Goal: Complete application form

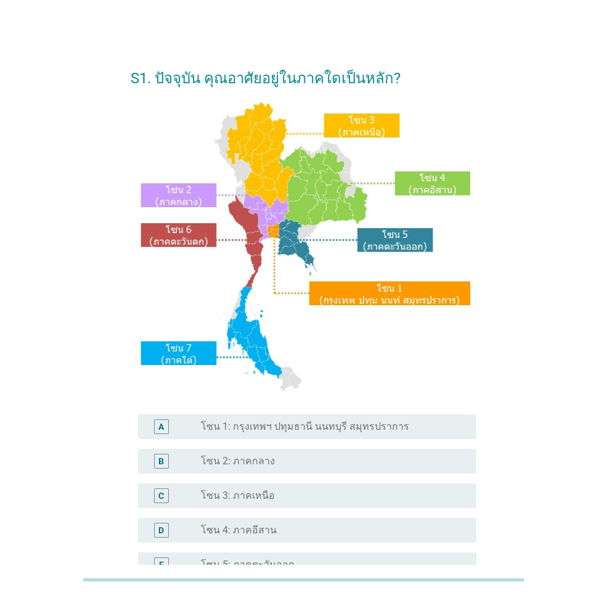
scroll to position [209, 0]
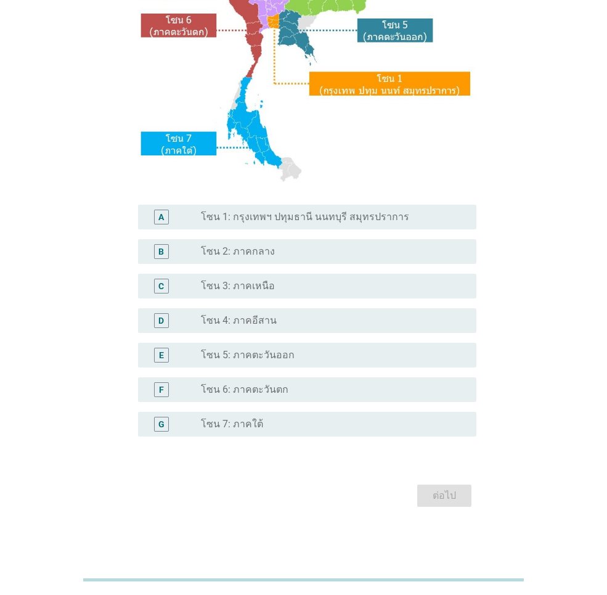
drag, startPoint x: 296, startPoint y: 324, endPoint x: 304, endPoint y: 333, distance: 11.8
click at [296, 324] on div "radio_button_unchecked โซน 4: ภาคอีสาน" at bounding box center [329, 320] width 256 height 12
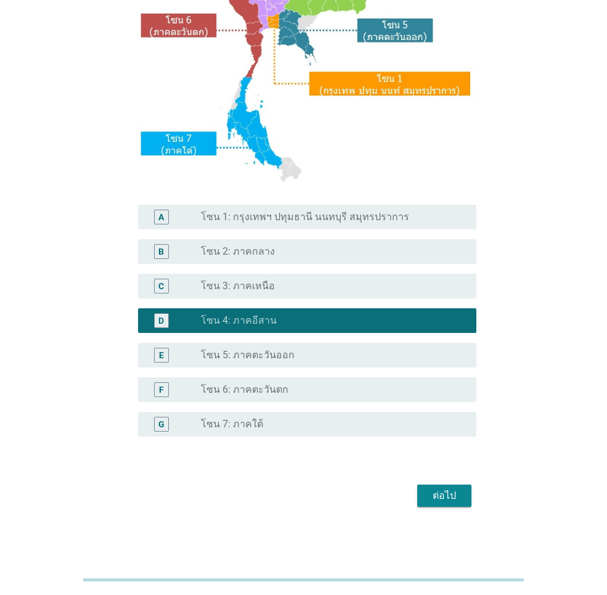
click at [442, 497] on div "ต่อไป" at bounding box center [444, 495] width 35 height 15
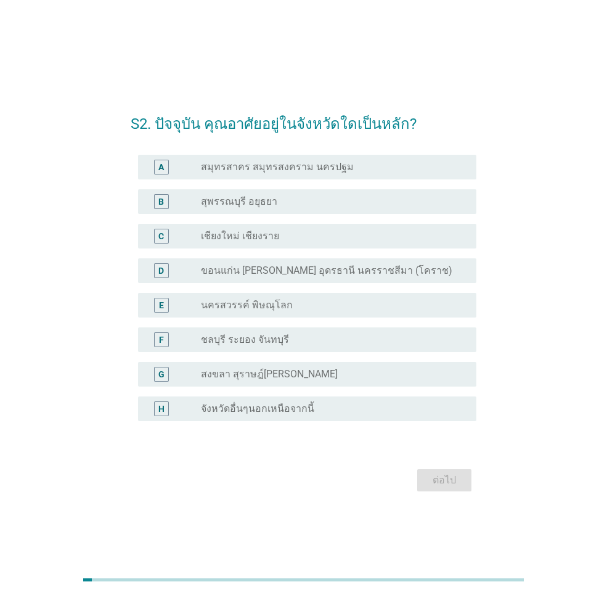
click at [307, 271] on label "ขอนแก่น [PERSON_NAME] อุดรธานี นครราชสีมา (โคราช)" at bounding box center [326, 270] width 251 height 12
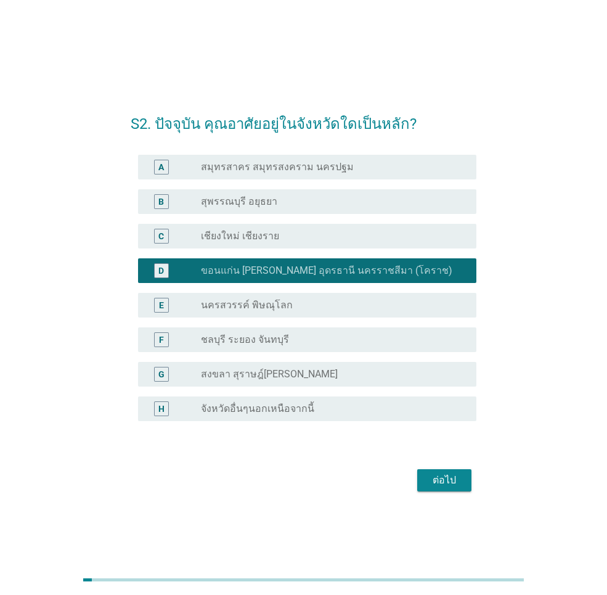
click at [437, 482] on div "ต่อไป" at bounding box center [444, 480] width 35 height 15
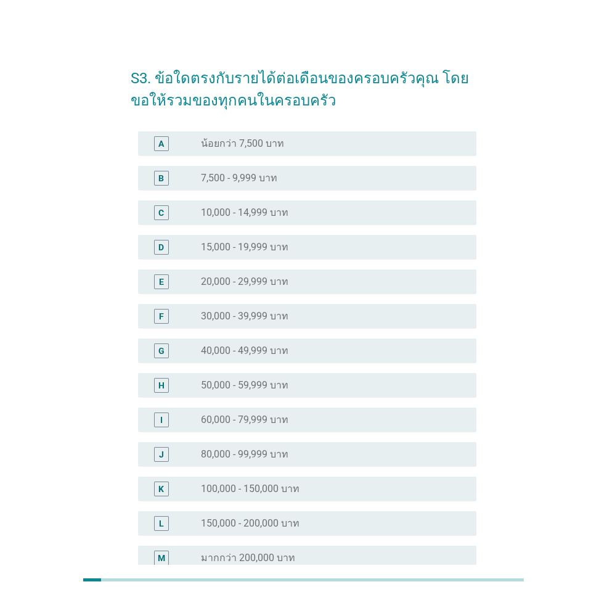
click at [267, 392] on div "H radio_button_unchecked 50,000 - 59,999 บาท" at bounding box center [307, 385] width 338 height 25
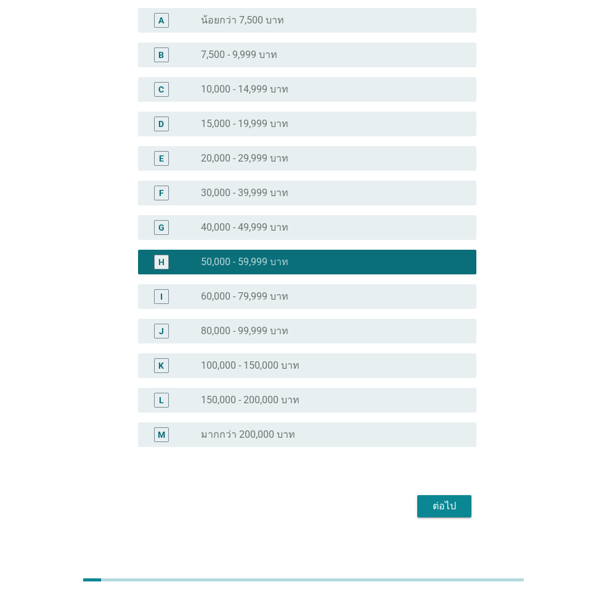
scroll to position [134, 0]
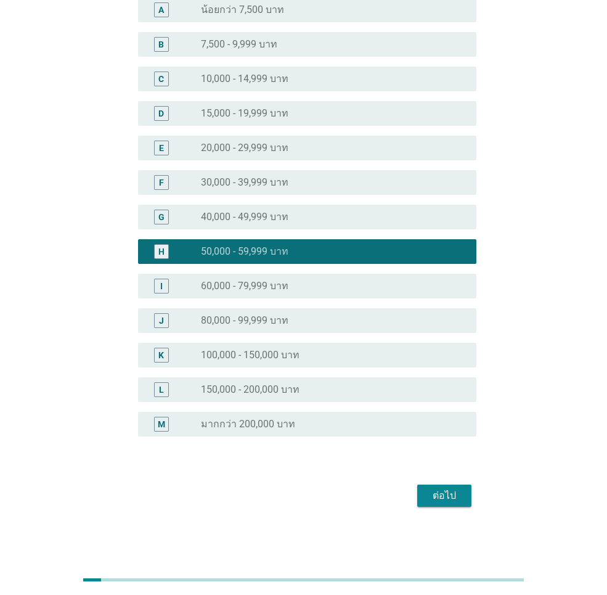
click at [419, 487] on button "ต่อไป" at bounding box center [444, 495] width 54 height 22
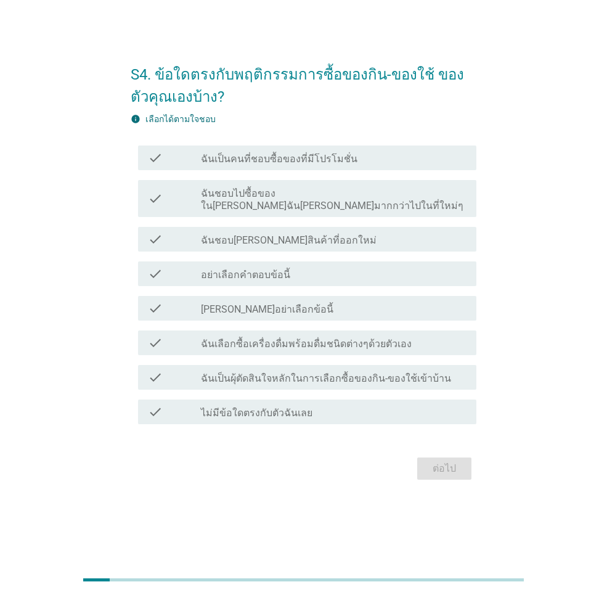
scroll to position [0, 0]
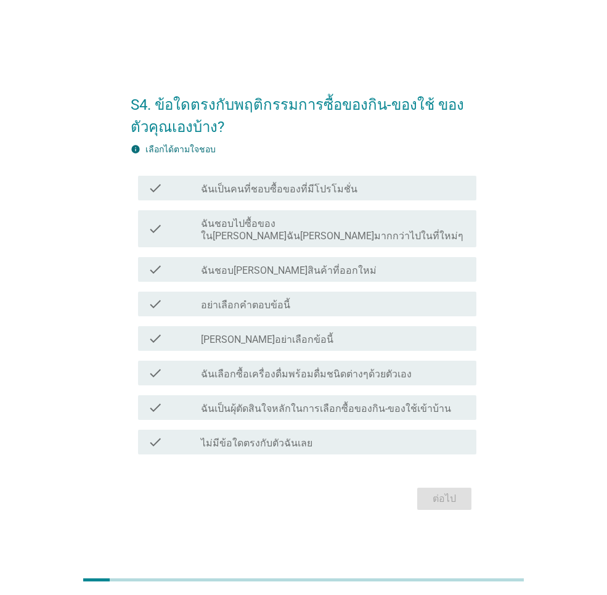
click at [282, 195] on label "ฉันเป็นคนที่ชอบซื้อของที่มีโปรโมชั่น" at bounding box center [279, 189] width 156 height 12
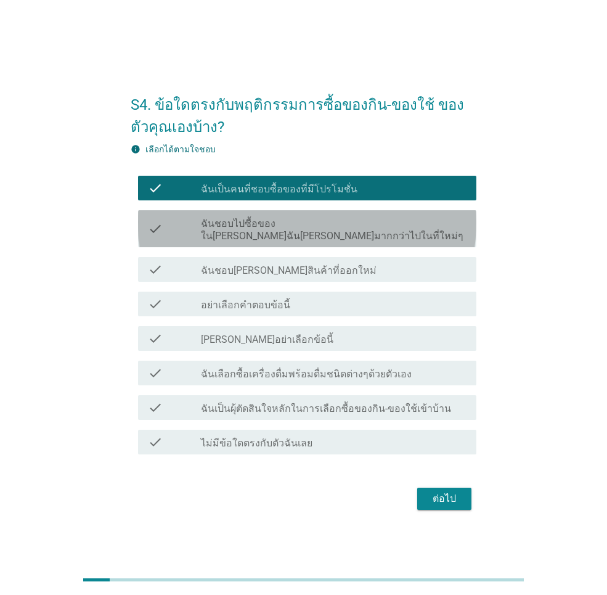
click at [282, 229] on label "ฉันชอบไปซื้อของใน[PERSON_NAME]ฉัน[PERSON_NAME]มากกว่าไปในที่ใหม่ๆ" at bounding box center [334, 229] width 266 height 25
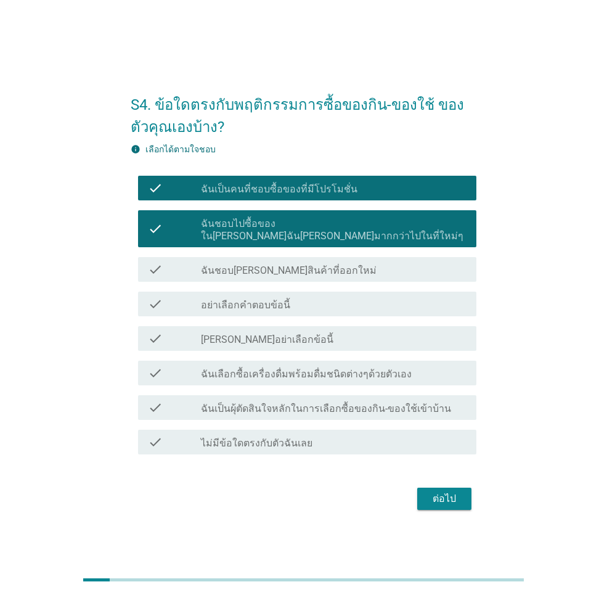
click at [290, 266] on label "ฉันชอบ[PERSON_NAME]สินค้าที่ออกใหม่" at bounding box center [289, 270] width 176 height 12
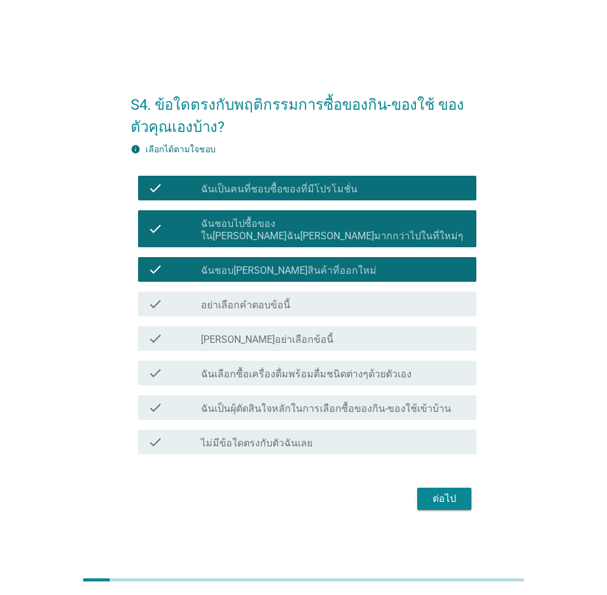
click at [284, 335] on div "check_box_outline_blank [PERSON_NAME]อย่าเลือกข้อนี้" at bounding box center [334, 338] width 266 height 15
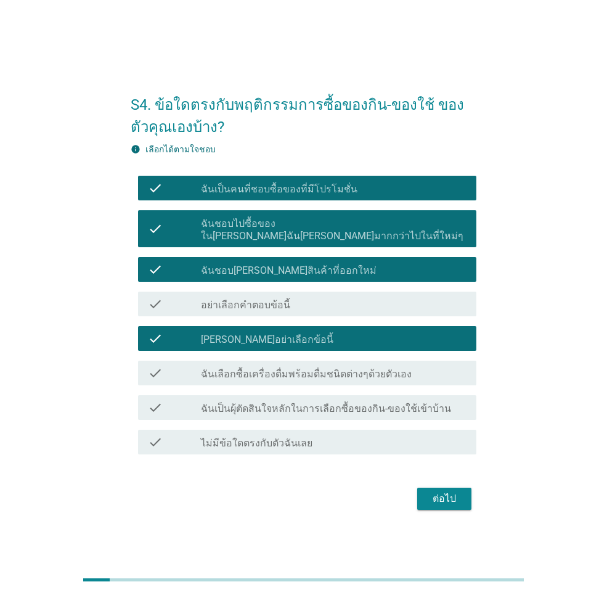
click at [289, 338] on div "check_box_outline_blank [PERSON_NAME]อย่าเลือกข้อนี้" at bounding box center [334, 338] width 266 height 15
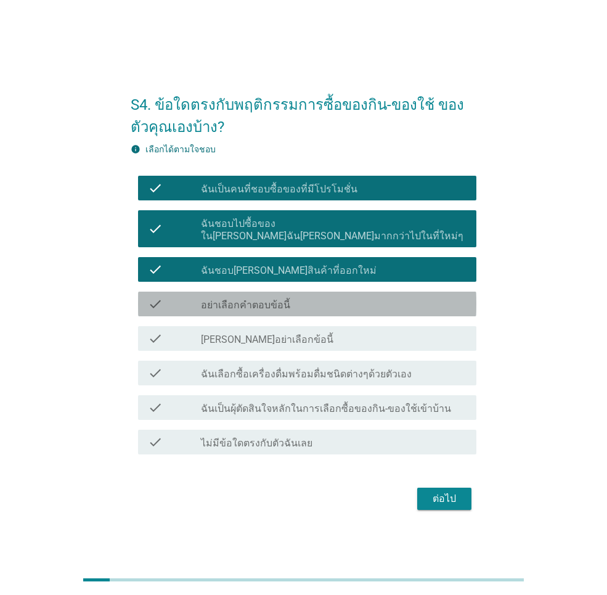
click at [277, 299] on label "อย่าเลือกคำตอบข้อนี้" at bounding box center [245, 305] width 89 height 12
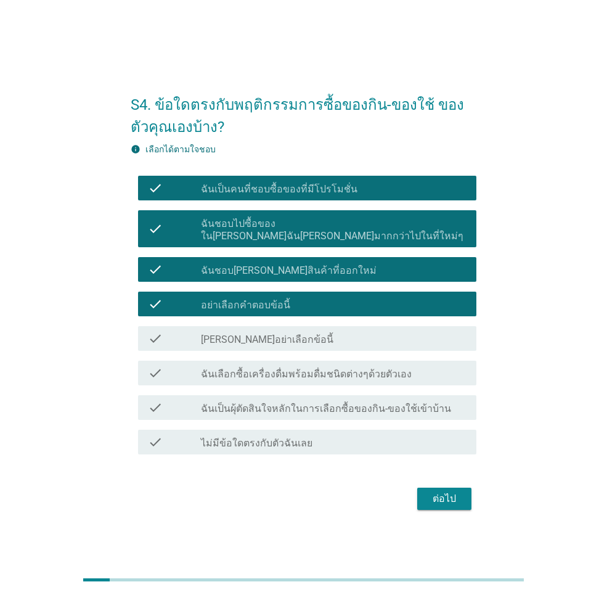
click at [277, 299] on label "อย่าเลือกคำตอบข้อนี้" at bounding box center [245, 305] width 89 height 12
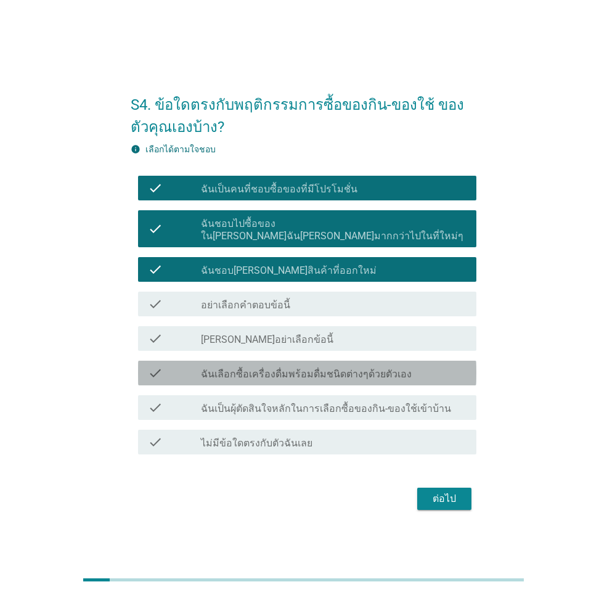
click at [293, 370] on label "ฉันเลือกซื้อเครื่องดื่มพร้อมดื่มชนิดต่างๆด้วยตัวเอง" at bounding box center [306, 374] width 211 height 12
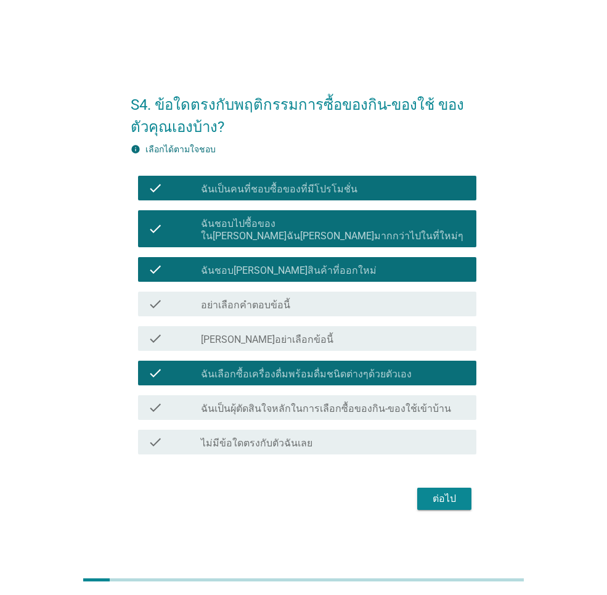
click at [307, 402] on label "ฉันเป็นผุ้ตัดสินใจหลักในการเลือกซื้อของกิน-ของใช้เข้าบ้าน" at bounding box center [326, 408] width 250 height 12
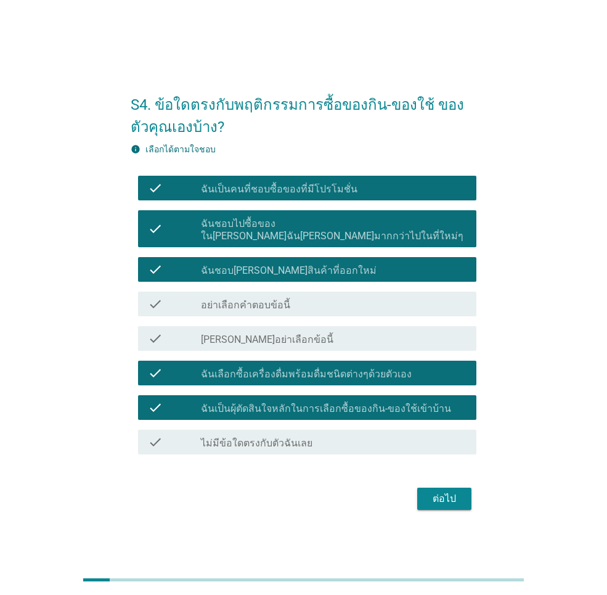
click at [431, 498] on div "ต่อไป" at bounding box center [444, 498] width 35 height 15
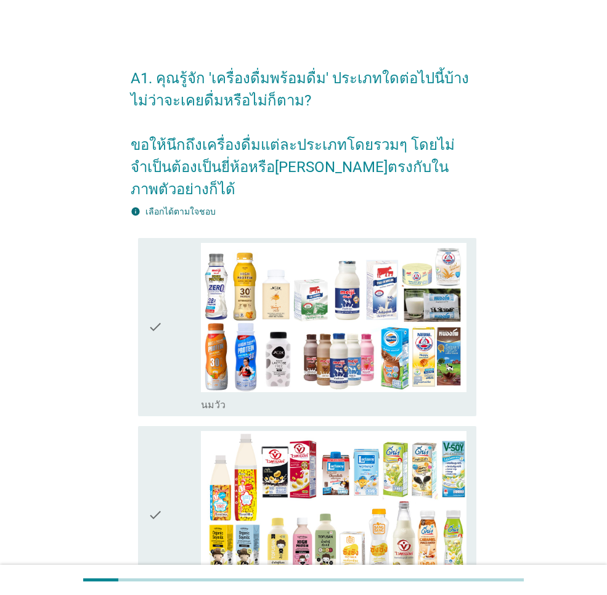
click at [156, 307] on icon "check" at bounding box center [155, 327] width 15 height 168
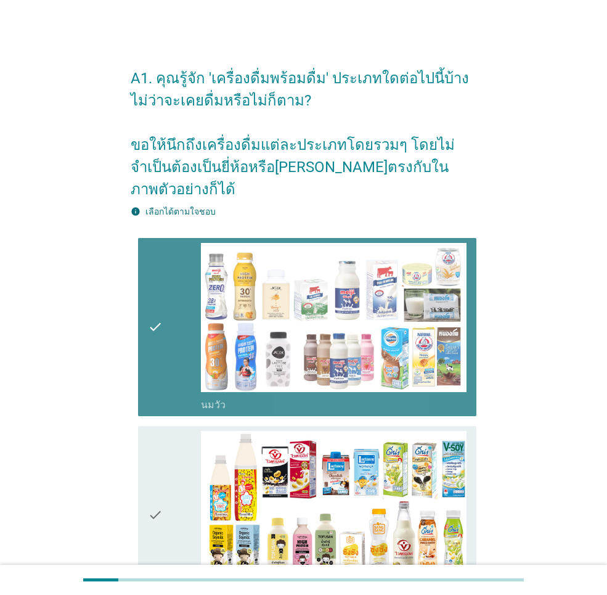
click at [164, 421] on div "check check_box_outline_blank นมถั่วเหลือง-น้ำเต้าหู้พร้อมดื่ม" at bounding box center [304, 515] width 346 height 188
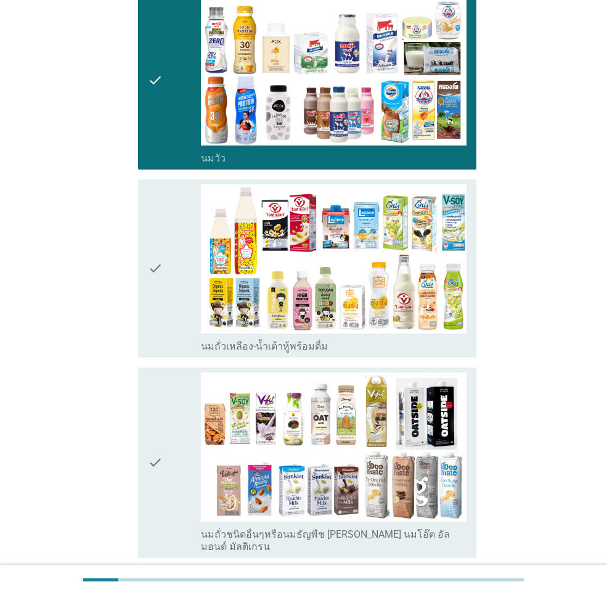
click at [153, 291] on icon "check" at bounding box center [155, 268] width 15 height 168
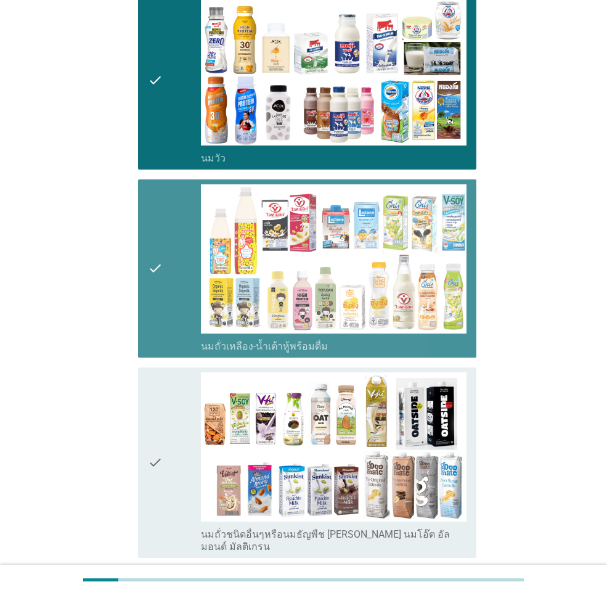
click at [161, 375] on icon "check" at bounding box center [155, 462] width 15 height 181
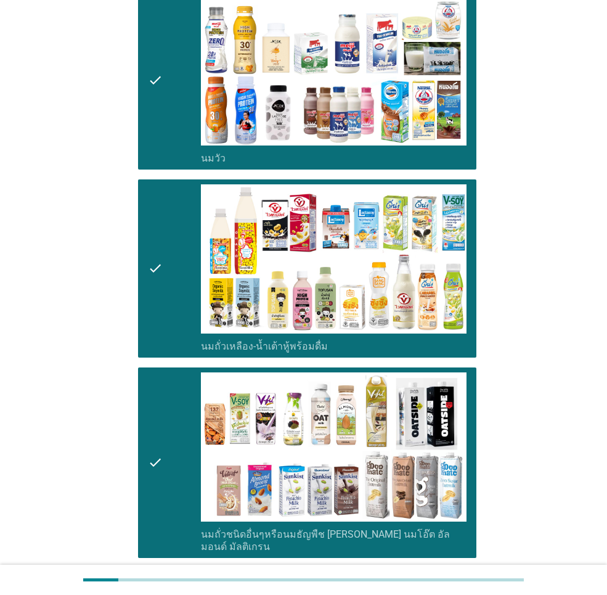
scroll to position [616, 0]
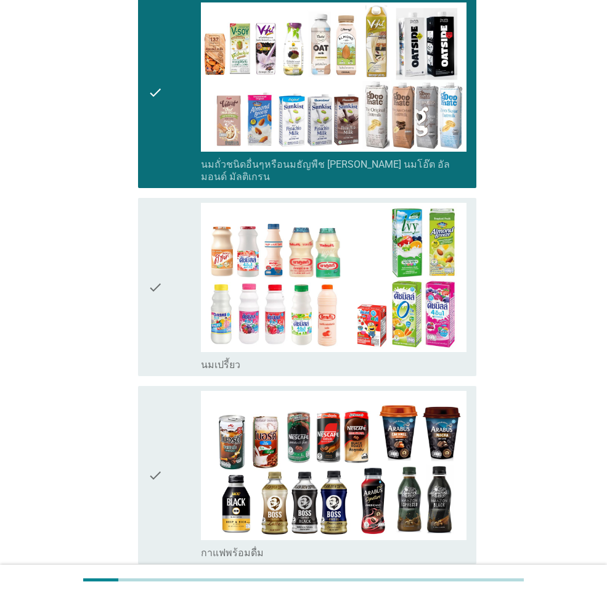
click at [158, 322] on icon "check" at bounding box center [155, 287] width 15 height 168
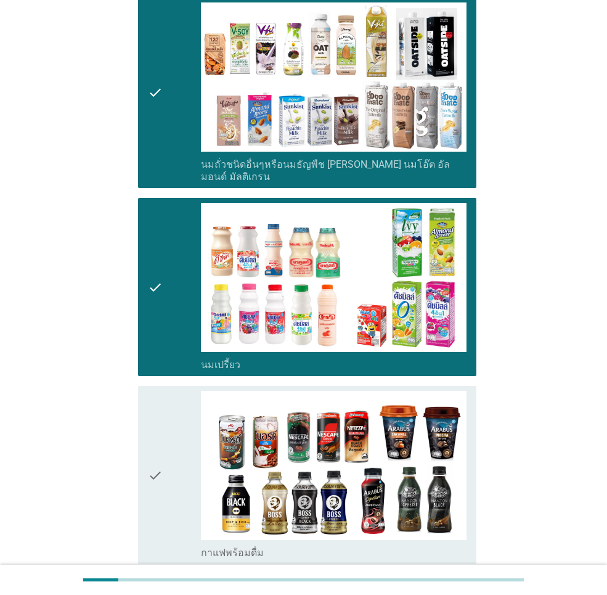
click at [171, 411] on div "check" at bounding box center [174, 475] width 53 height 168
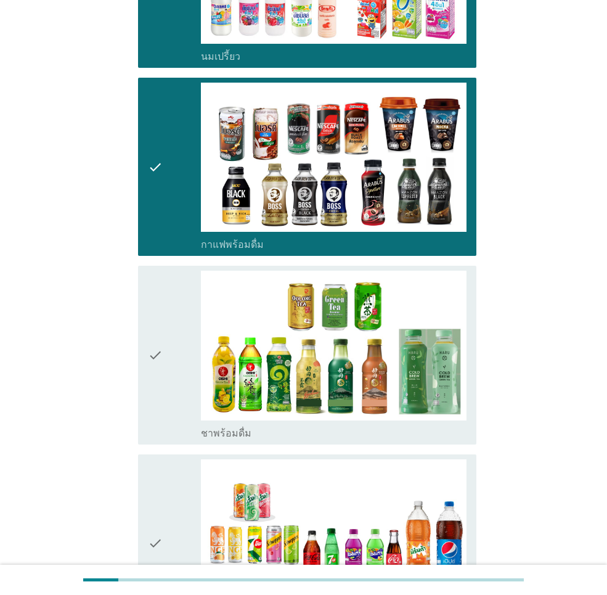
click at [169, 347] on div "check" at bounding box center [174, 354] width 53 height 168
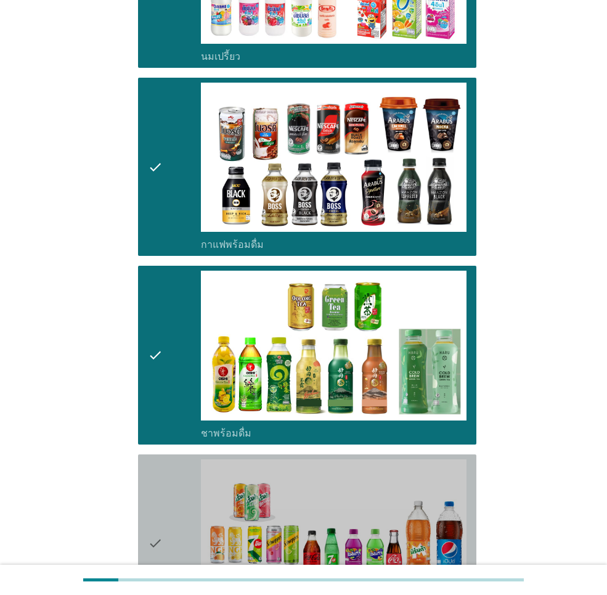
click at [174, 459] on div "check" at bounding box center [174, 543] width 53 height 168
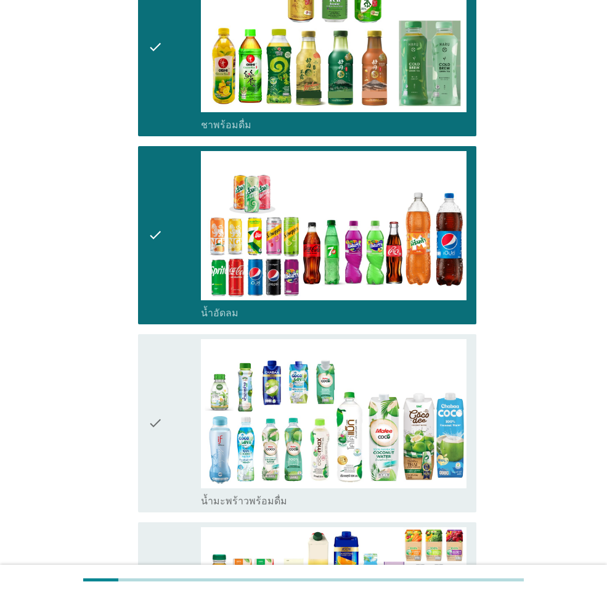
click at [174, 384] on div "check" at bounding box center [174, 423] width 53 height 168
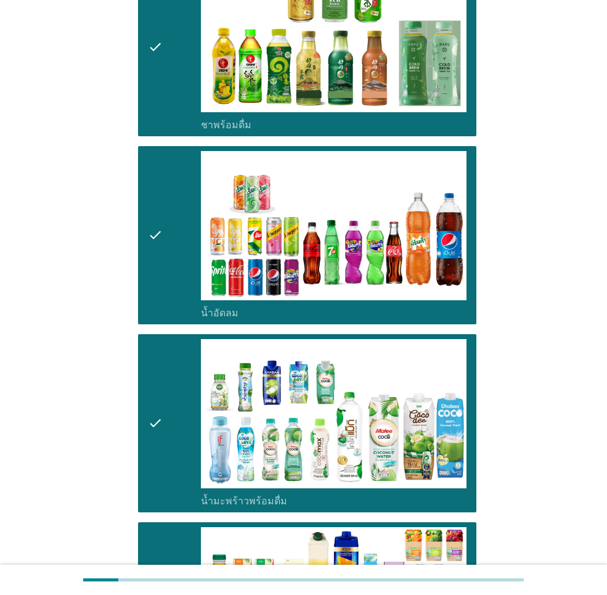
scroll to position [1663, 0]
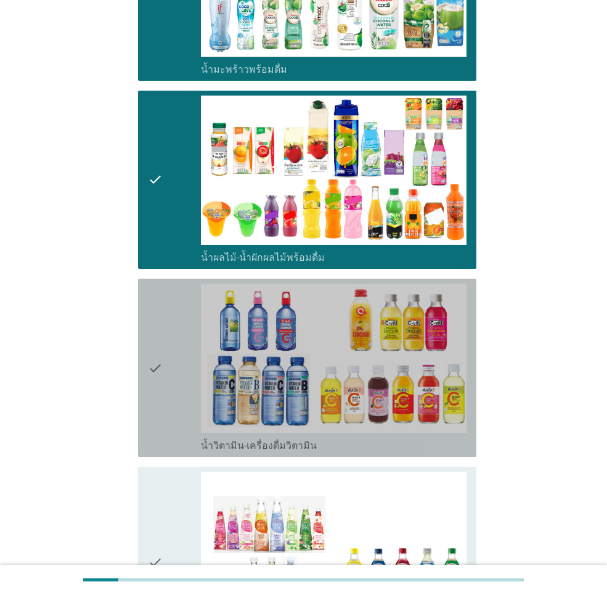
drag, startPoint x: 179, startPoint y: 393, endPoint x: 169, endPoint y: 480, distance: 87.4
click at [179, 392] on div "check" at bounding box center [174, 367] width 53 height 168
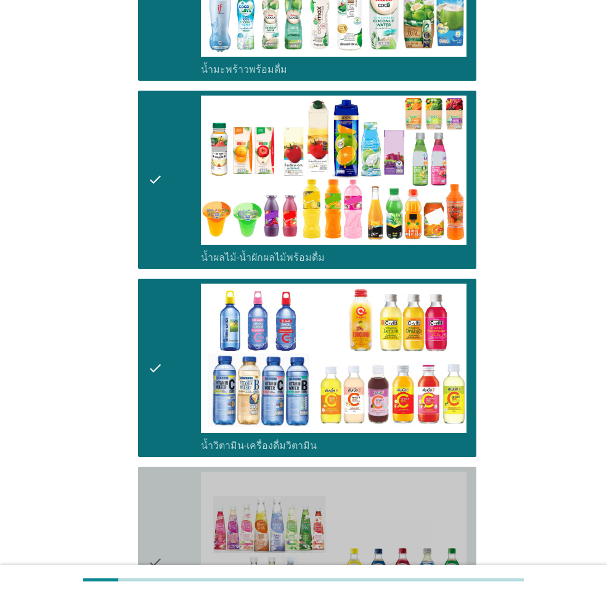
click at [168, 498] on div "check" at bounding box center [174, 561] width 53 height 181
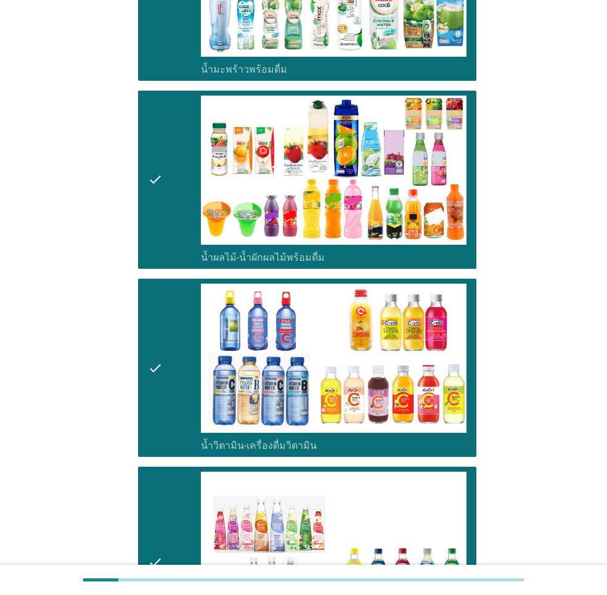
scroll to position [2033, 0]
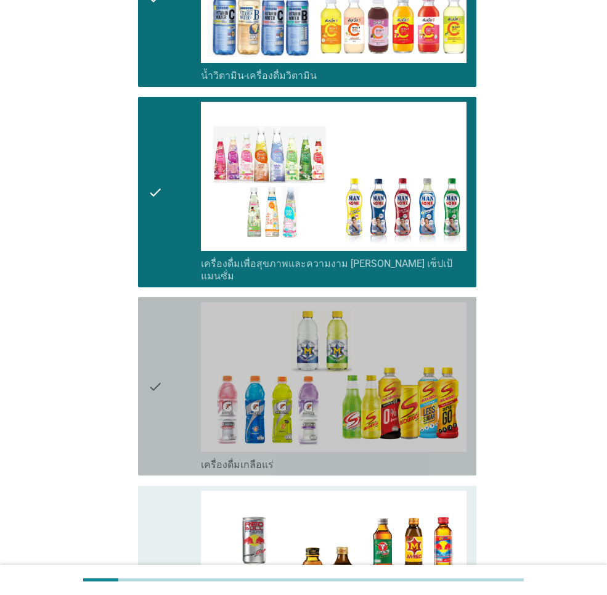
drag, startPoint x: 171, startPoint y: 391, endPoint x: 181, endPoint y: 434, distance: 43.5
click at [173, 389] on div "check" at bounding box center [174, 386] width 53 height 168
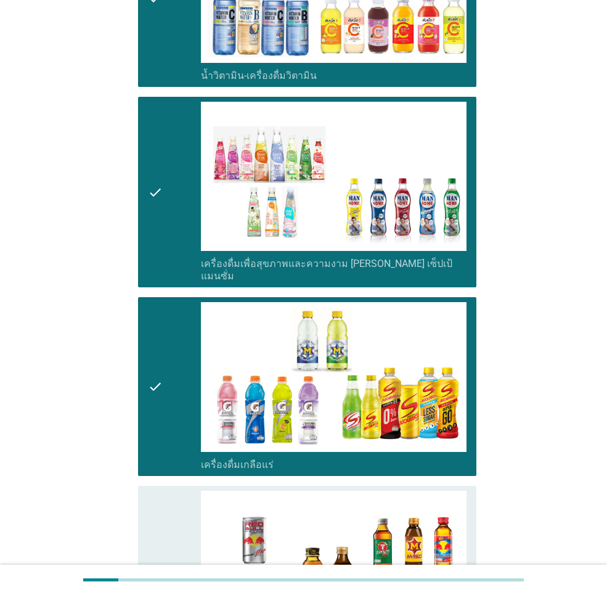
click at [178, 494] on div "check" at bounding box center [174, 574] width 53 height 168
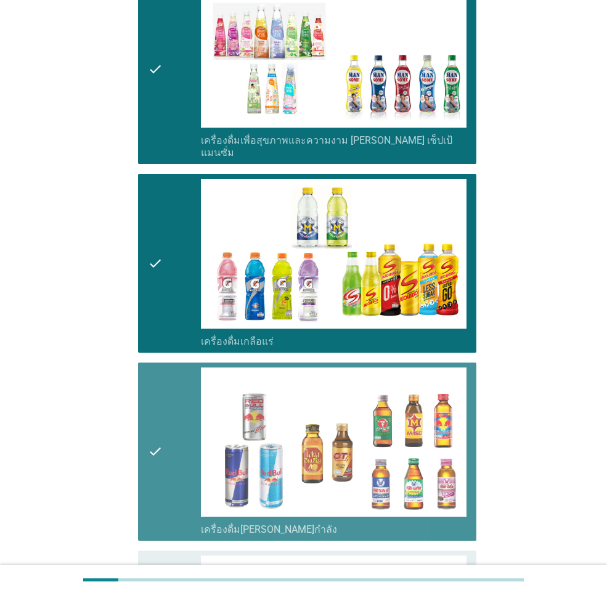
scroll to position [2403, 0]
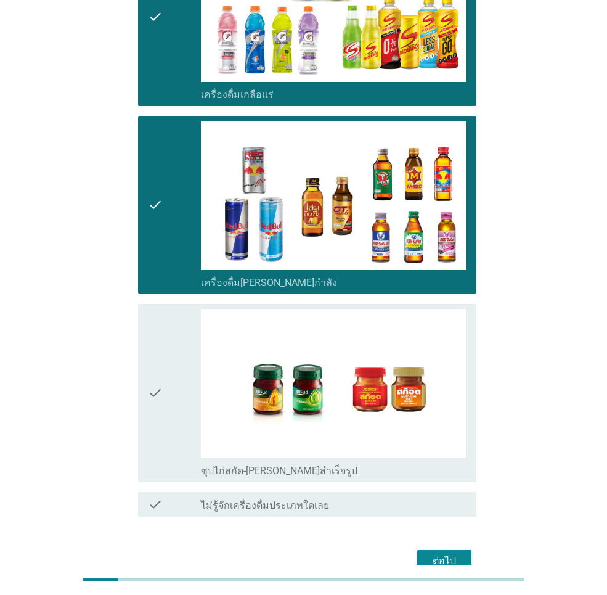
click at [169, 358] on div "check" at bounding box center [174, 393] width 53 height 168
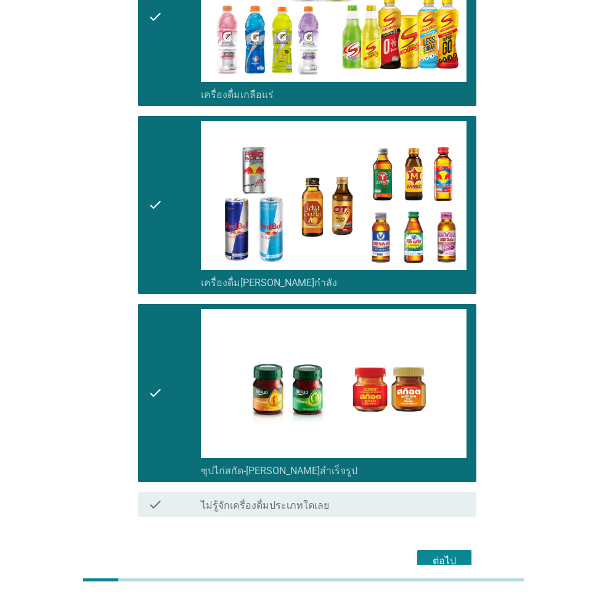
click at [440, 553] on div "ต่อไป" at bounding box center [444, 560] width 35 height 15
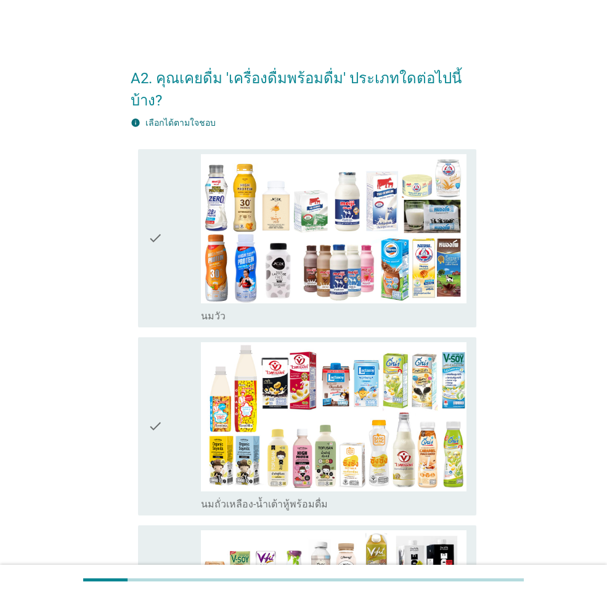
click at [173, 250] on div "check" at bounding box center [174, 238] width 53 height 168
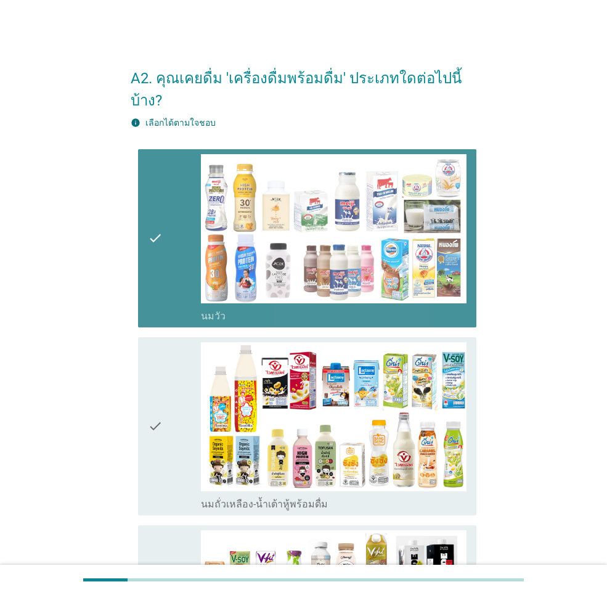
click at [156, 352] on icon "check" at bounding box center [155, 426] width 15 height 168
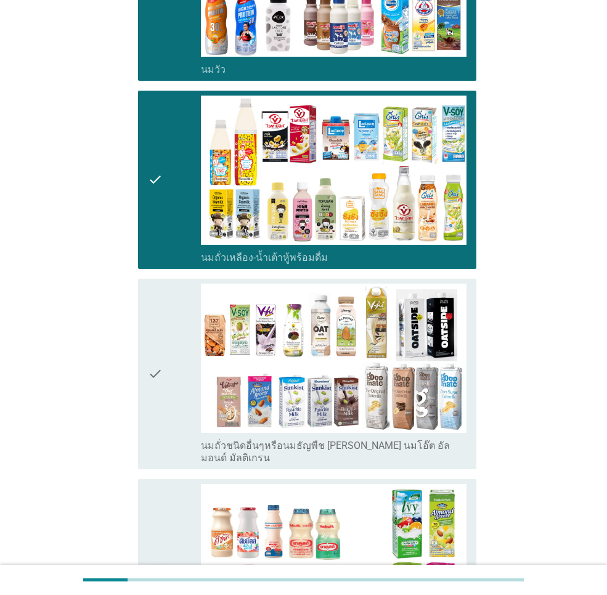
click at [163, 339] on div "check" at bounding box center [174, 373] width 53 height 181
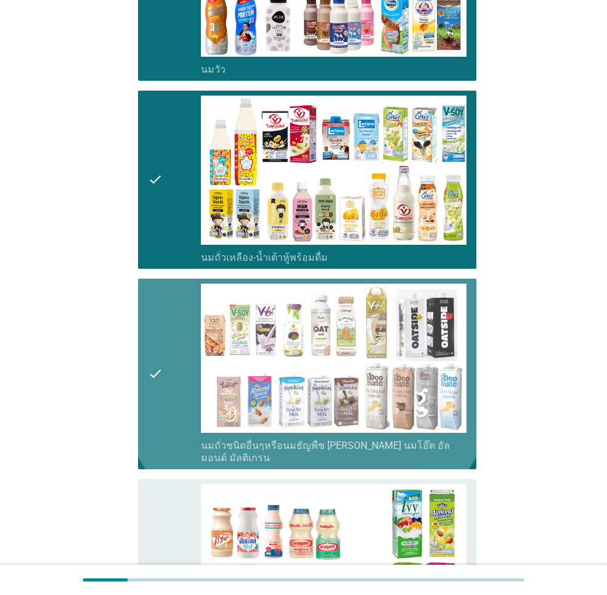
click at [162, 491] on icon "check" at bounding box center [155, 568] width 15 height 168
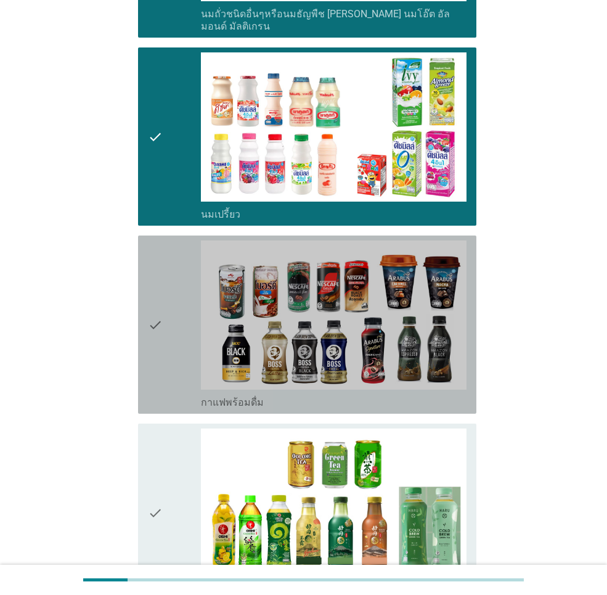
click at [164, 343] on div "check" at bounding box center [174, 324] width 53 height 168
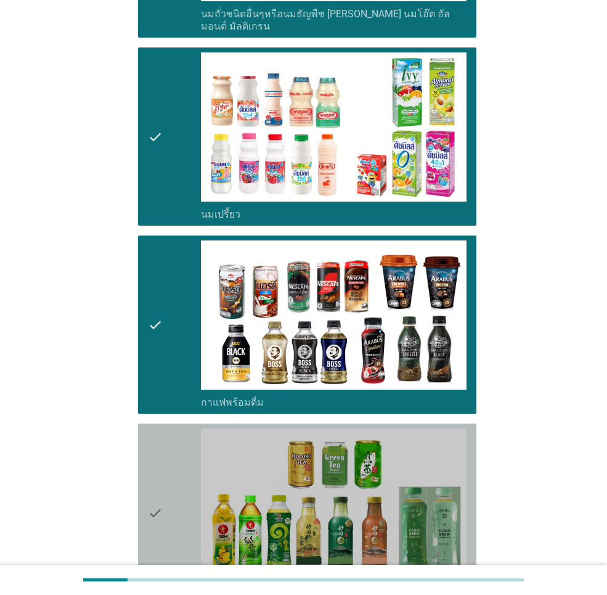
click at [179, 443] on div "check" at bounding box center [174, 512] width 53 height 168
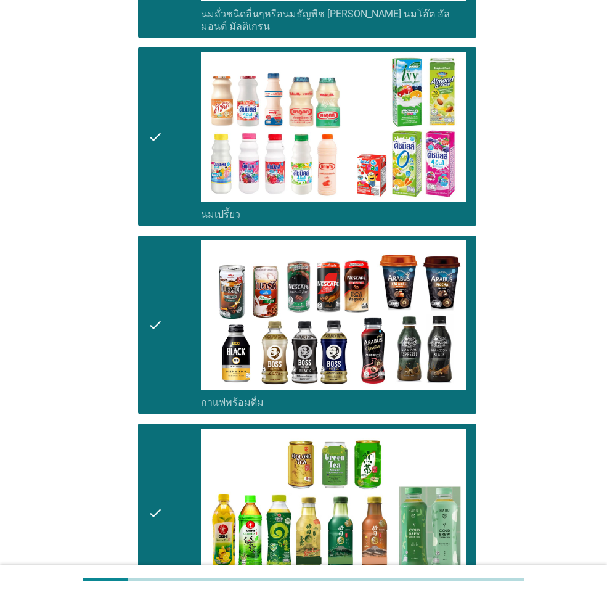
scroll to position [1047, 0]
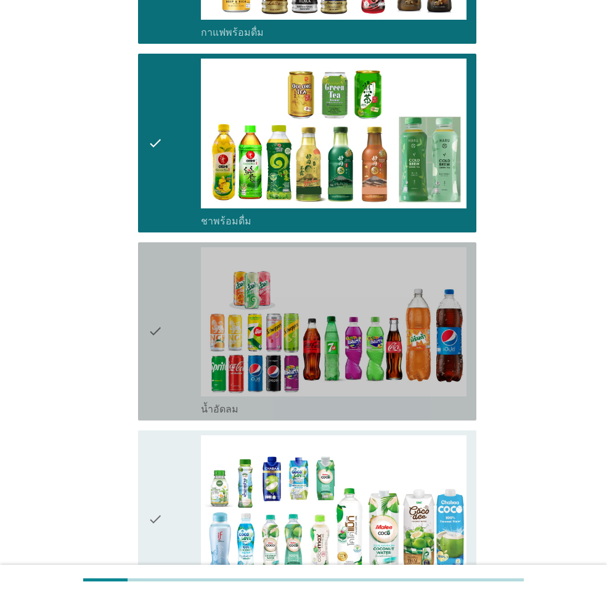
click at [170, 322] on div "check" at bounding box center [174, 331] width 53 height 168
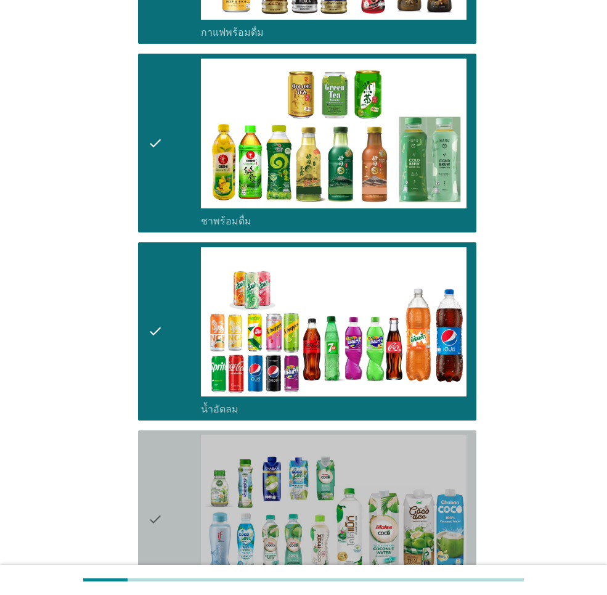
click at [173, 435] on div "check" at bounding box center [174, 519] width 53 height 168
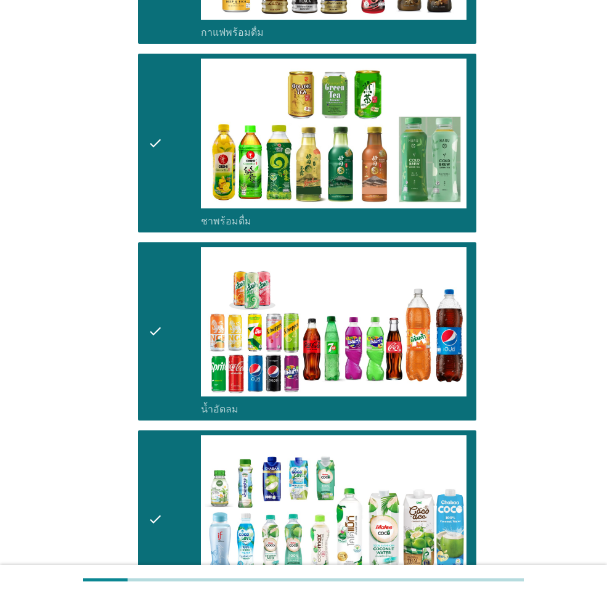
scroll to position [1479, 0]
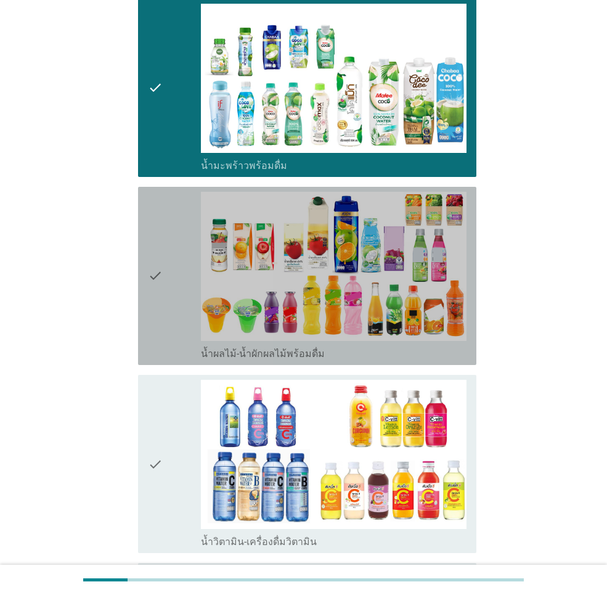
click at [168, 320] on div "check" at bounding box center [174, 276] width 53 height 168
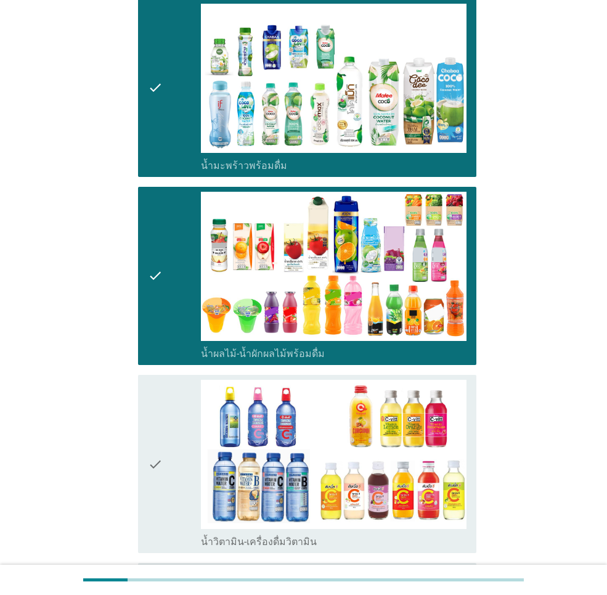
click at [179, 383] on div "check" at bounding box center [174, 464] width 53 height 168
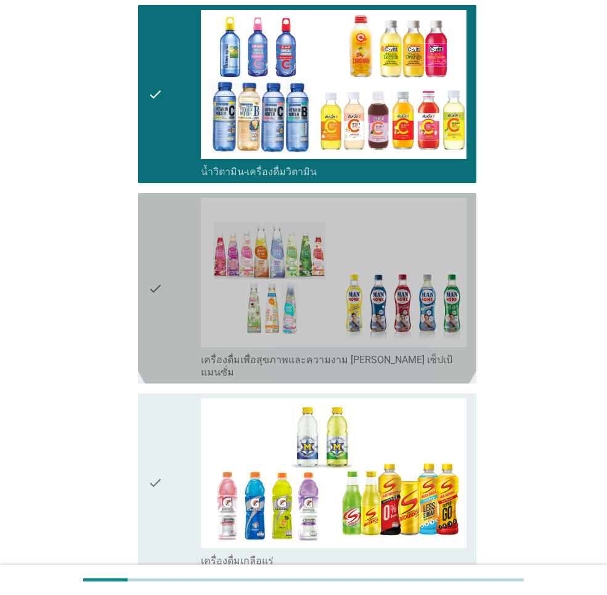
click at [173, 321] on div "check" at bounding box center [174, 288] width 53 height 181
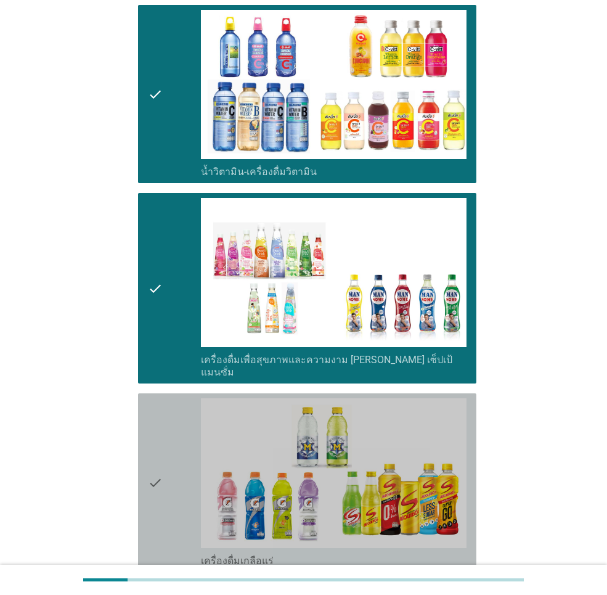
click at [173, 423] on div "check" at bounding box center [174, 482] width 53 height 168
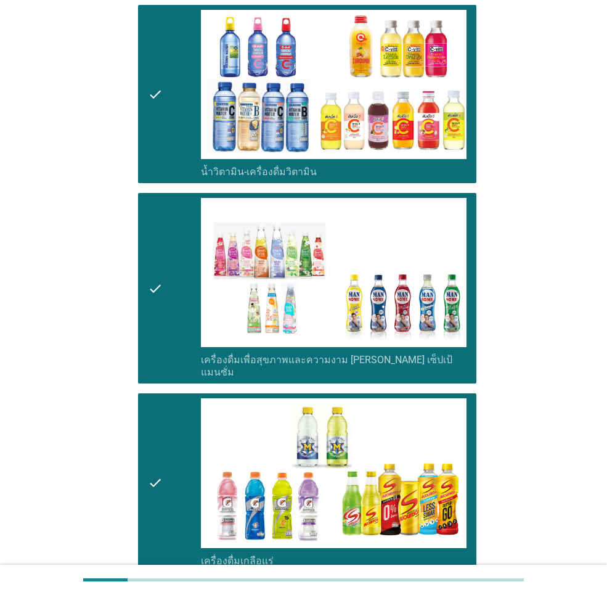
scroll to position [2156, 0]
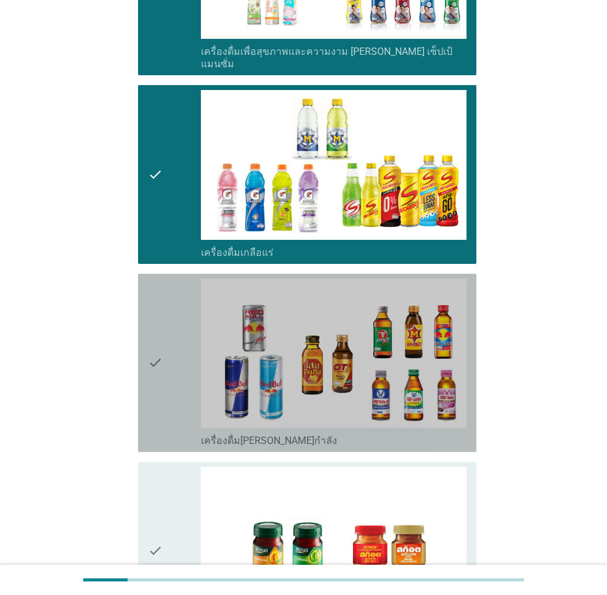
click at [169, 324] on div "check" at bounding box center [174, 362] width 53 height 168
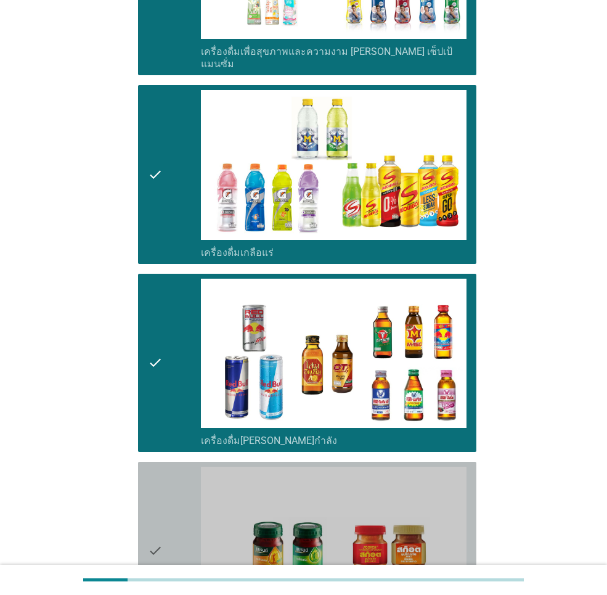
click at [165, 466] on div "check" at bounding box center [174, 550] width 53 height 168
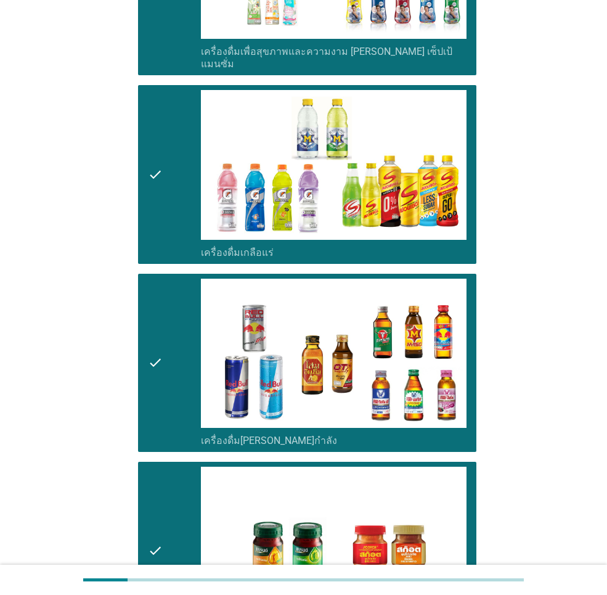
scroll to position [2332, 0]
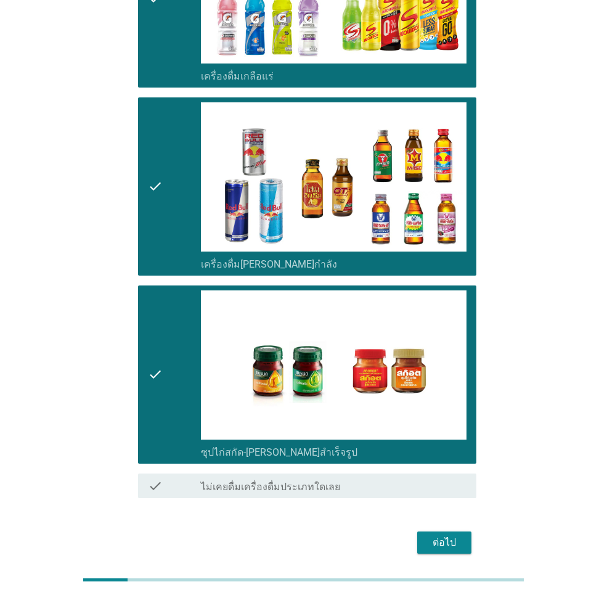
click at [449, 535] on div "ต่อไป" at bounding box center [444, 542] width 35 height 15
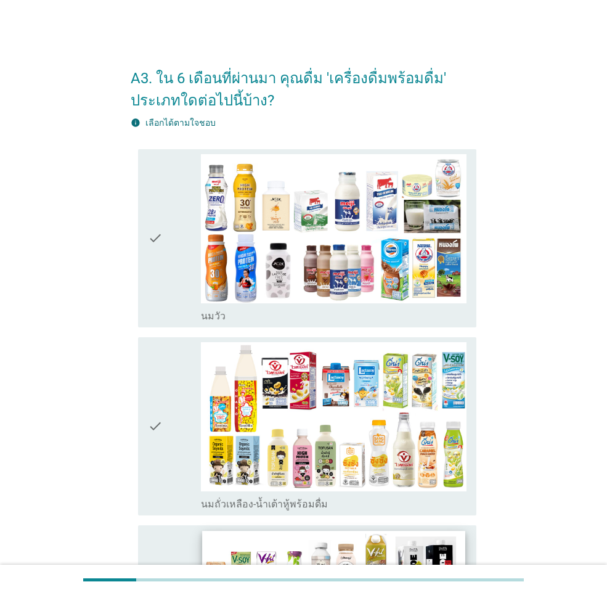
scroll to position [123, 0]
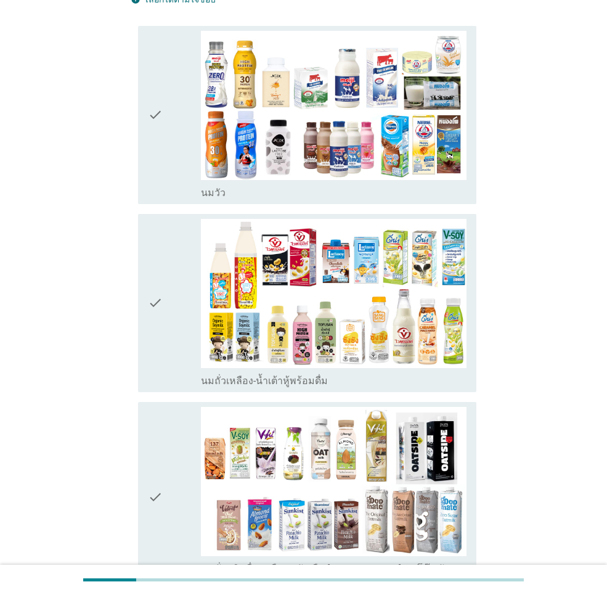
click at [135, 187] on div "check check_box_outline_blank [PERSON_NAME]" at bounding box center [304, 115] width 346 height 188
drag, startPoint x: 157, startPoint y: 244, endPoint x: 174, endPoint y: 196, distance: 51.1
click at [157, 238] on icon "check" at bounding box center [155, 303] width 15 height 168
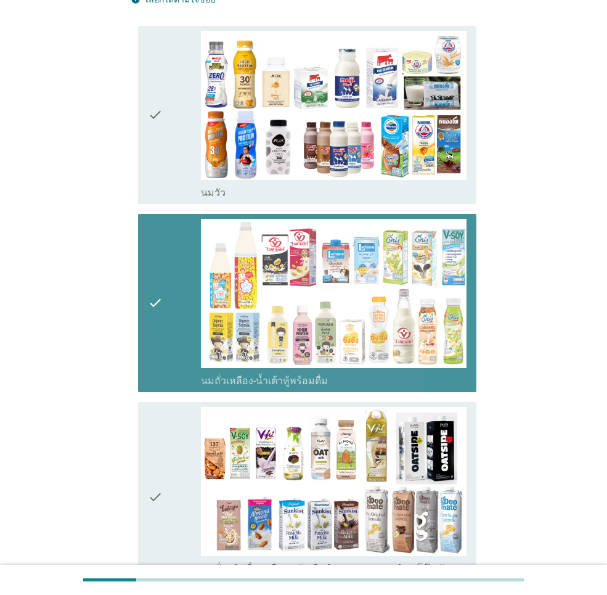
click at [176, 179] on div "check" at bounding box center [174, 115] width 53 height 168
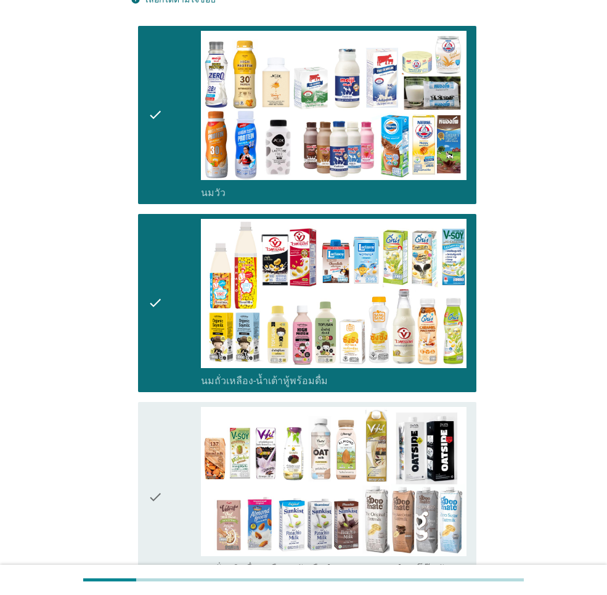
scroll to position [308, 0]
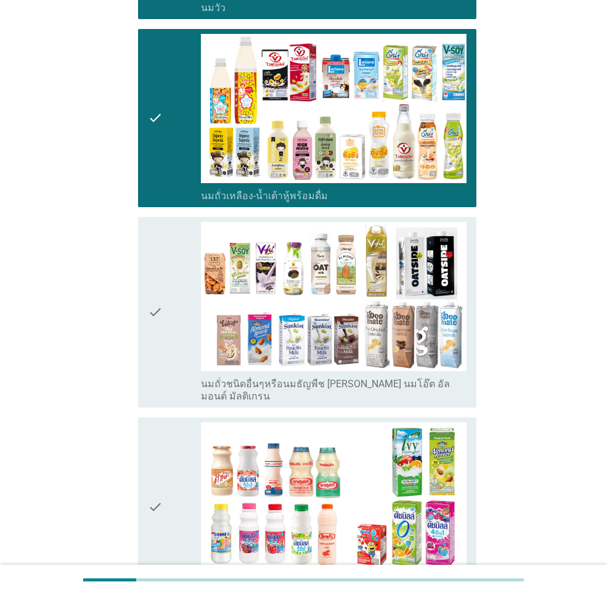
click at [158, 320] on icon "check" at bounding box center [155, 312] width 15 height 181
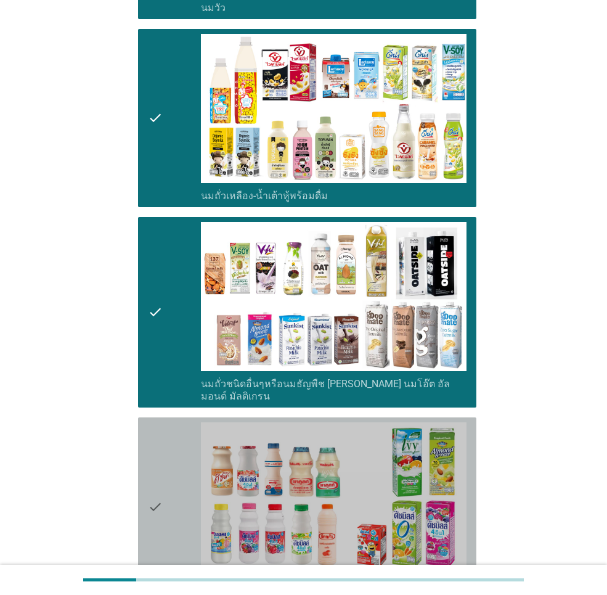
click at [158, 444] on icon "check" at bounding box center [155, 506] width 15 height 168
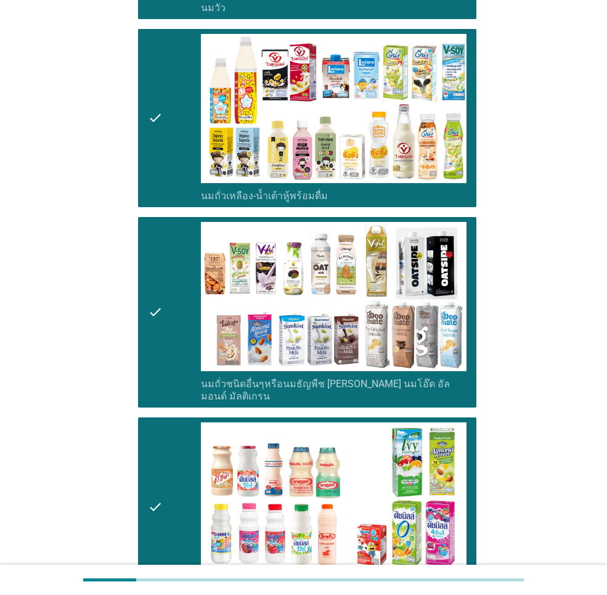
scroll to position [493, 0]
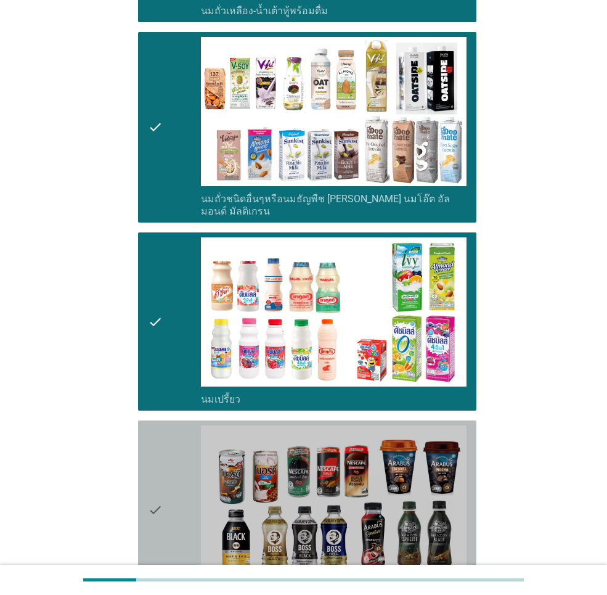
click at [164, 444] on div "check" at bounding box center [174, 509] width 53 height 168
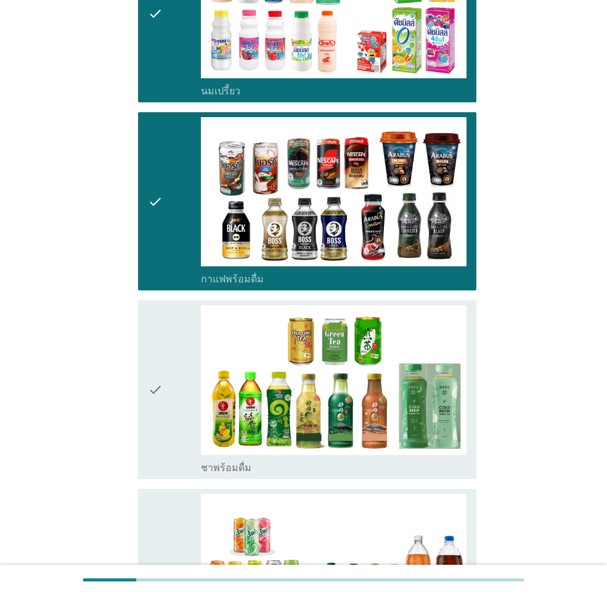
click at [169, 406] on div "check" at bounding box center [174, 389] width 53 height 168
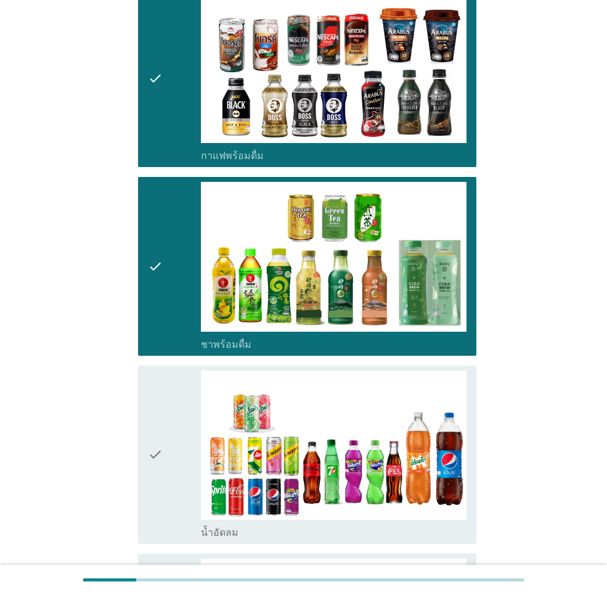
click at [172, 386] on div "check" at bounding box center [174, 454] width 53 height 168
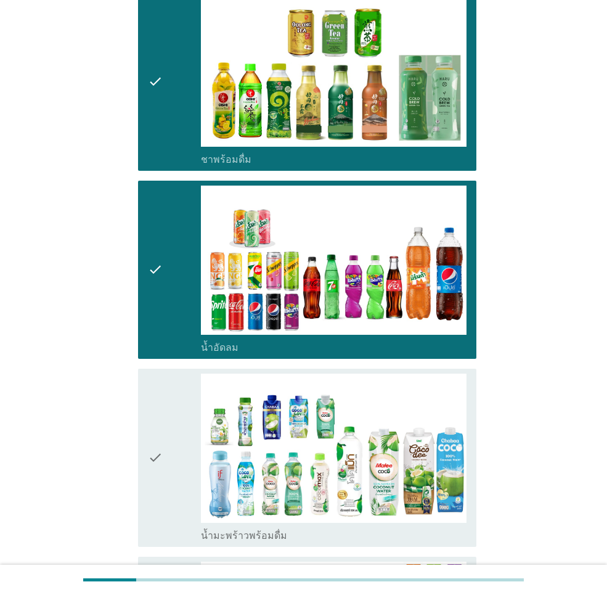
click at [163, 397] on div "check" at bounding box center [174, 457] width 53 height 168
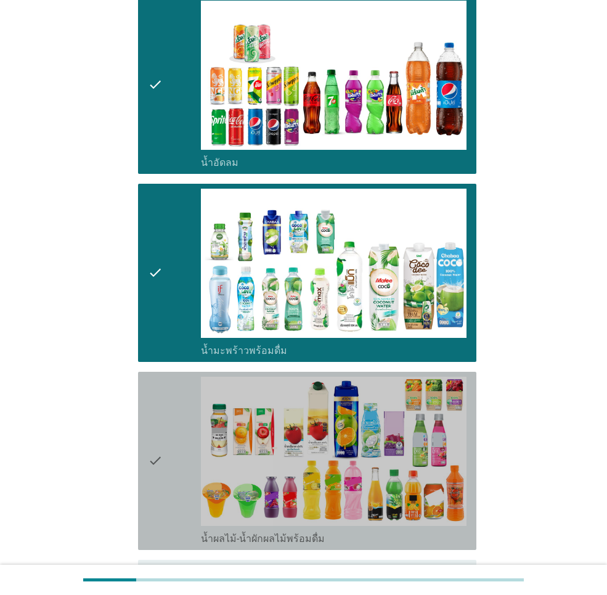
drag, startPoint x: 160, startPoint y: 383, endPoint x: 161, endPoint y: 445, distance: 61.6
click at [160, 383] on icon "check" at bounding box center [155, 460] width 15 height 168
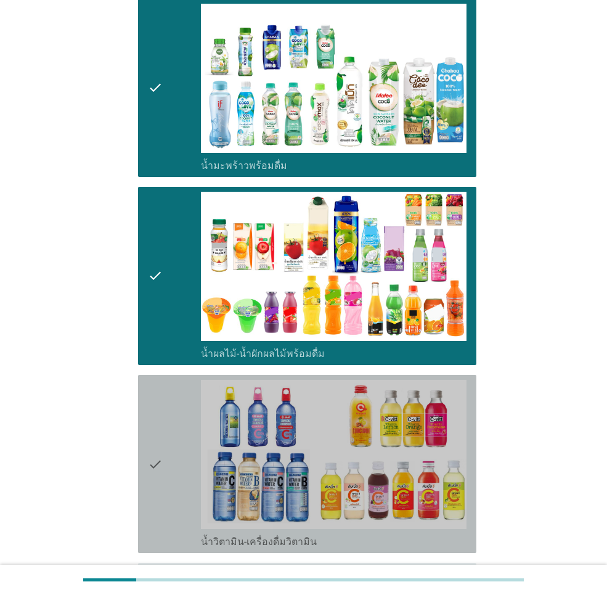
drag, startPoint x: 165, startPoint y: 398, endPoint x: 164, endPoint y: 413, distance: 15.5
click at [166, 397] on div "check" at bounding box center [174, 464] width 53 height 168
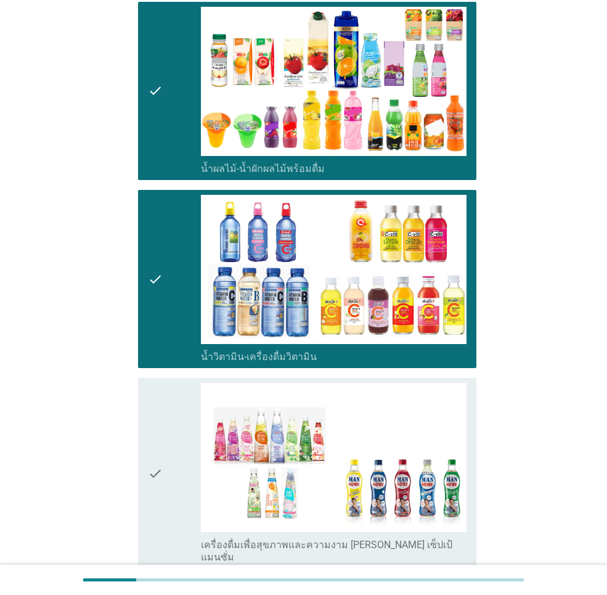
click at [161, 403] on icon "check" at bounding box center [155, 473] width 15 height 181
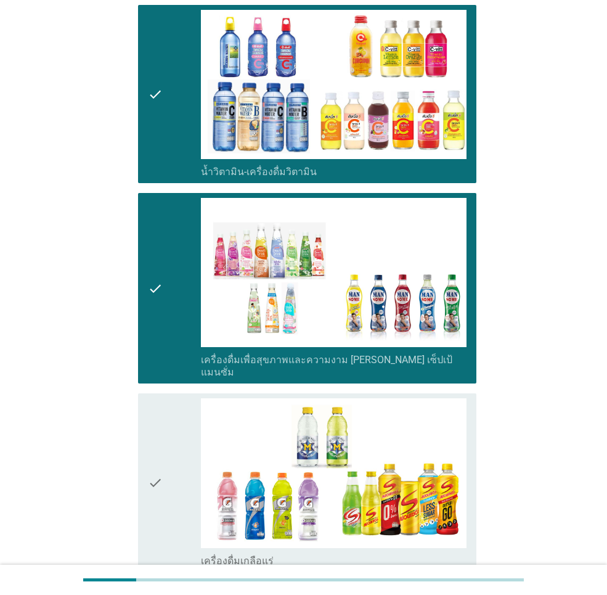
click at [166, 413] on div "check" at bounding box center [174, 482] width 53 height 168
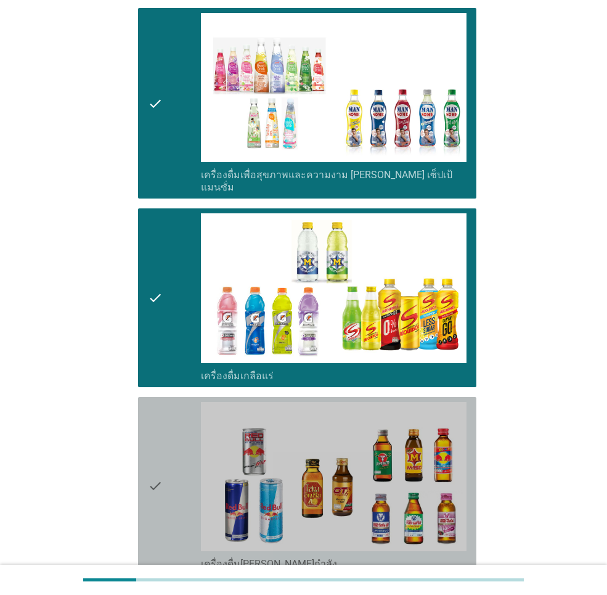
click at [165, 424] on div "check" at bounding box center [174, 486] width 53 height 168
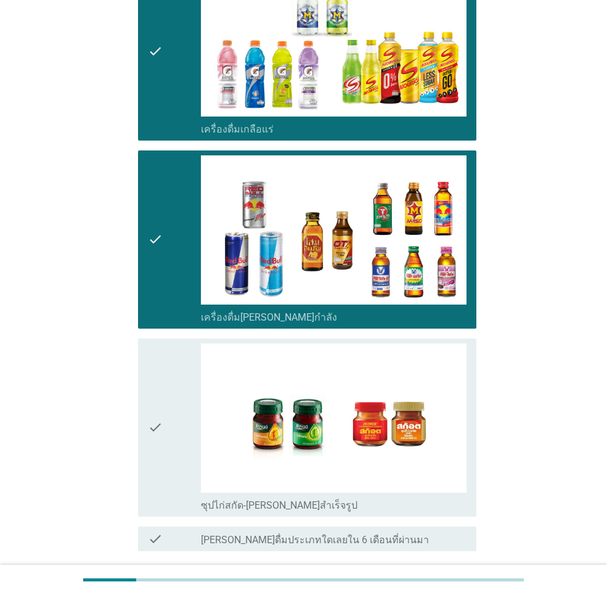
click at [163, 412] on icon "check" at bounding box center [155, 427] width 15 height 168
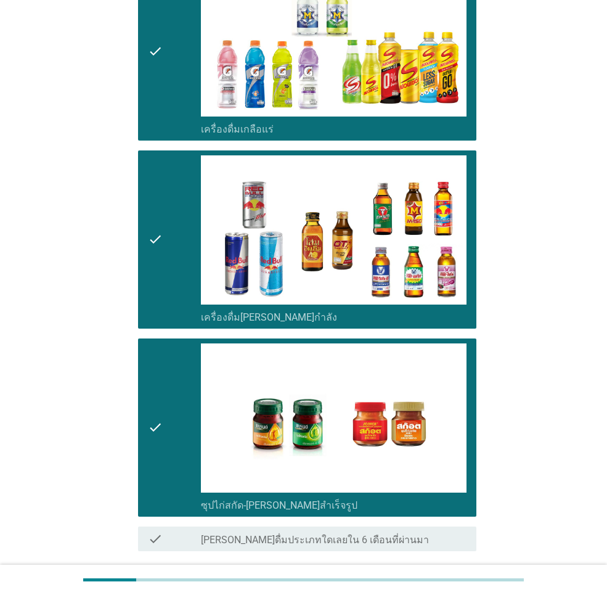
scroll to position [2355, 0]
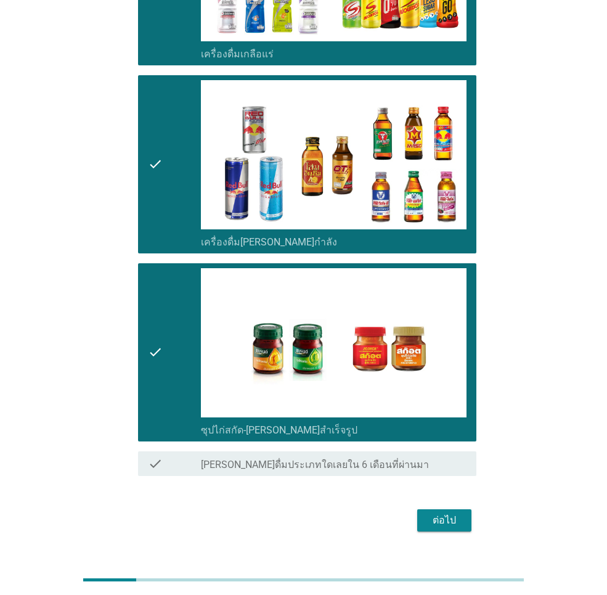
click at [453, 513] on div "ต่อไป" at bounding box center [444, 520] width 35 height 15
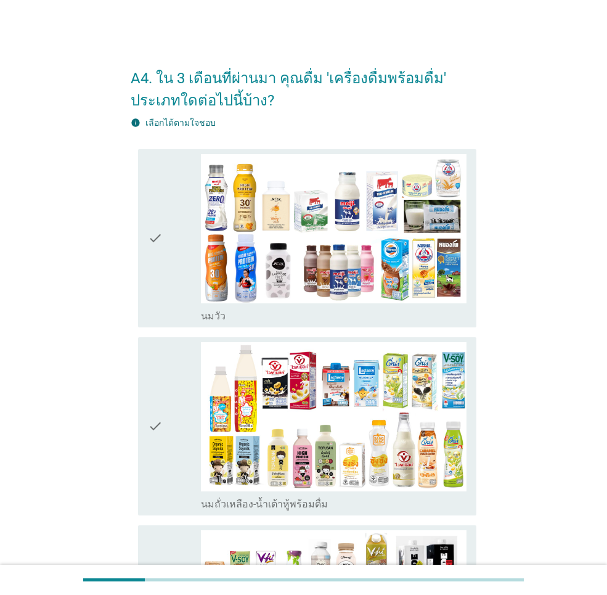
click at [184, 252] on div "check" at bounding box center [174, 238] width 53 height 168
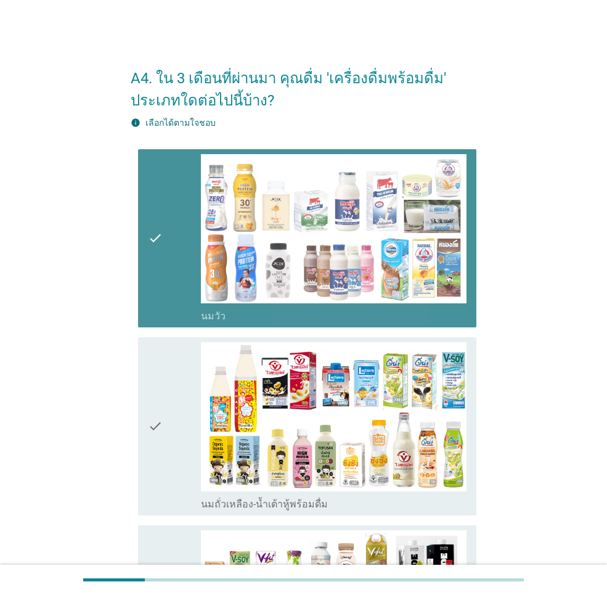
click at [175, 352] on div "check" at bounding box center [174, 426] width 53 height 168
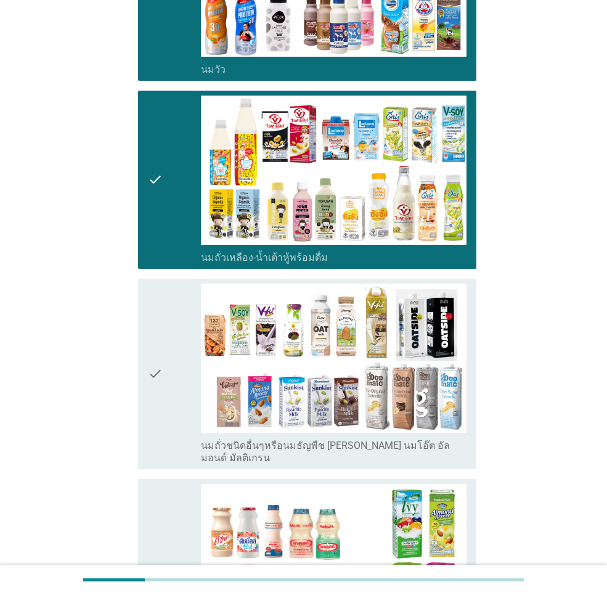
click at [168, 320] on div "check" at bounding box center [174, 373] width 53 height 181
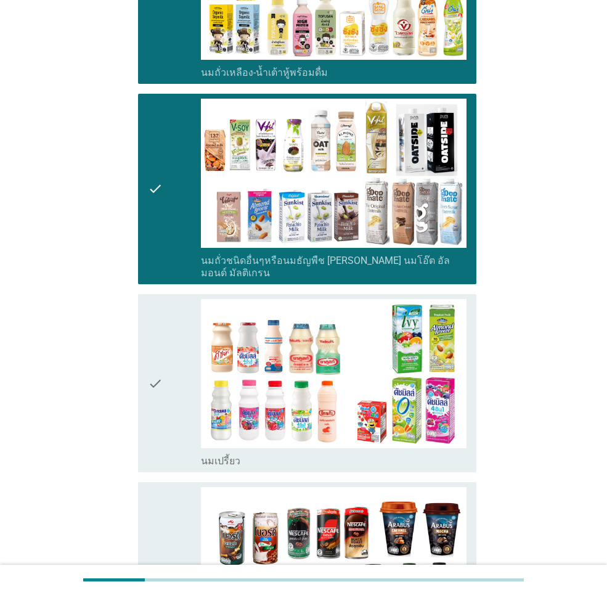
click at [168, 407] on div "check" at bounding box center [174, 383] width 53 height 168
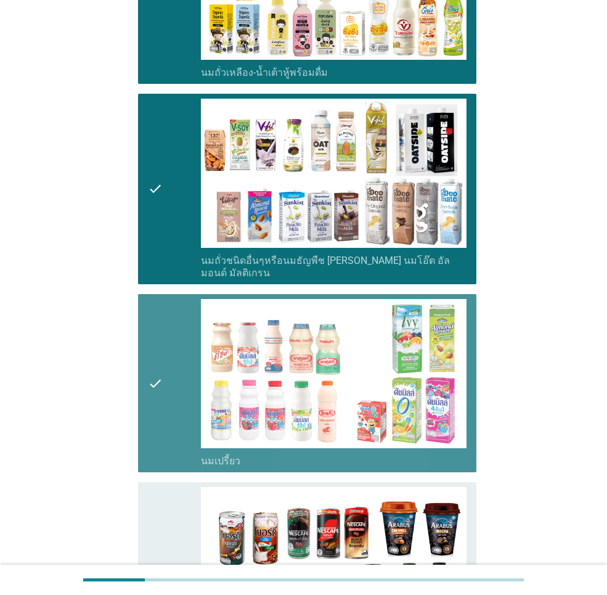
click at [174, 506] on div "check" at bounding box center [174, 571] width 53 height 168
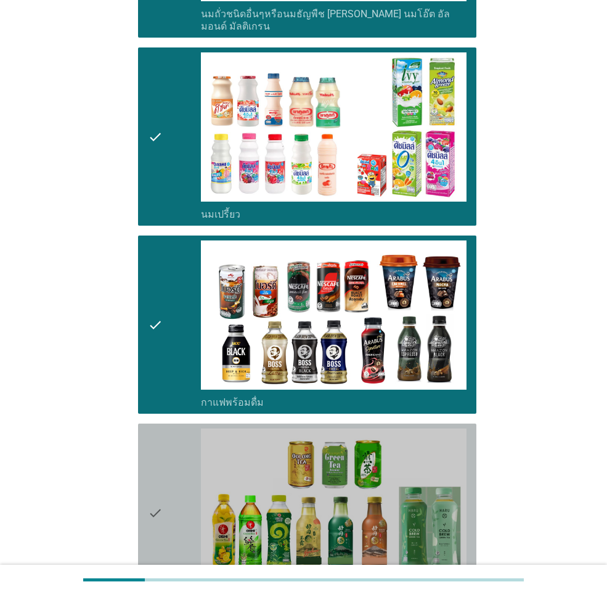
click at [161, 478] on icon "check" at bounding box center [155, 512] width 15 height 168
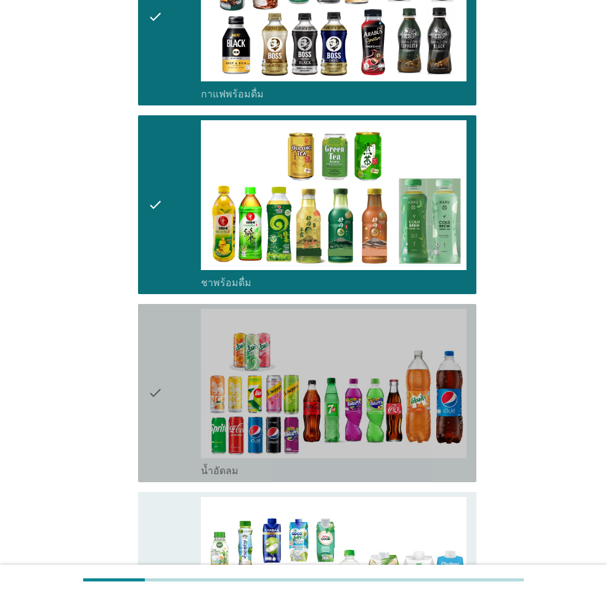
click at [162, 429] on icon "check" at bounding box center [155, 393] width 15 height 168
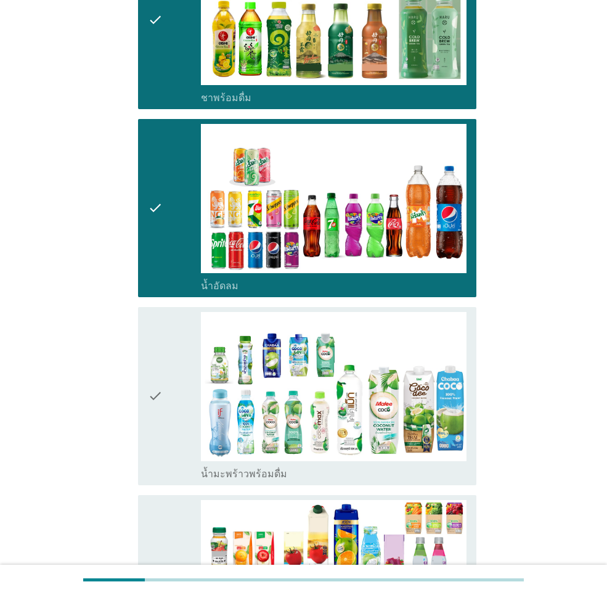
click at [164, 420] on div "check" at bounding box center [174, 396] width 53 height 168
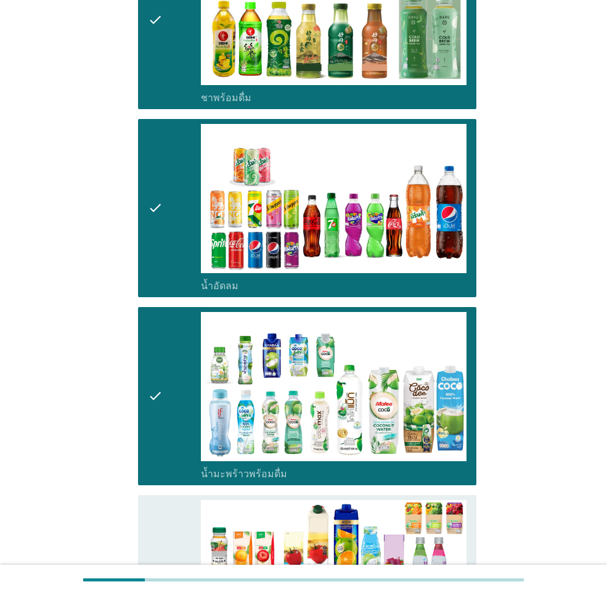
scroll to position [1355, 0]
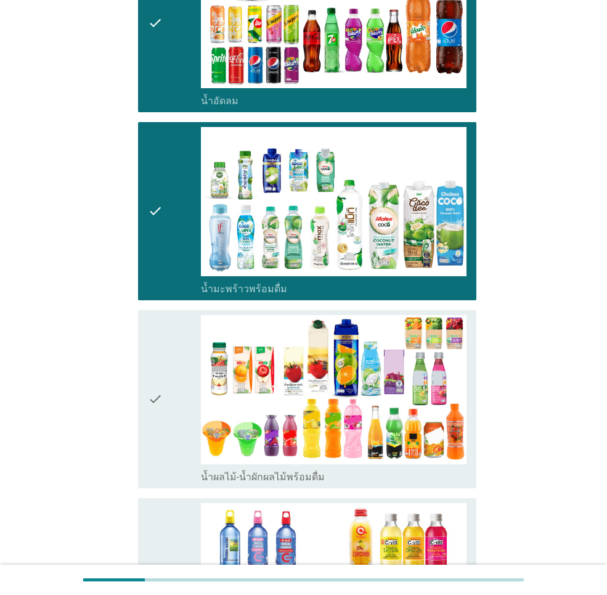
click at [161, 410] on icon "check" at bounding box center [155, 399] width 15 height 168
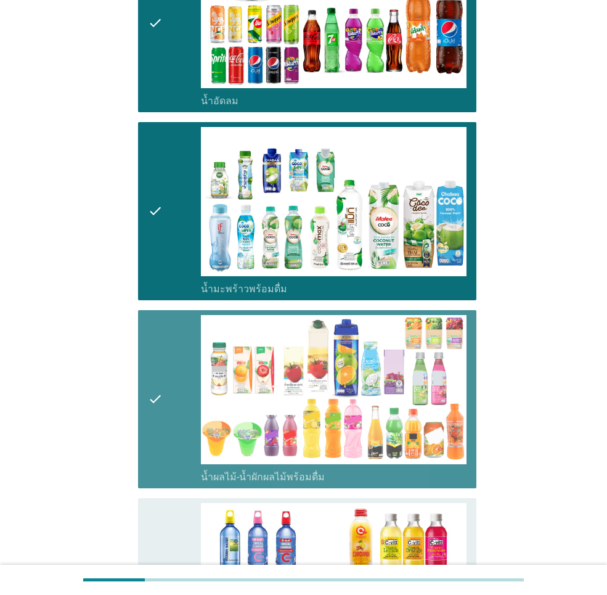
click at [171, 503] on div "check" at bounding box center [174, 587] width 53 height 168
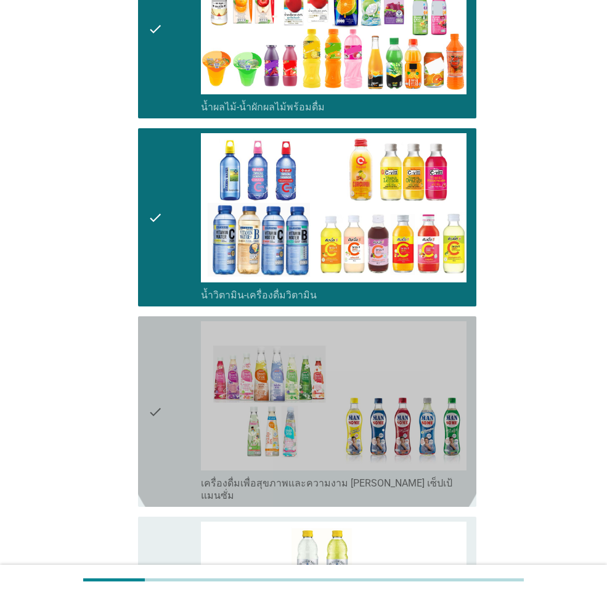
click at [174, 417] on div "check" at bounding box center [174, 411] width 53 height 181
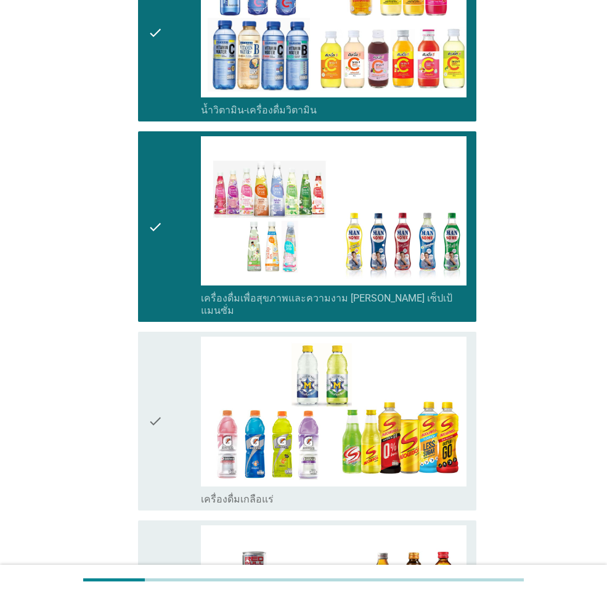
click at [165, 405] on div "check" at bounding box center [174, 420] width 53 height 168
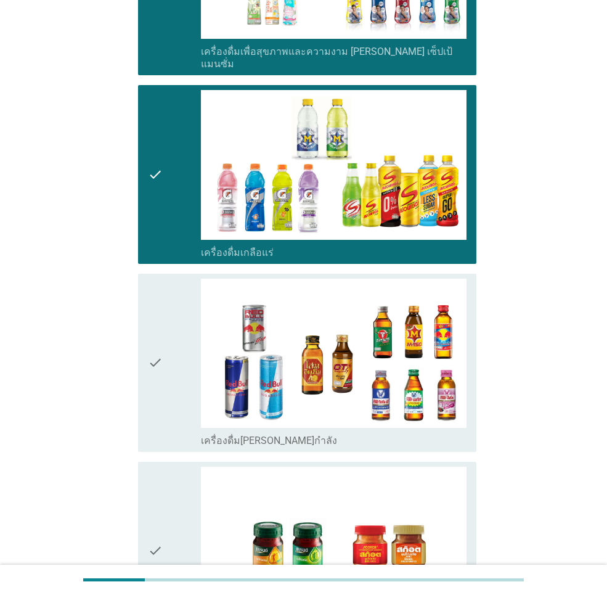
drag, startPoint x: 161, startPoint y: 373, endPoint x: 163, endPoint y: 413, distance: 40.7
click at [162, 371] on icon "check" at bounding box center [155, 362] width 15 height 168
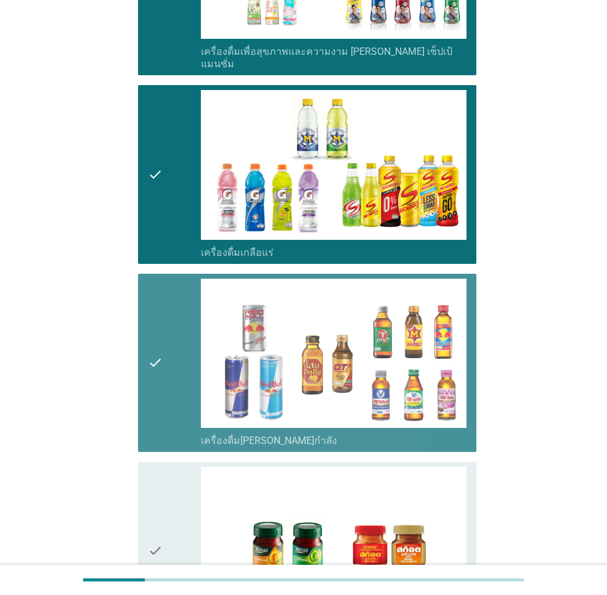
click at [167, 526] on div "check" at bounding box center [174, 550] width 53 height 168
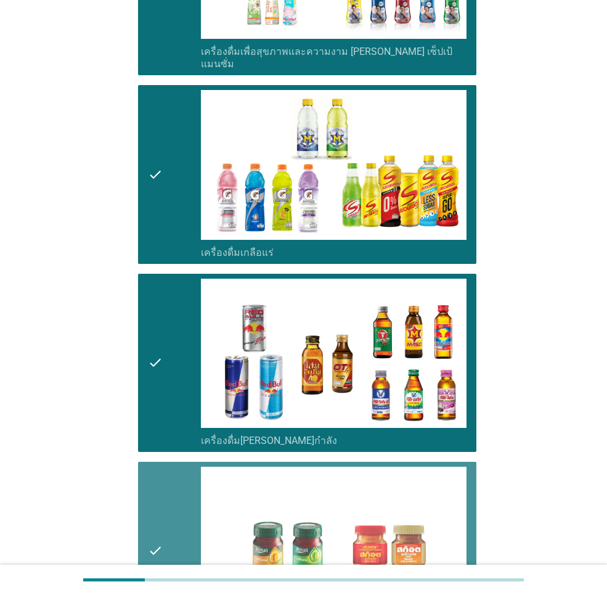
scroll to position [2355, 0]
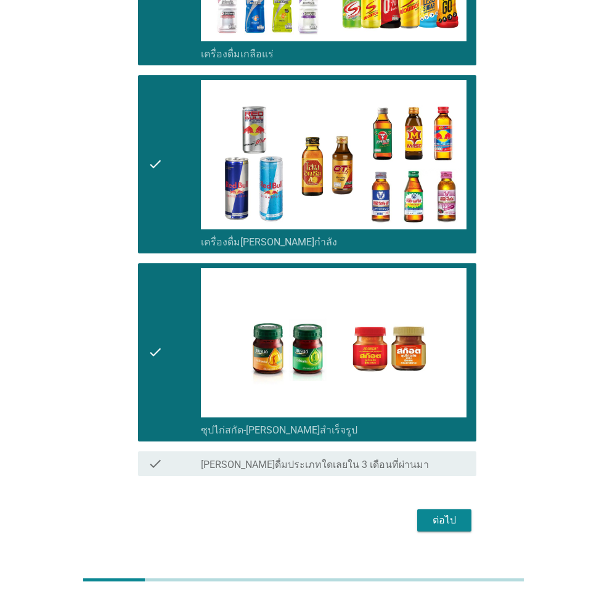
click at [432, 509] on button "ต่อไป" at bounding box center [444, 520] width 54 height 22
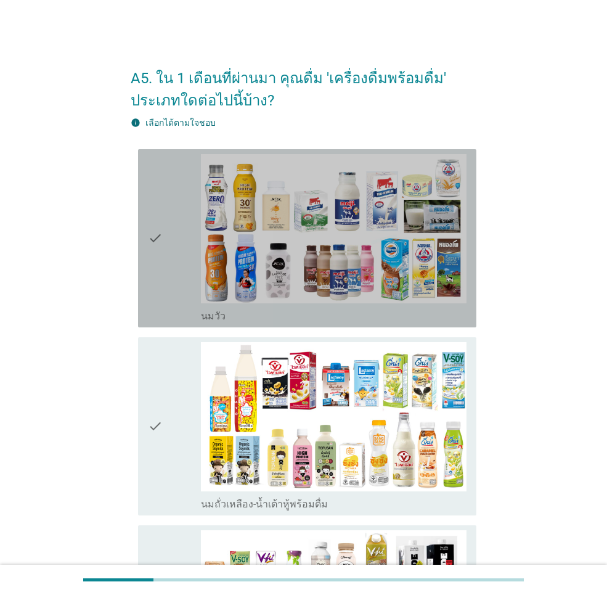
click at [194, 266] on div "check" at bounding box center [174, 238] width 53 height 168
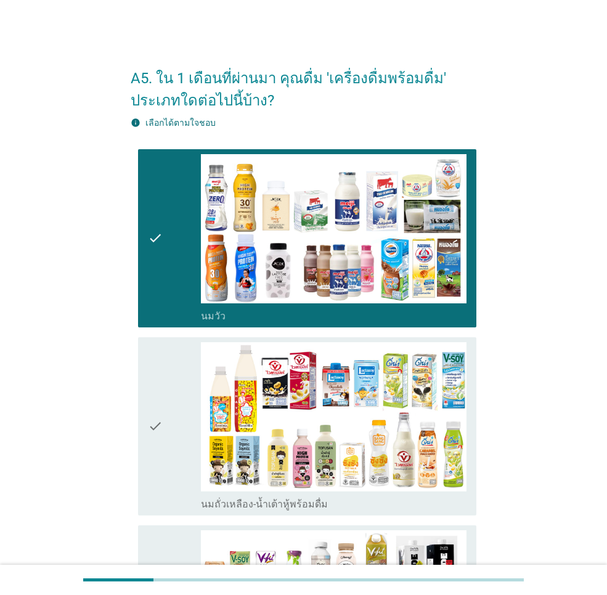
drag, startPoint x: 164, startPoint y: 388, endPoint x: 177, endPoint y: 420, distance: 33.7
click at [164, 389] on div "check" at bounding box center [174, 426] width 53 height 168
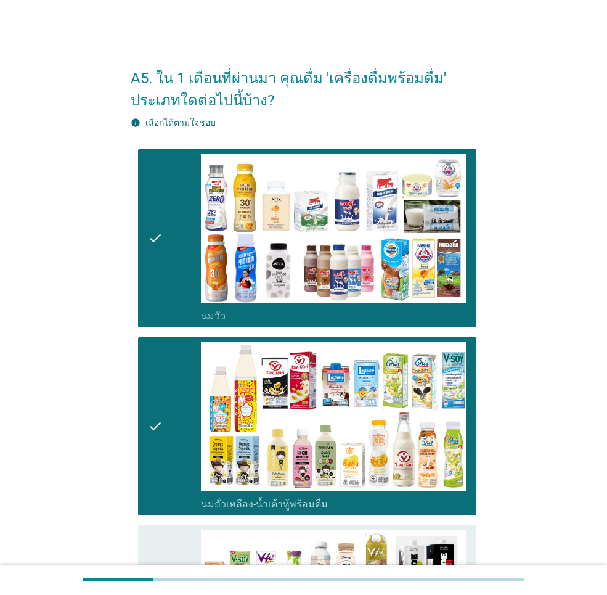
scroll to position [246, 0]
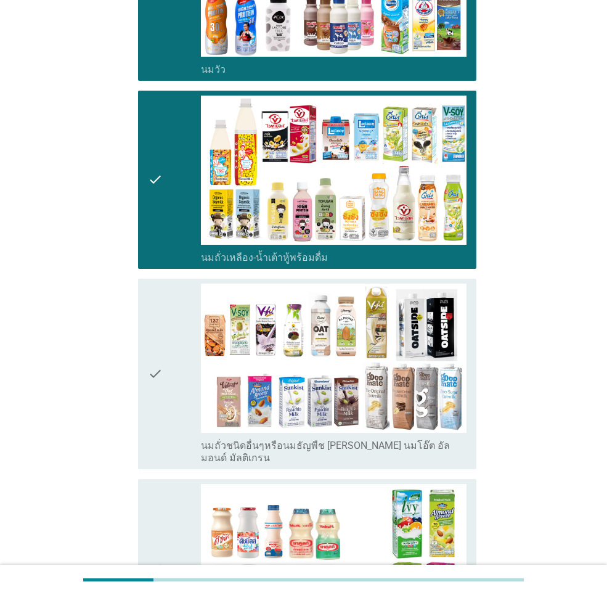
click at [165, 356] on div "check" at bounding box center [174, 373] width 53 height 181
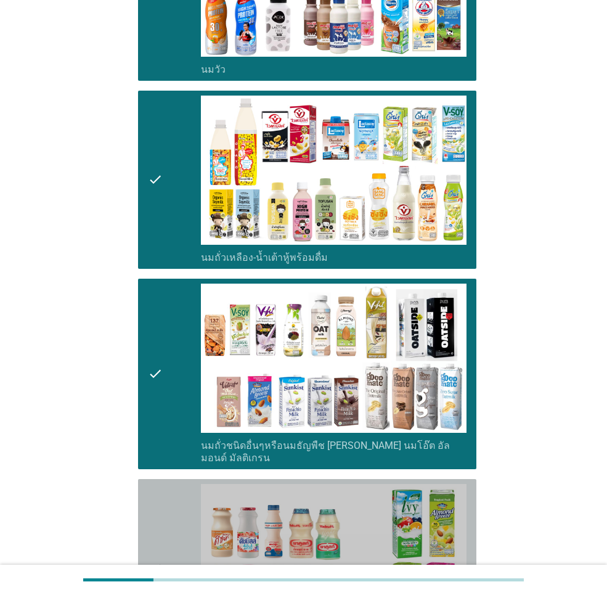
click at [174, 484] on div "check" at bounding box center [174, 568] width 53 height 168
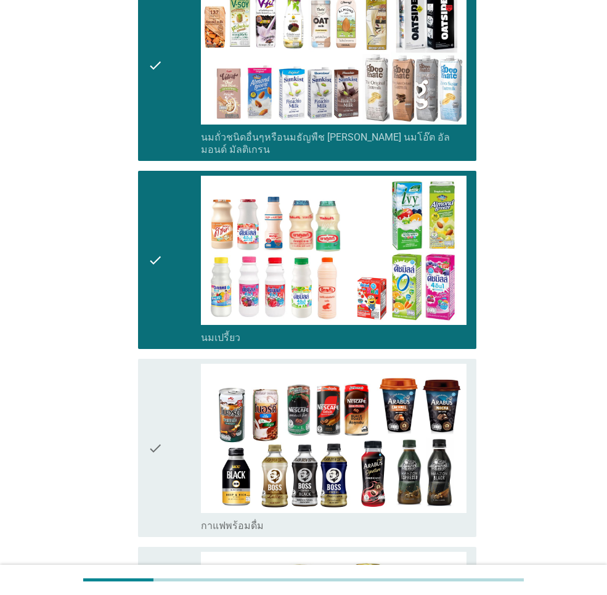
click at [173, 437] on div "check" at bounding box center [174, 447] width 53 height 168
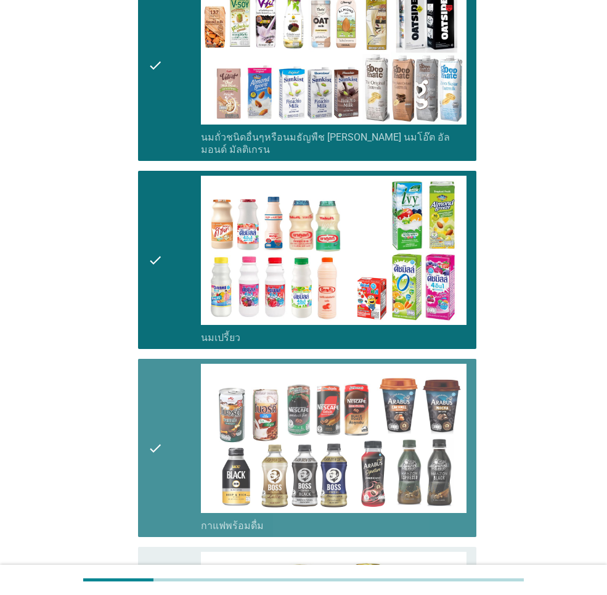
scroll to position [801, 0]
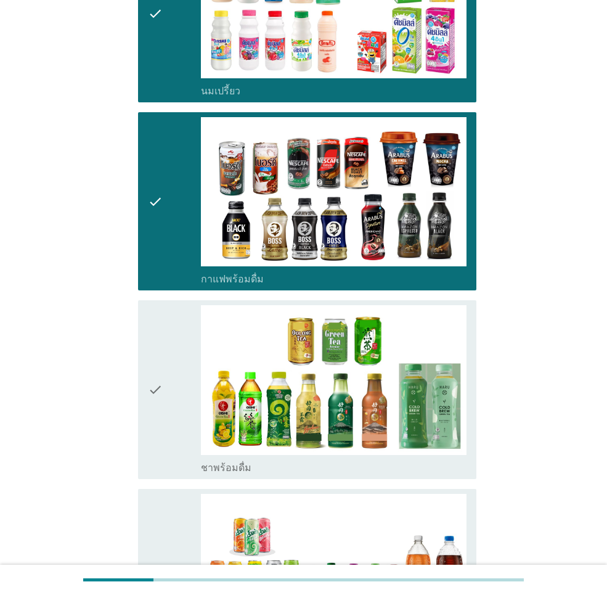
click at [174, 423] on div "check" at bounding box center [174, 389] width 53 height 168
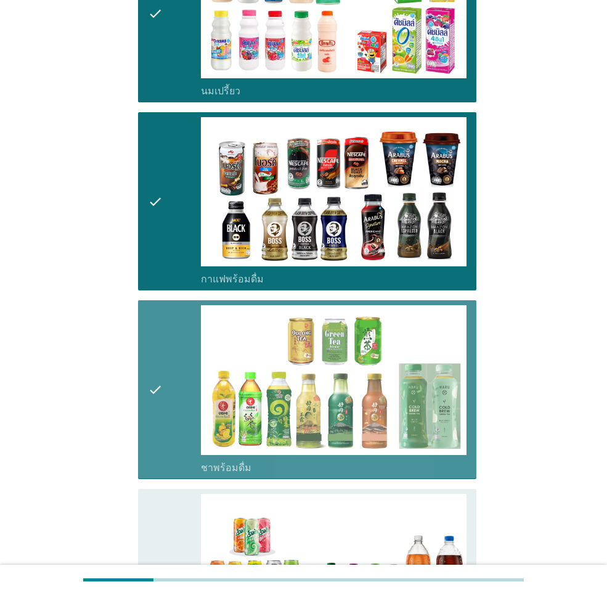
click at [177, 493] on div "check" at bounding box center [174, 577] width 53 height 168
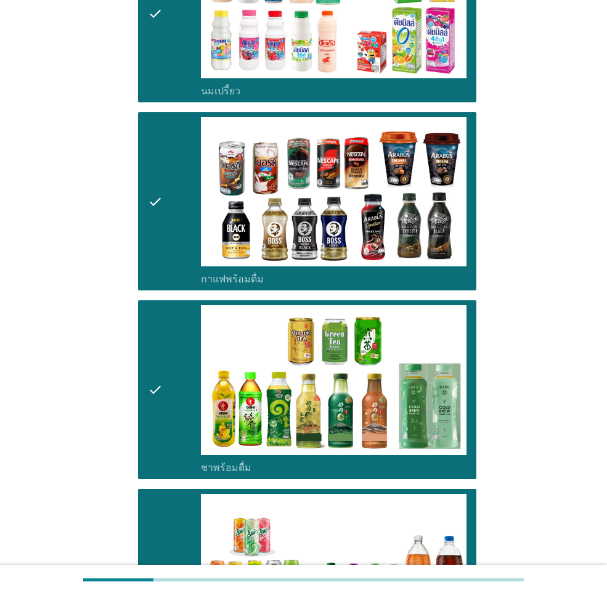
scroll to position [1171, 0]
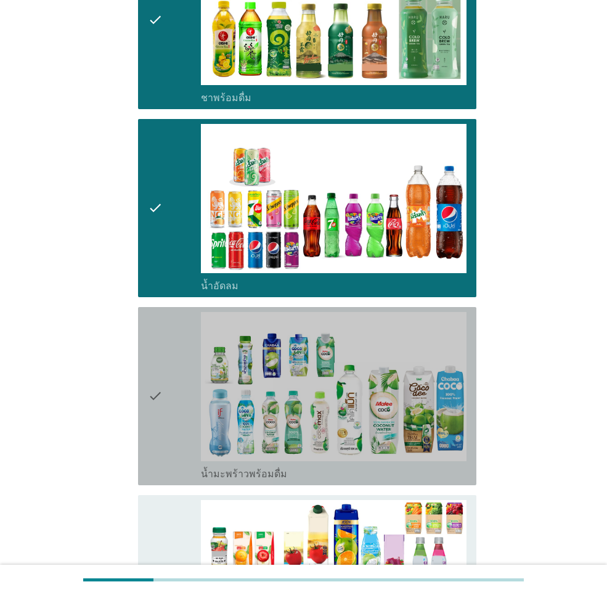
click at [172, 410] on div "check" at bounding box center [174, 396] width 53 height 168
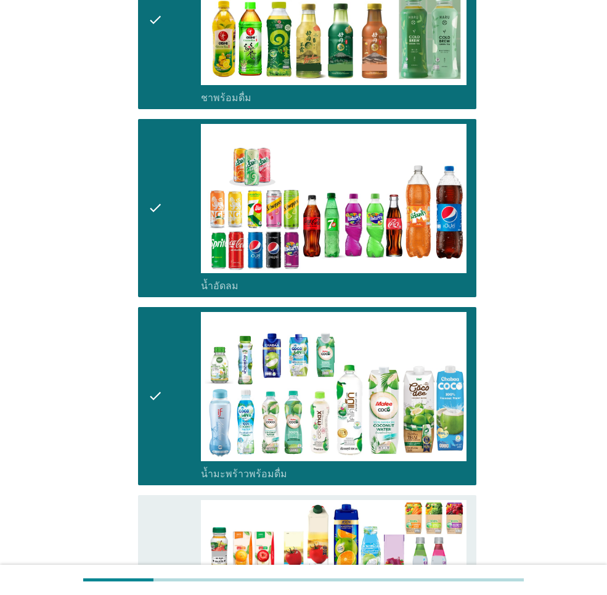
click at [189, 500] on div "check" at bounding box center [174, 584] width 53 height 168
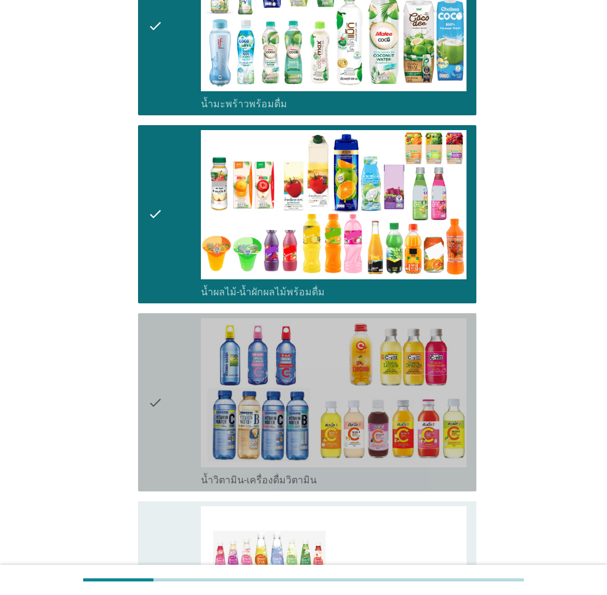
click at [166, 400] on div "check" at bounding box center [174, 402] width 53 height 168
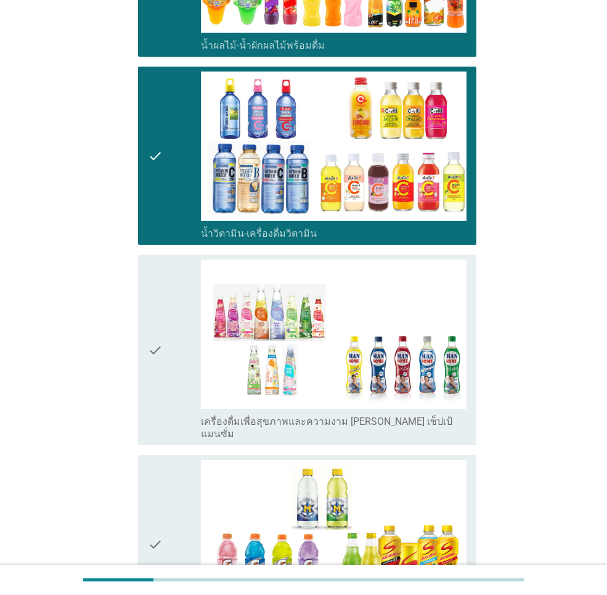
click at [158, 390] on icon "check" at bounding box center [155, 349] width 15 height 181
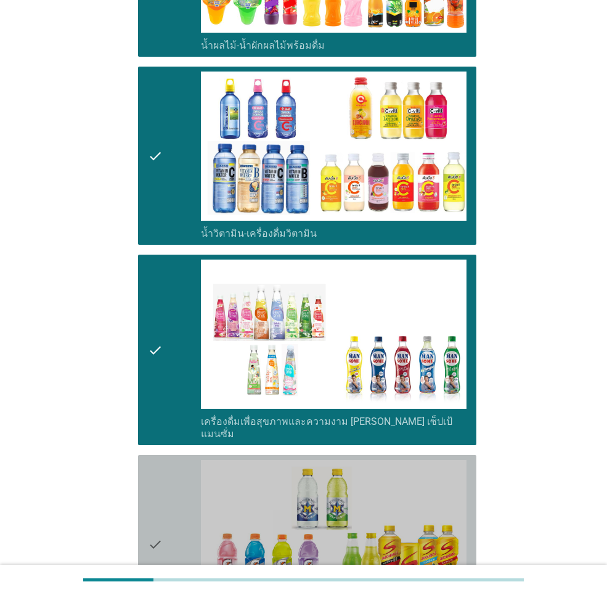
click at [165, 466] on div "check" at bounding box center [174, 544] width 53 height 168
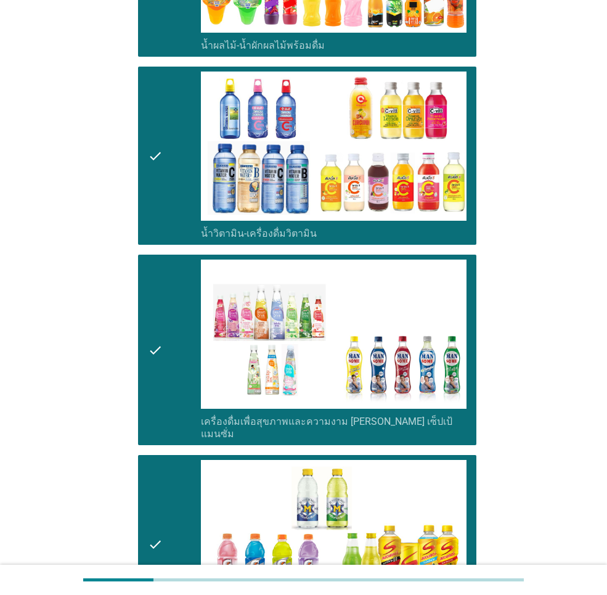
scroll to position [2156, 0]
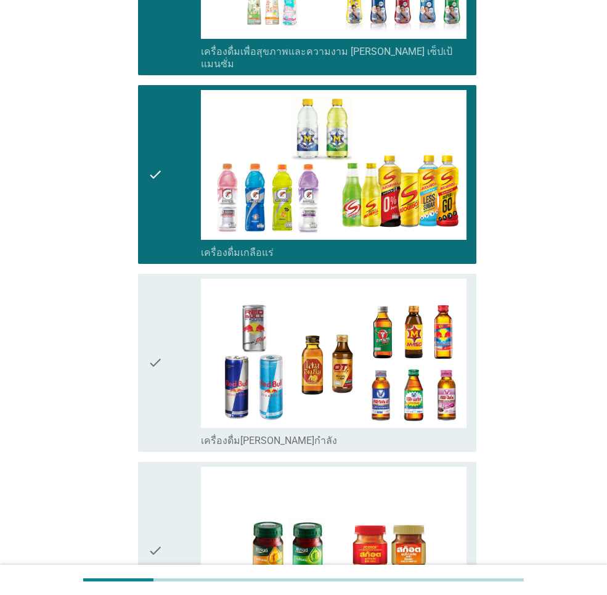
click at [165, 385] on div "check" at bounding box center [174, 362] width 53 height 168
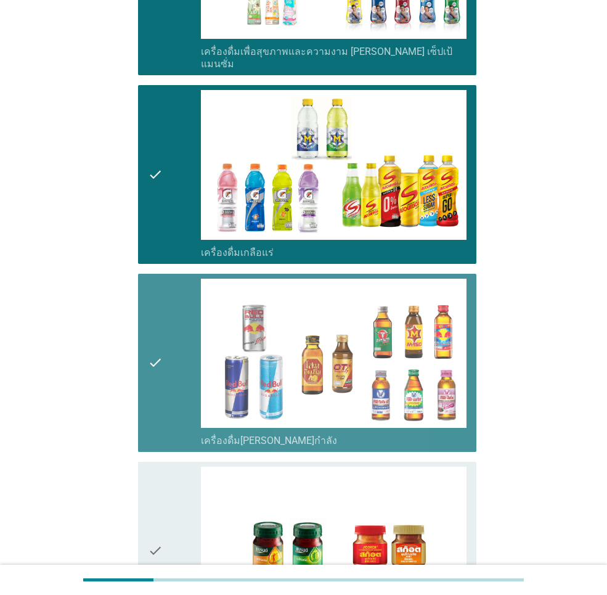
click at [177, 466] on div "check" at bounding box center [174, 550] width 53 height 168
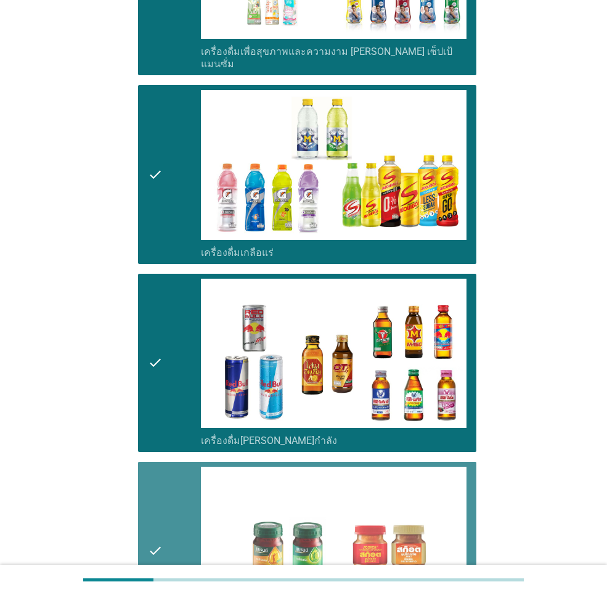
scroll to position [2355, 0]
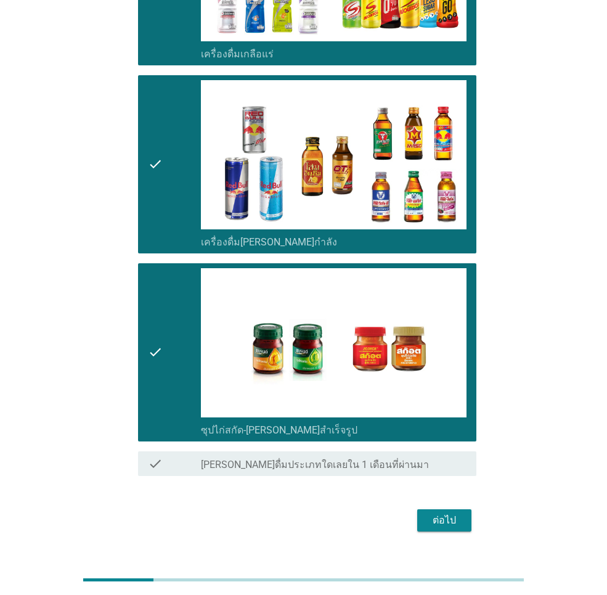
click at [440, 513] on div "ต่อไป" at bounding box center [444, 520] width 35 height 15
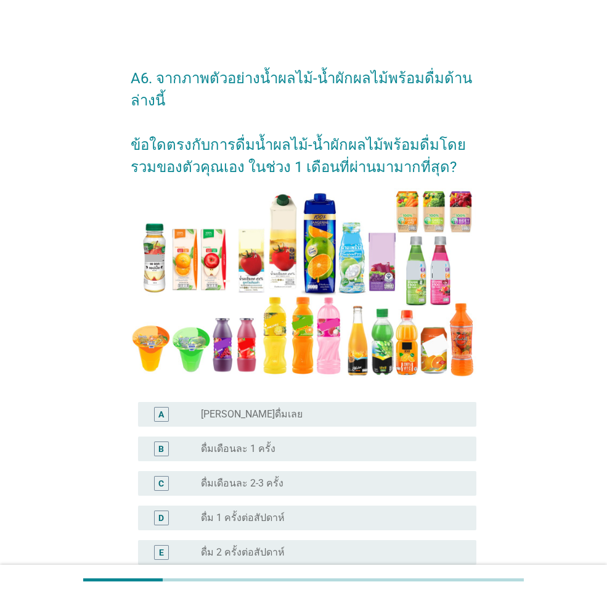
scroll to position [185, 0]
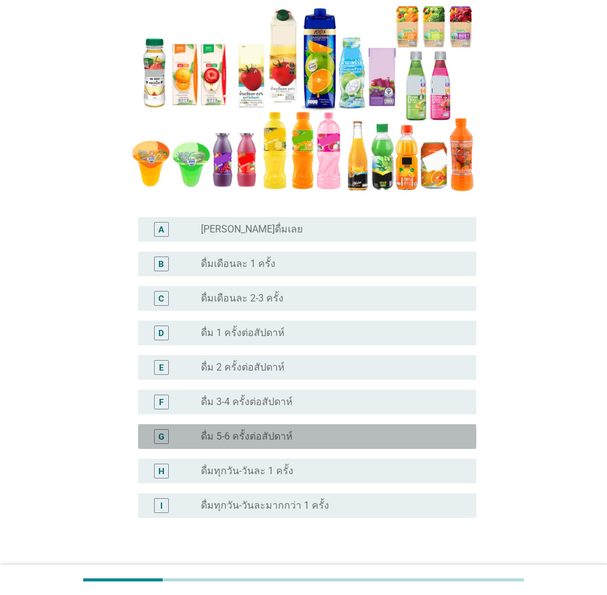
drag, startPoint x: 187, startPoint y: 429, endPoint x: 227, endPoint y: 431, distance: 40.7
click at [186, 430] on div "G" at bounding box center [174, 436] width 53 height 15
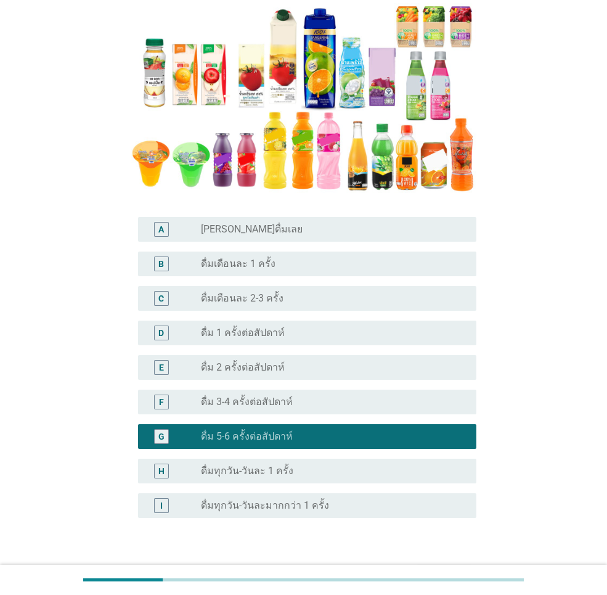
click at [277, 469] on label "ดื่มทุกวัน-วันละ 1 ครั้ง" at bounding box center [247, 471] width 92 height 12
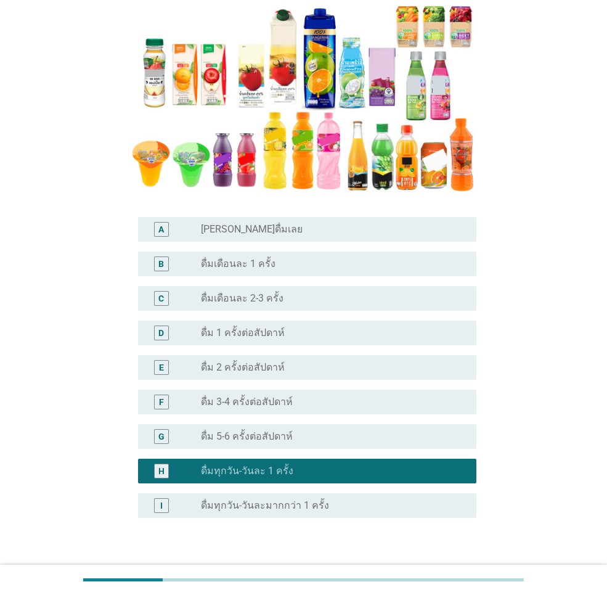
scroll to position [266, 0]
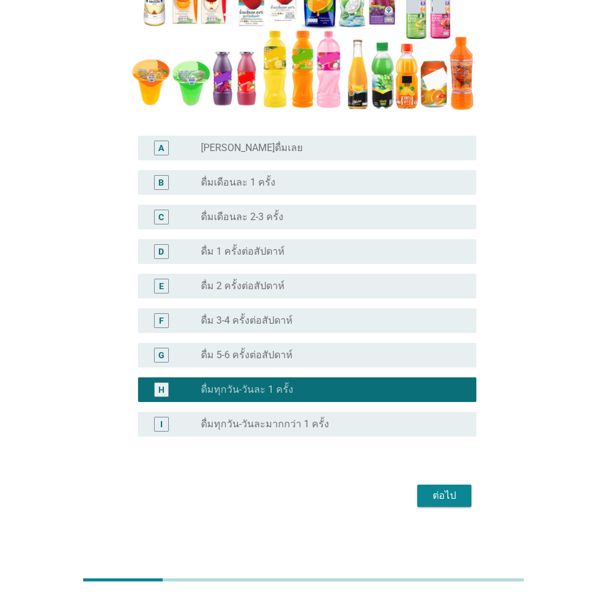
click at [437, 495] on div "ต่อไป" at bounding box center [444, 495] width 35 height 15
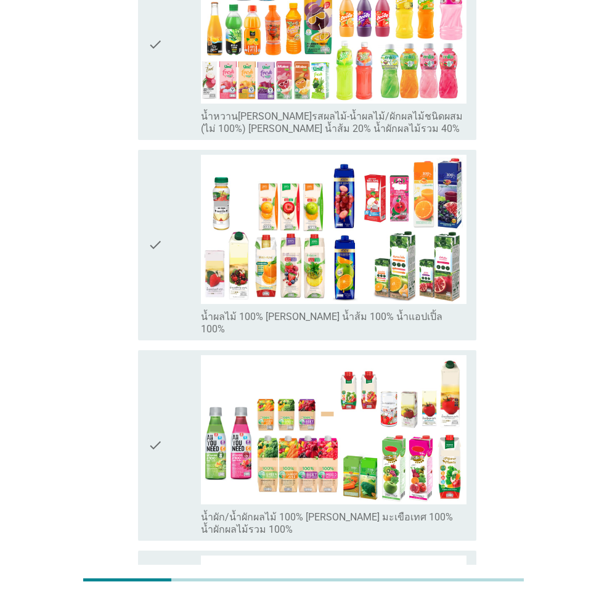
scroll to position [0, 0]
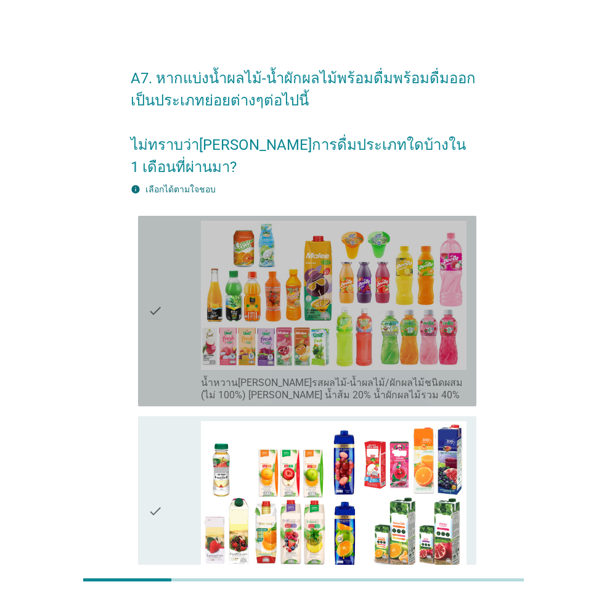
click at [163, 331] on icon "check" at bounding box center [155, 311] width 15 height 181
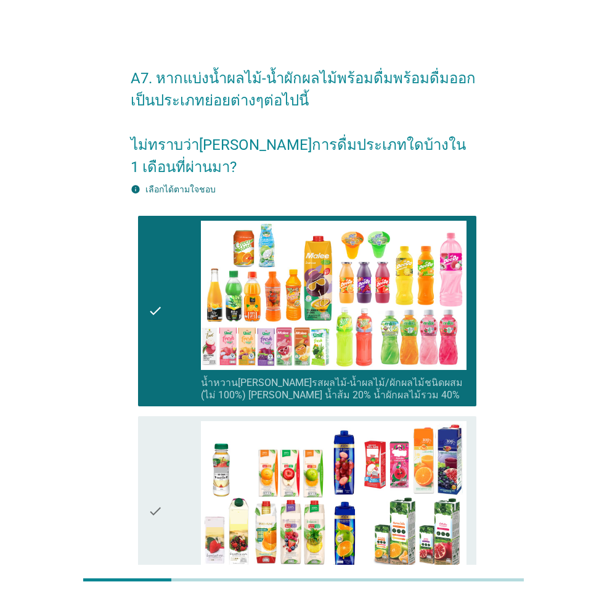
click at [172, 421] on div "check" at bounding box center [174, 511] width 53 height 181
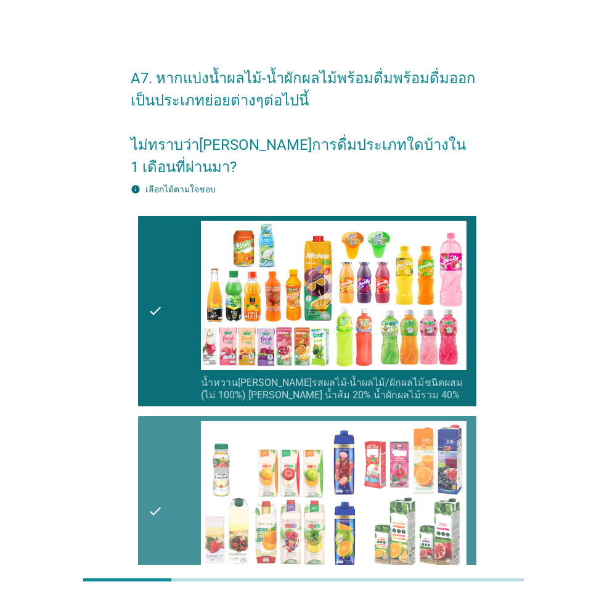
scroll to position [308, 0]
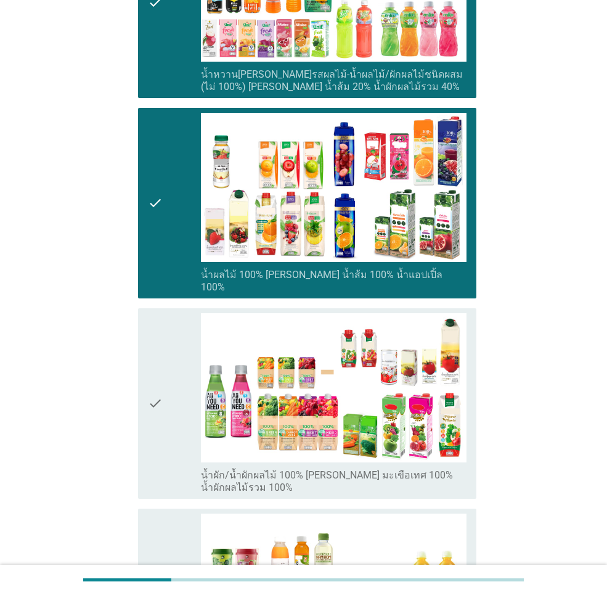
click at [158, 373] on icon "check" at bounding box center [155, 403] width 15 height 181
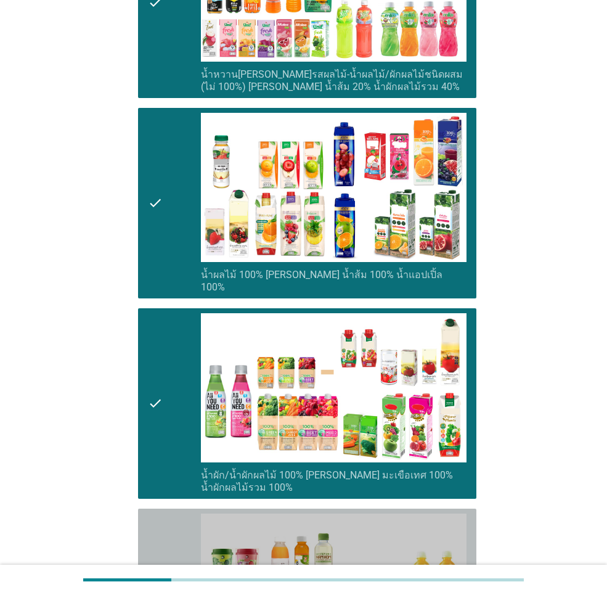
click at [162, 513] on icon "check" at bounding box center [155, 603] width 15 height 181
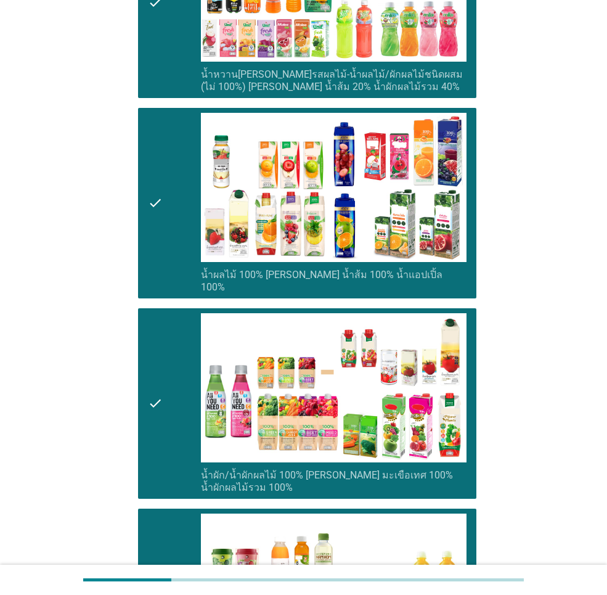
scroll to position [578, 0]
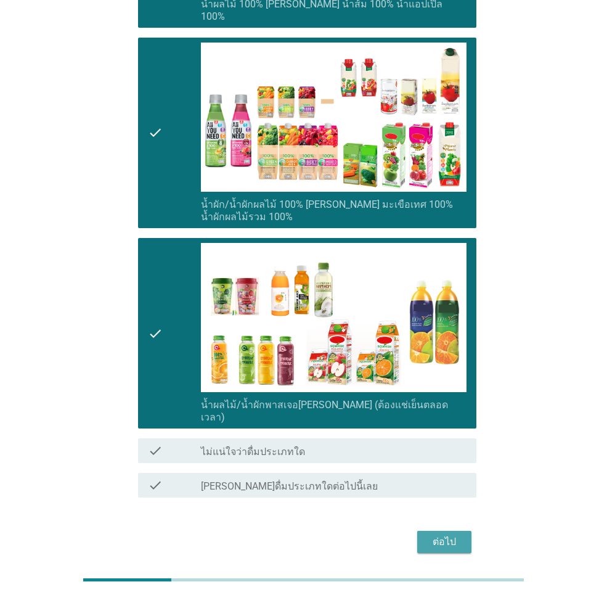
click at [452, 534] on div "ต่อไป" at bounding box center [444, 541] width 35 height 15
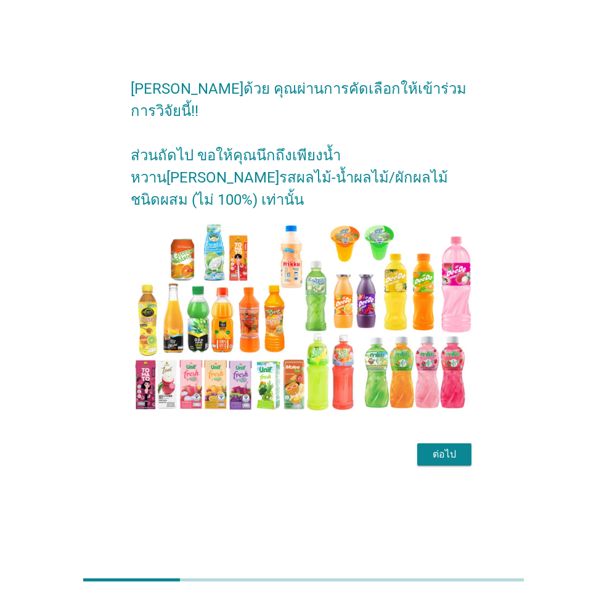
scroll to position [0, 0]
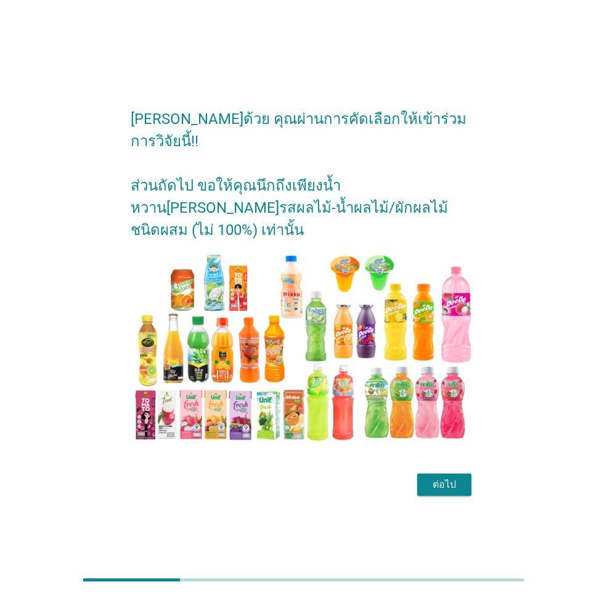
click at [441, 477] on div "ต่อไป" at bounding box center [444, 484] width 35 height 15
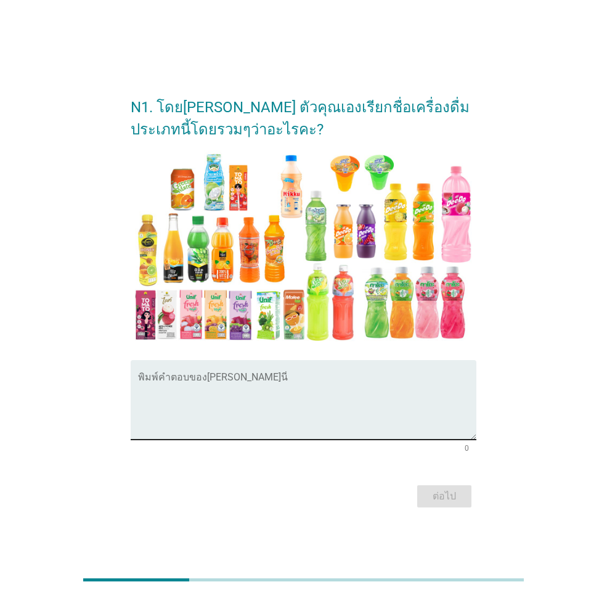
click at [328, 378] on textarea "พิมพ์คำตอบของคุณ ที่นี่" at bounding box center [307, 407] width 338 height 65
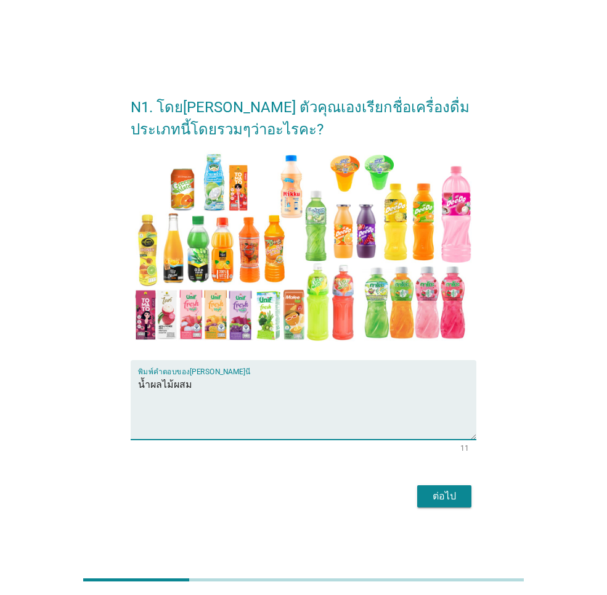
type textarea "น้ำผลไม้ผสม"
click at [454, 495] on div "ต่อไป" at bounding box center [444, 496] width 35 height 15
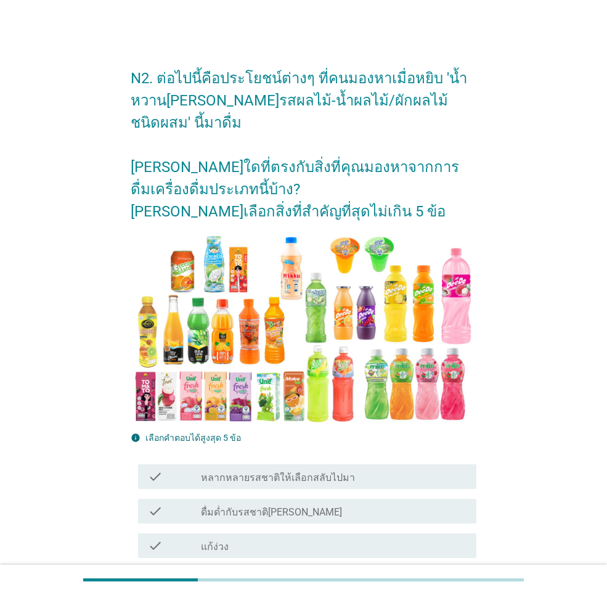
scroll to position [185, 0]
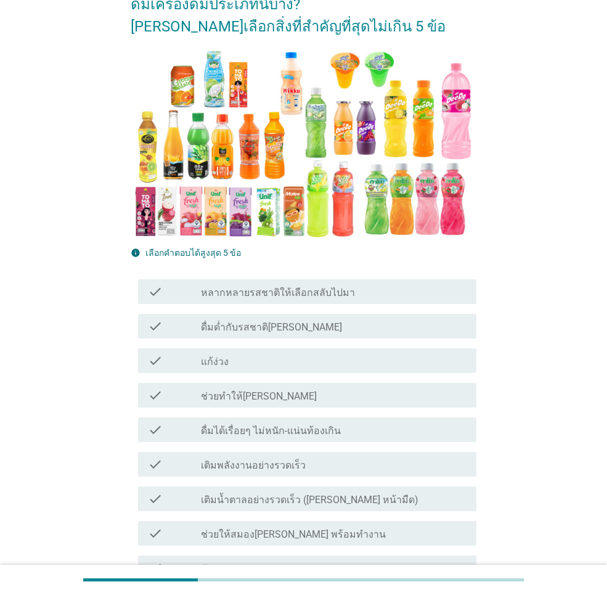
click at [318, 301] on div "check check_box_outline_blank หลากหลายรสชาติให้เลือกสลับไปมา" at bounding box center [307, 291] width 338 height 25
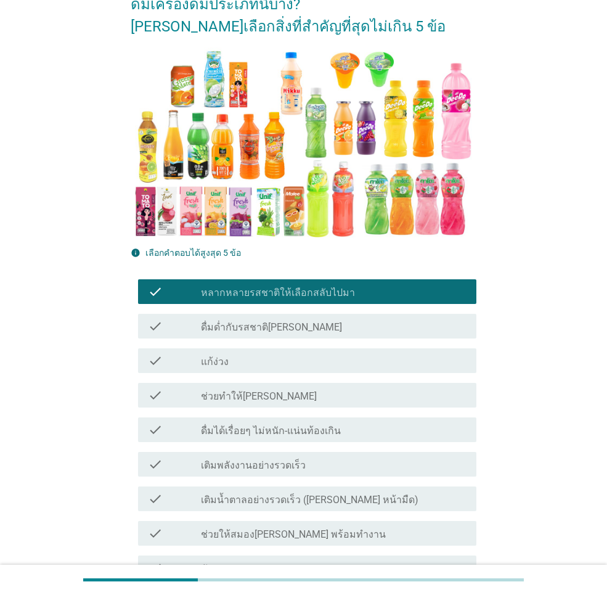
click at [319, 328] on div "check_box_outline_blank ดื่มด่ำกับรสชาติ[PERSON_NAME]" at bounding box center [334, 326] width 266 height 15
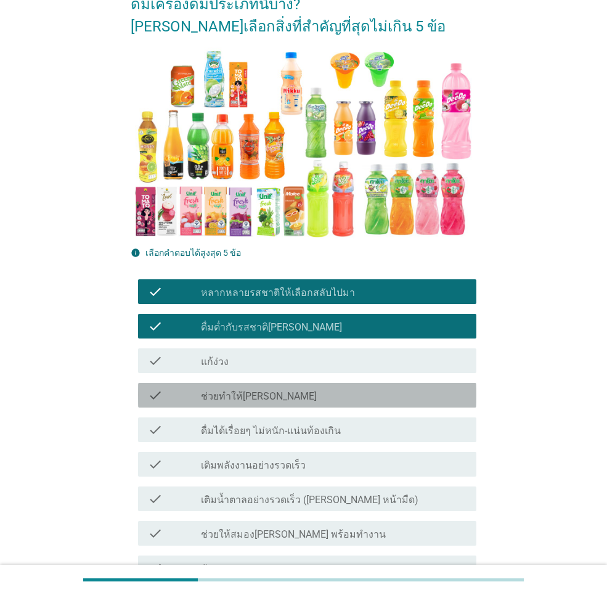
click at [309, 397] on div "check_box_outline_blank ช่วยทำให้[PERSON_NAME]" at bounding box center [334, 395] width 266 height 15
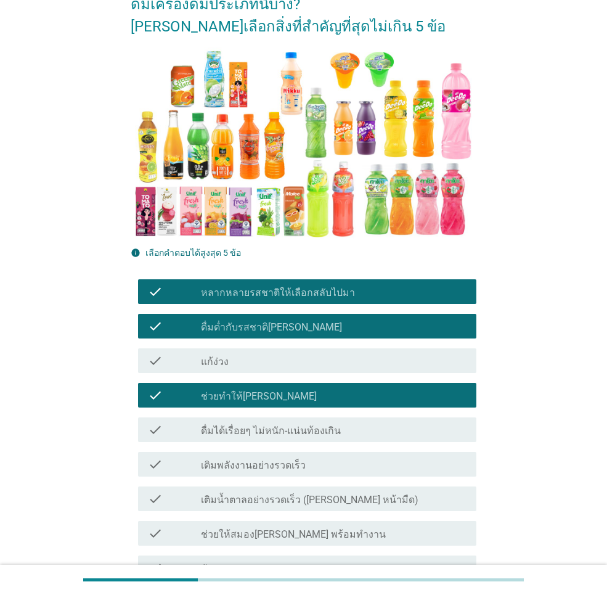
click at [311, 460] on div "check_box_outline_blank เติมพลังงานอย่างรวดเร็ว" at bounding box center [334, 464] width 266 height 15
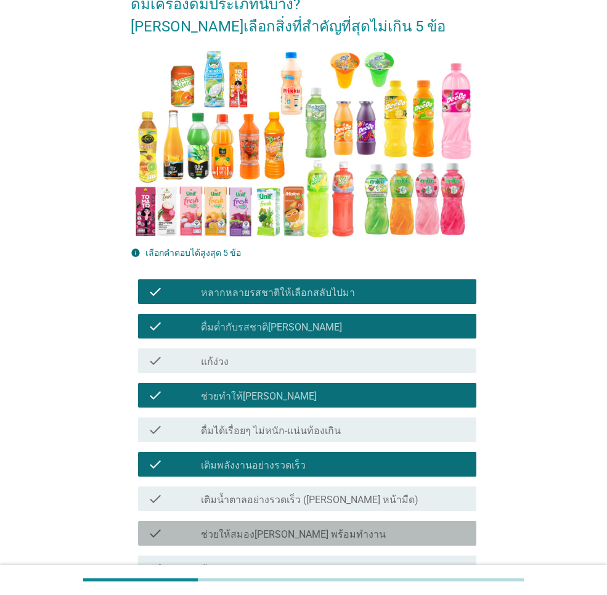
drag, startPoint x: 319, startPoint y: 529, endPoint x: 333, endPoint y: 514, distance: 20.5
click at [321, 529] on label "ช่วยให้สมอง[PERSON_NAME] พร้อมทำงาน" at bounding box center [293, 534] width 185 height 12
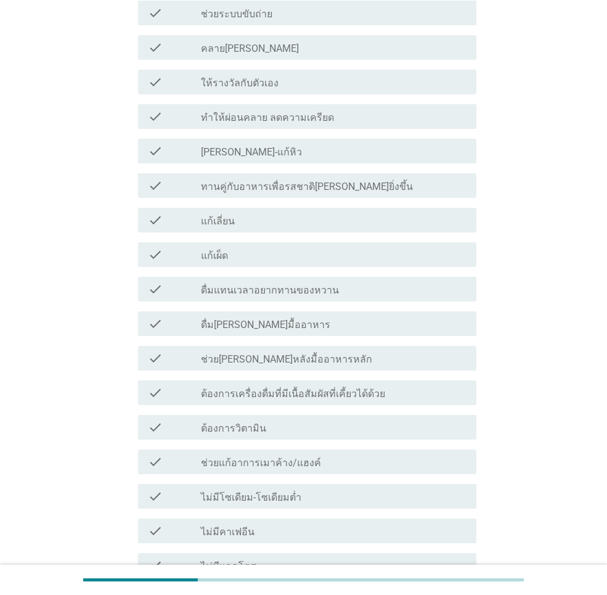
scroll to position [1090, 0]
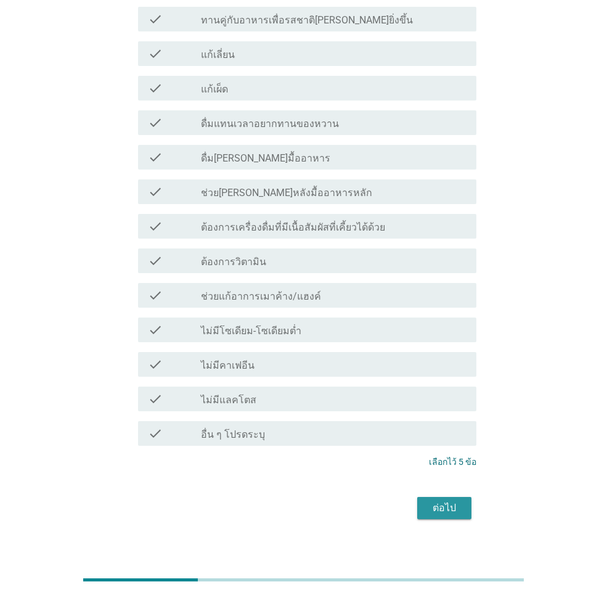
click at [440, 500] on div "ต่อไป" at bounding box center [444, 507] width 35 height 15
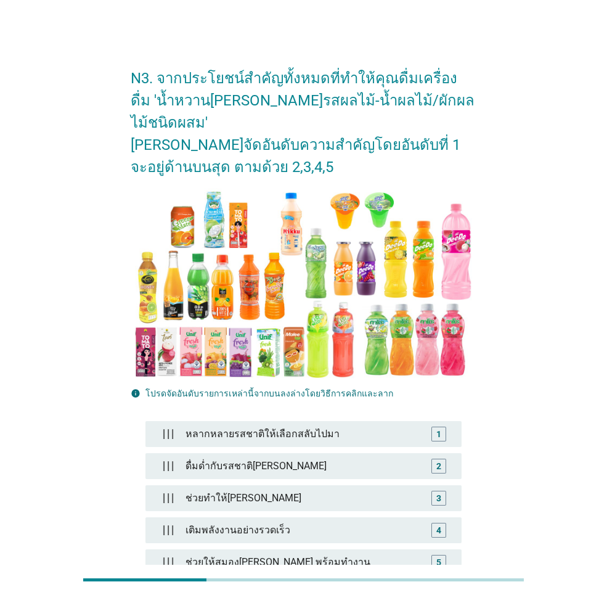
scroll to position [123, 0]
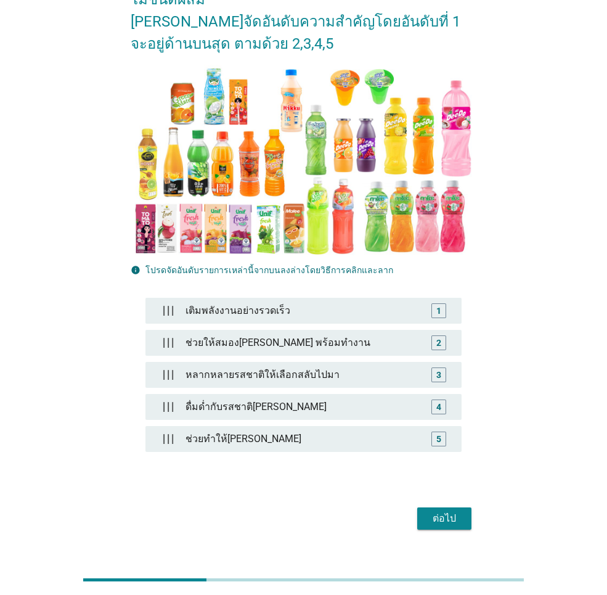
click at [441, 511] on div "ต่อไป" at bounding box center [444, 518] width 35 height 15
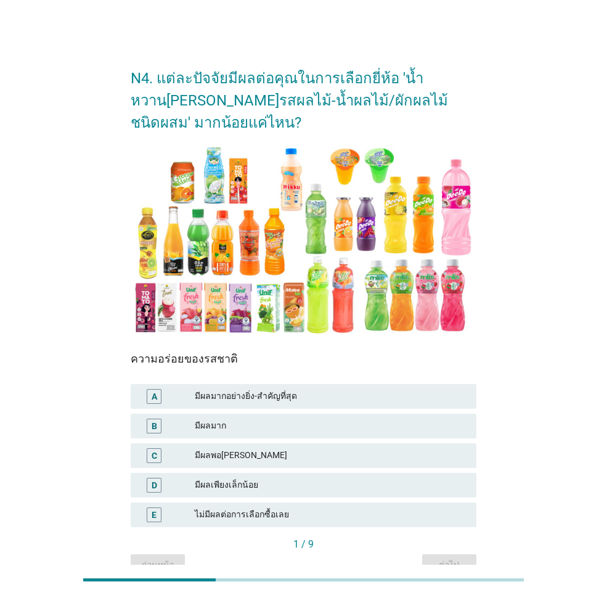
scroll to position [66, 0]
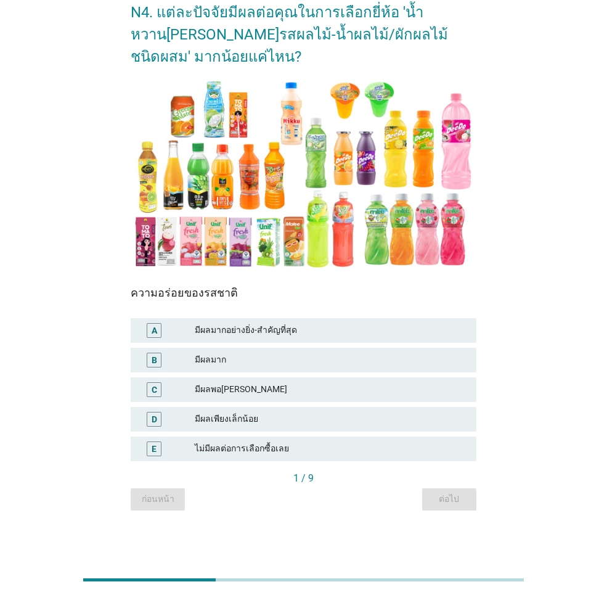
click at [267, 333] on div "มีผลมากอย่างยิ่ง-สำคัญที่สุด" at bounding box center [331, 330] width 272 height 15
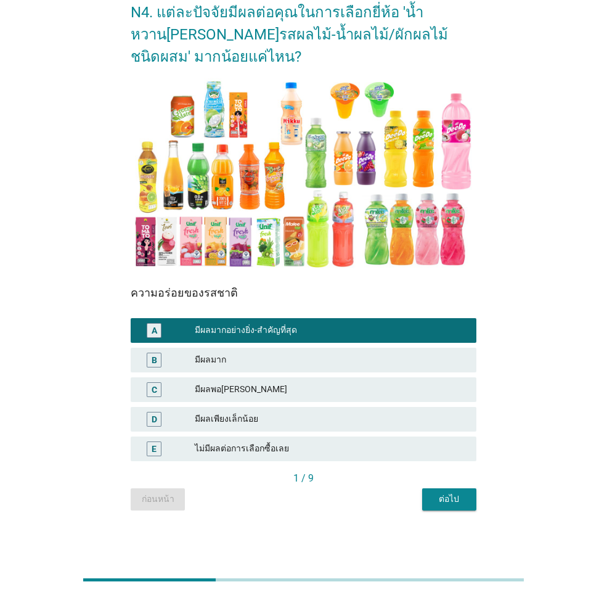
click at [461, 500] on div "ต่อไป" at bounding box center [449, 498] width 35 height 13
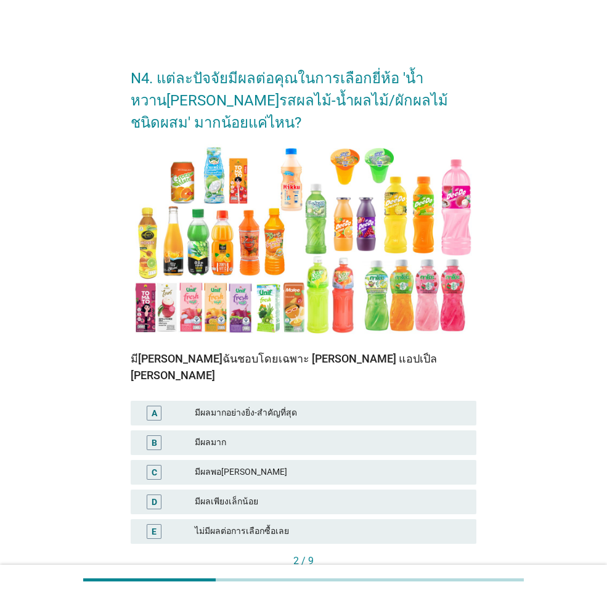
click at [264, 435] on div "มีผลมาก" at bounding box center [331, 442] width 272 height 15
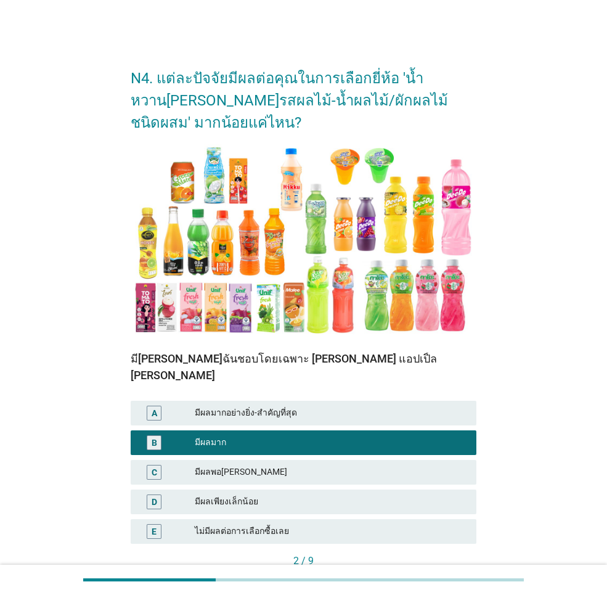
click at [450, 575] on div "ต่อไป" at bounding box center [449, 581] width 35 height 13
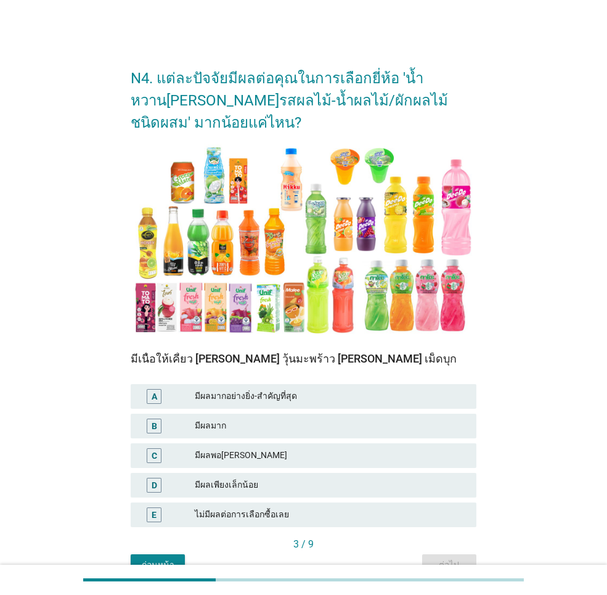
click at [288, 420] on div "มีผลมาก" at bounding box center [331, 425] width 272 height 15
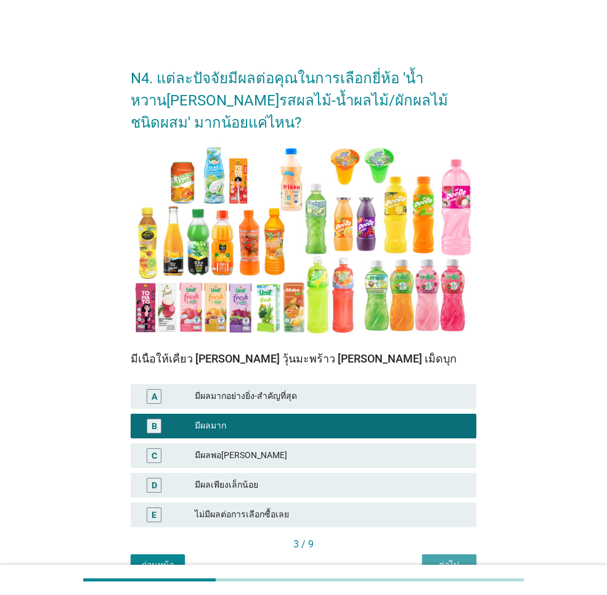
click at [441, 559] on div "ต่อไป" at bounding box center [449, 564] width 35 height 13
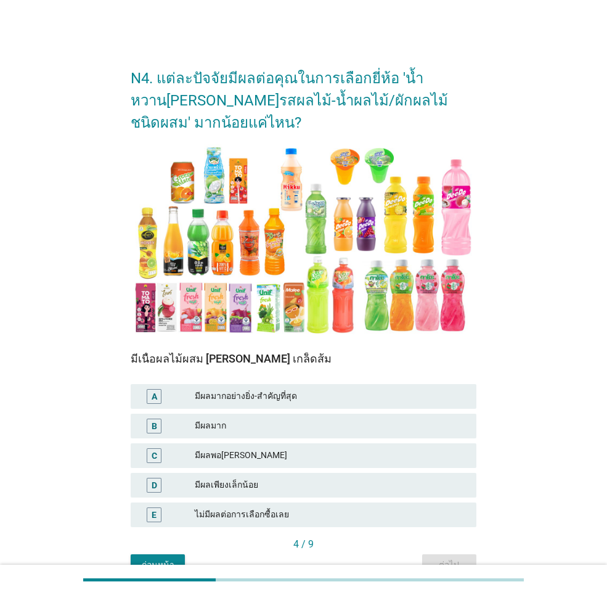
click at [290, 449] on div "มีผลพอ[PERSON_NAME]" at bounding box center [331, 455] width 272 height 15
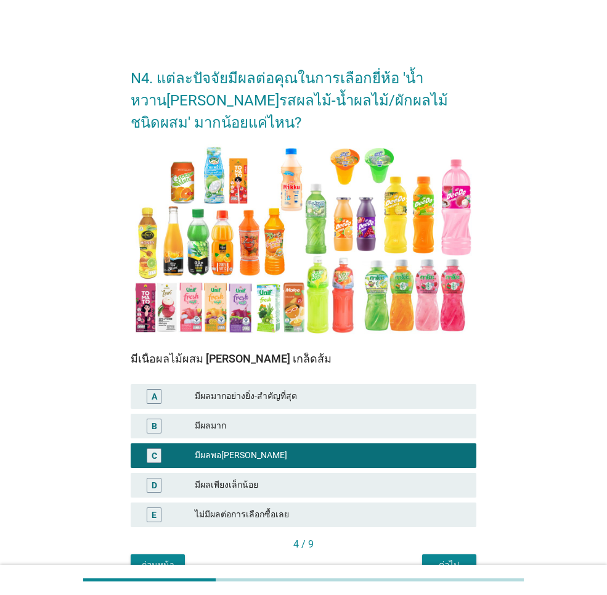
click at [445, 558] on div "ต่อไป" at bounding box center [449, 564] width 35 height 13
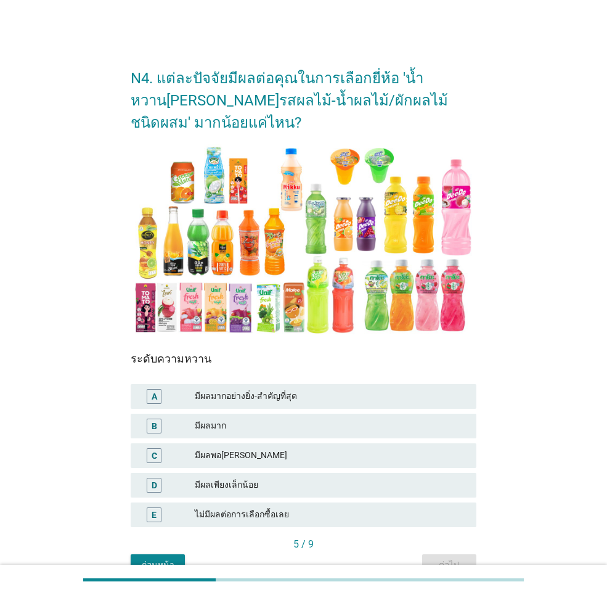
click at [257, 479] on div "มีผลเพียงเล็กน้อย" at bounding box center [331, 484] width 272 height 15
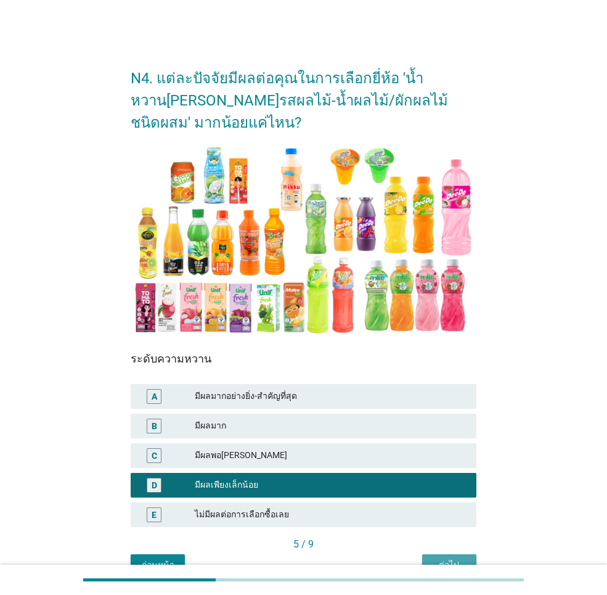
click at [453, 562] on div "ต่อไป" at bounding box center [449, 564] width 35 height 13
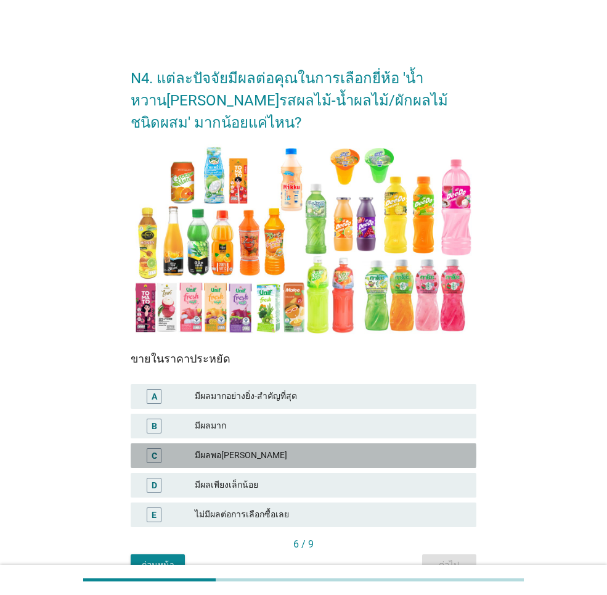
click at [266, 451] on div "มีผลพอ[PERSON_NAME]" at bounding box center [331, 455] width 272 height 15
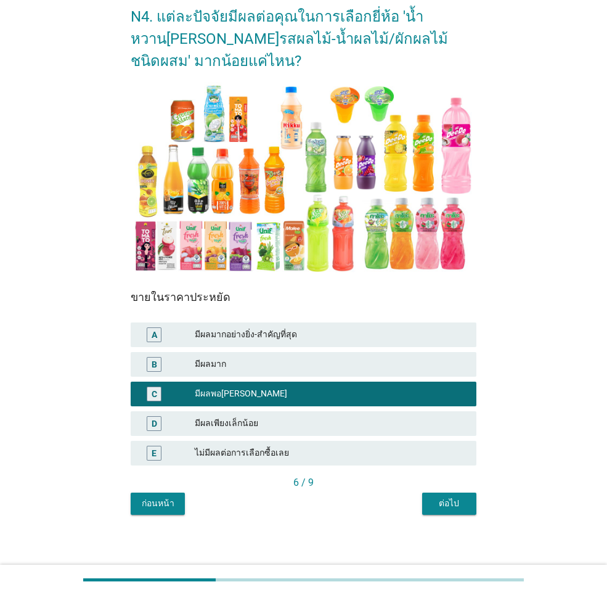
scroll to position [66, 0]
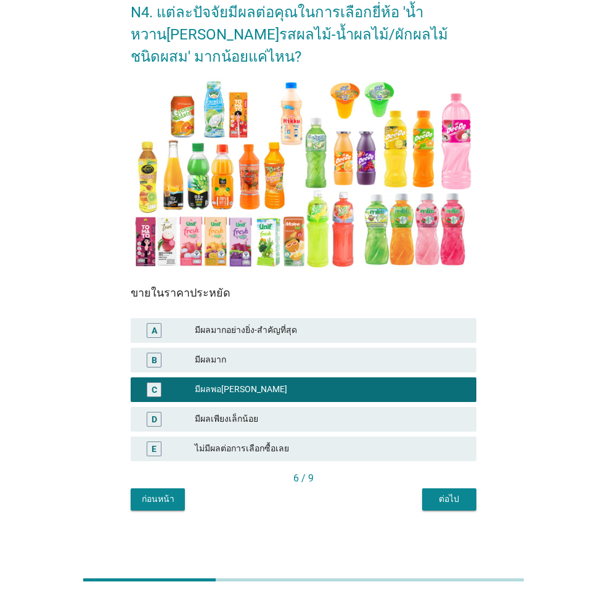
click at [434, 495] on div "ต่อไป" at bounding box center [449, 498] width 35 height 13
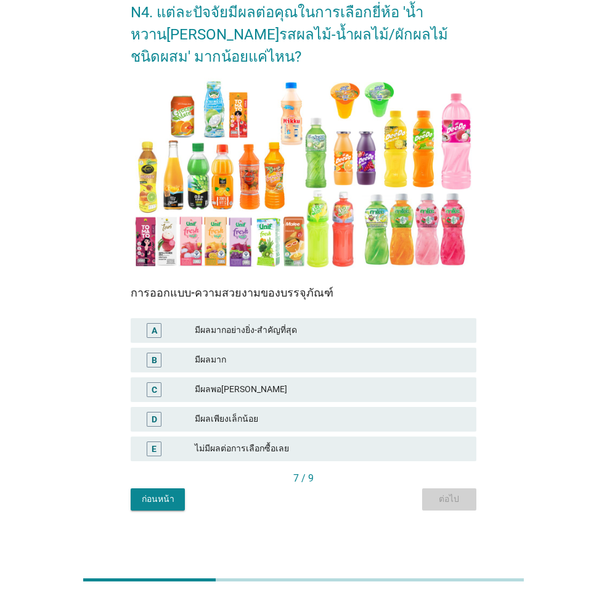
scroll to position [0, 0]
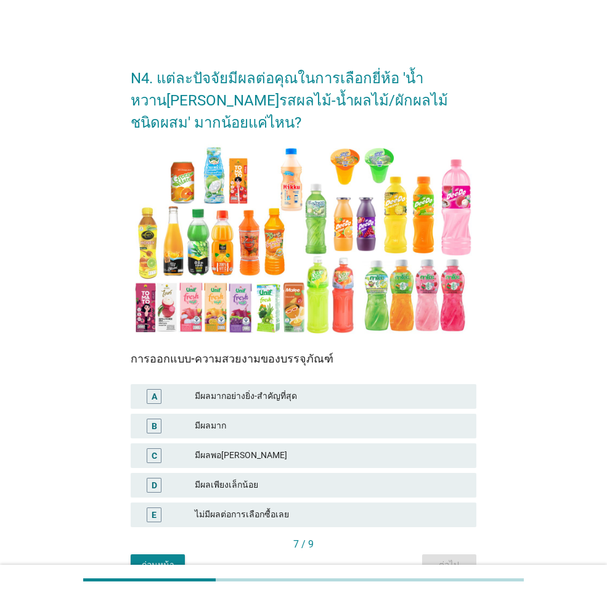
click at [259, 453] on div "มีผลพอ[PERSON_NAME]" at bounding box center [331, 455] width 272 height 15
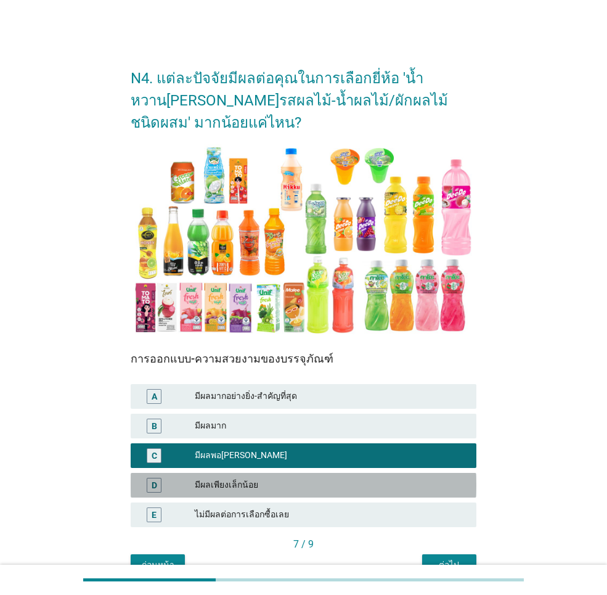
click at [347, 484] on div "มีผลเพียงเล็กน้อย" at bounding box center [331, 484] width 272 height 15
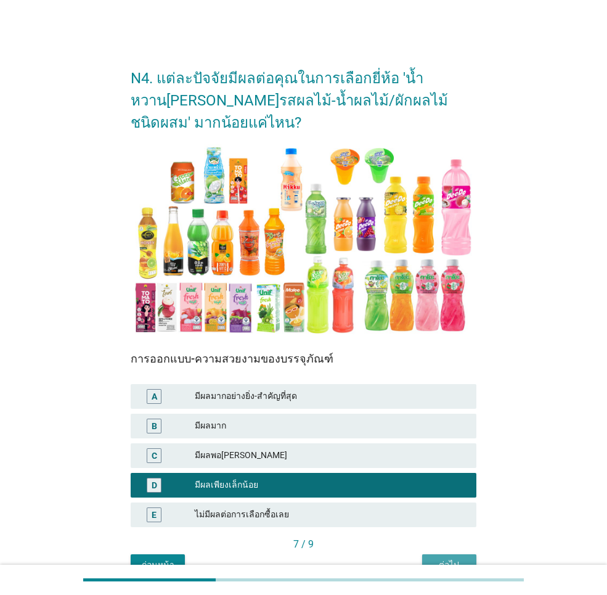
click at [436, 557] on button "ต่อไป" at bounding box center [449, 565] width 54 height 22
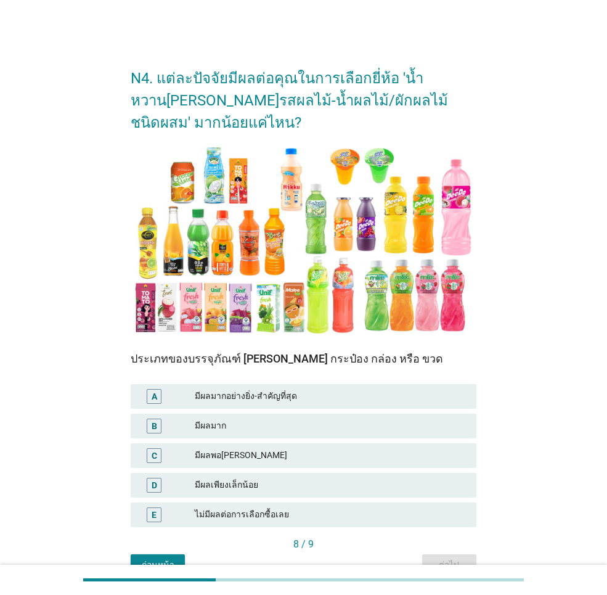
click at [288, 452] on div "มีผลพอ[PERSON_NAME]" at bounding box center [331, 455] width 272 height 15
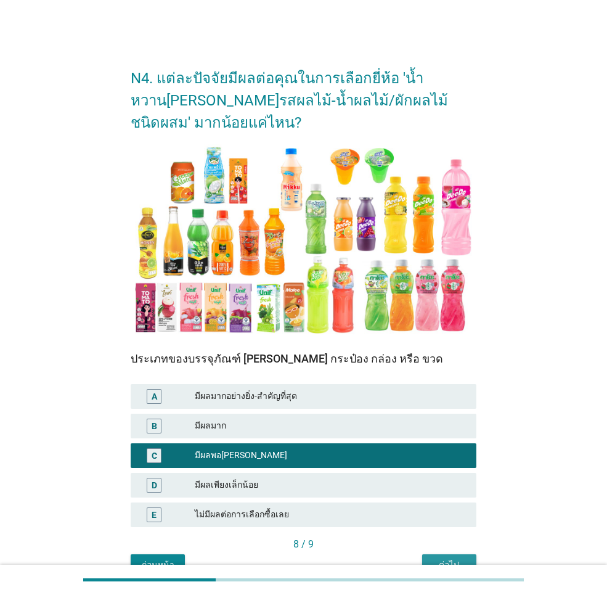
click at [444, 559] on div "ต่อไป" at bounding box center [449, 564] width 35 height 13
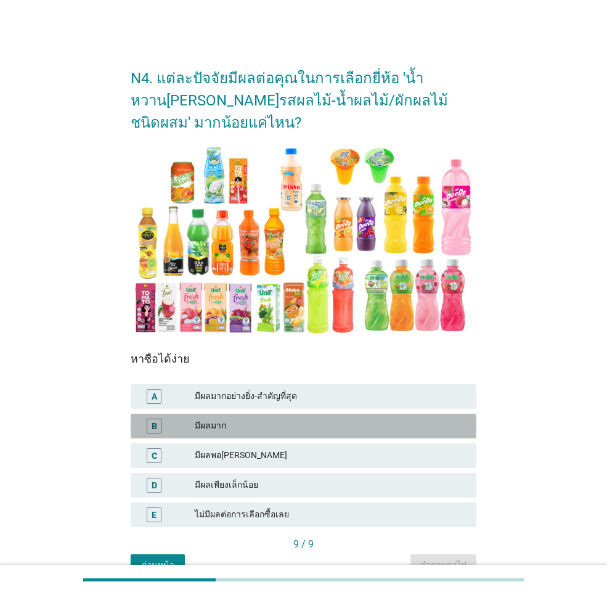
click at [288, 422] on div "มีผลมาก" at bounding box center [331, 425] width 272 height 15
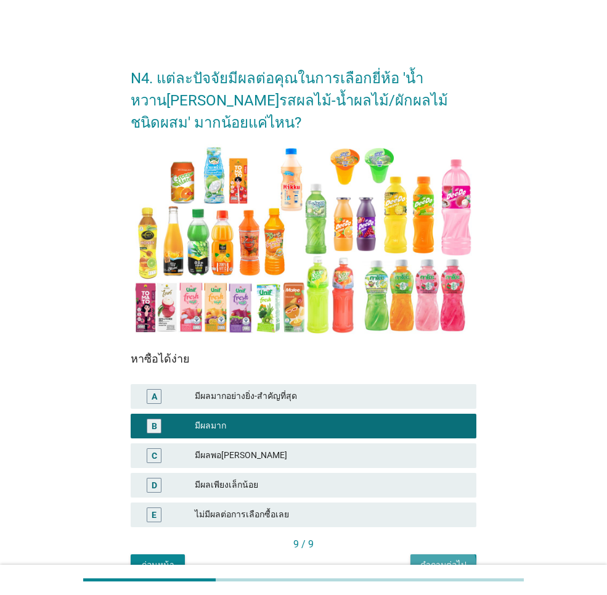
click at [449, 559] on div "คำถามต่อไป" at bounding box center [443, 564] width 46 height 13
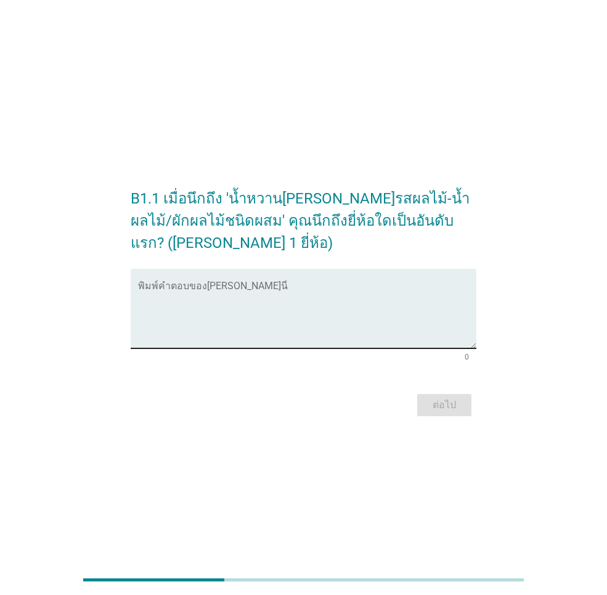
click at [238, 323] on textarea "พิมพ์คำตอบของคุณ ที่นี่" at bounding box center [307, 315] width 338 height 65
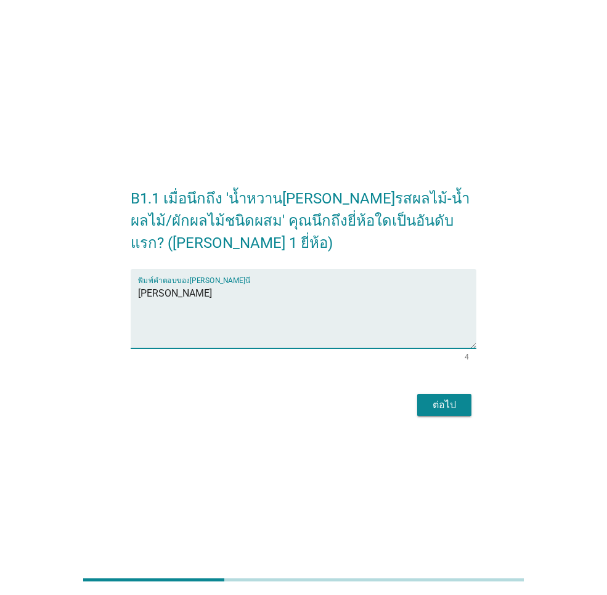
type textarea "[PERSON_NAME]"
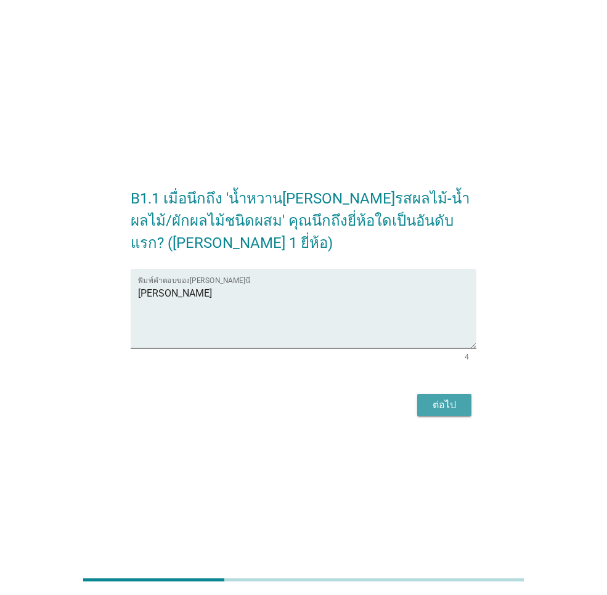
click at [447, 402] on div "ต่อไป" at bounding box center [444, 404] width 35 height 15
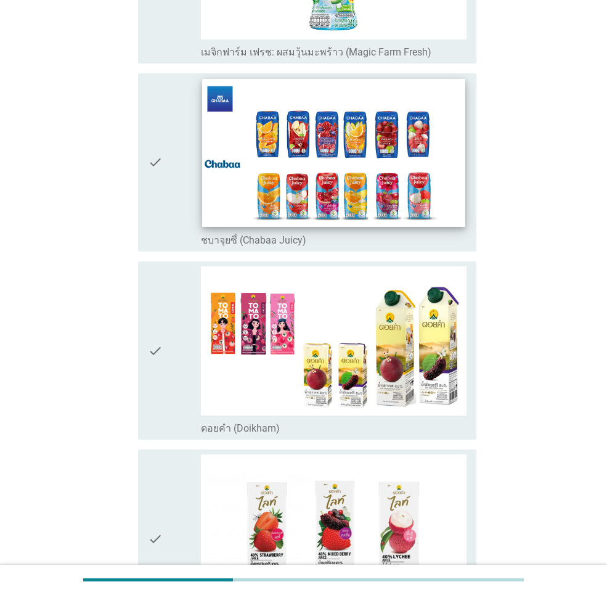
scroll to position [1787, 0]
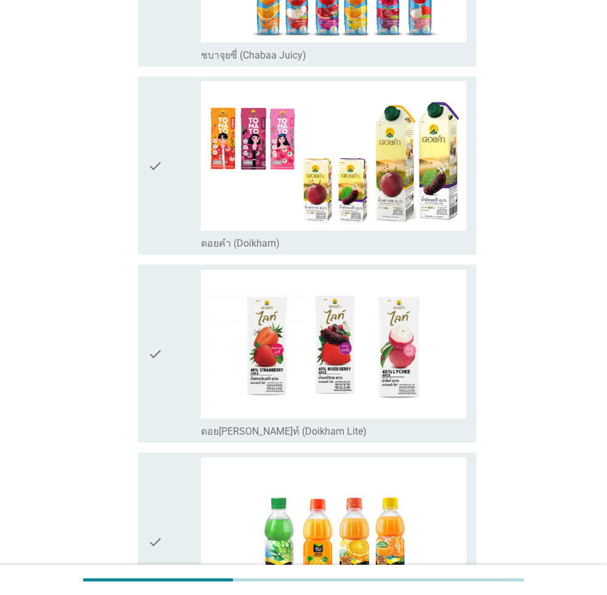
click at [152, 363] on icon "check" at bounding box center [155, 353] width 15 height 168
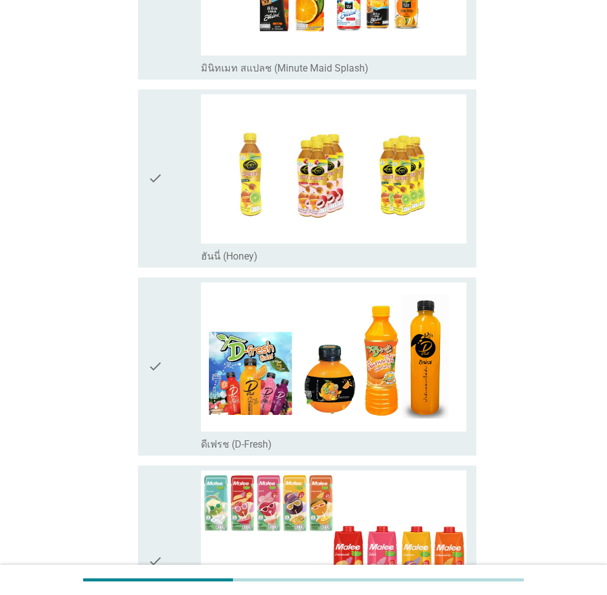
scroll to position [2711, 0]
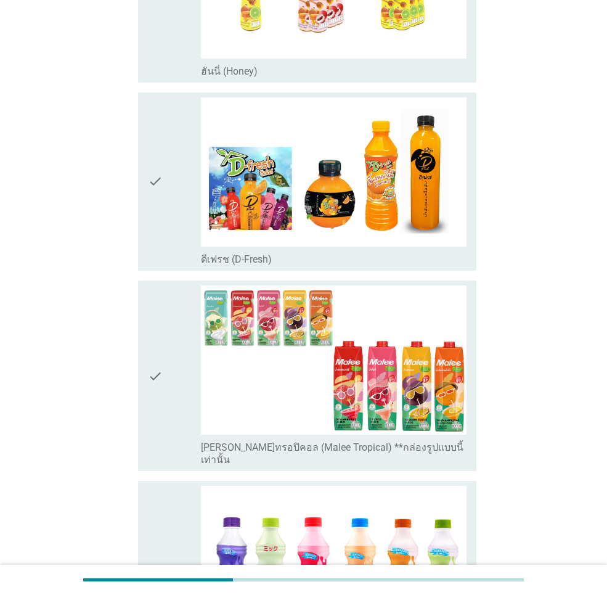
click at [162, 349] on icon "check" at bounding box center [155, 375] width 15 height 181
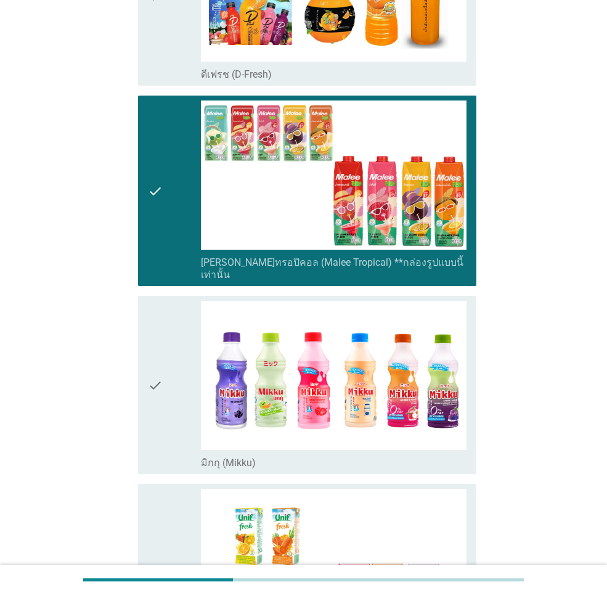
scroll to position [3080, 0]
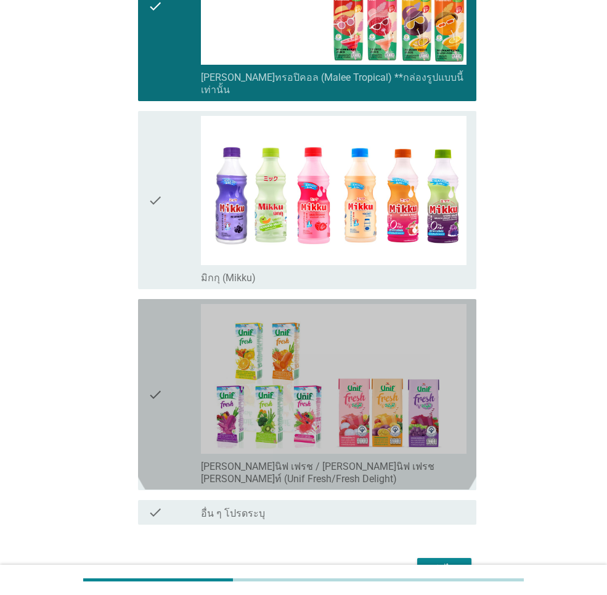
click at [156, 369] on icon "check" at bounding box center [155, 394] width 15 height 181
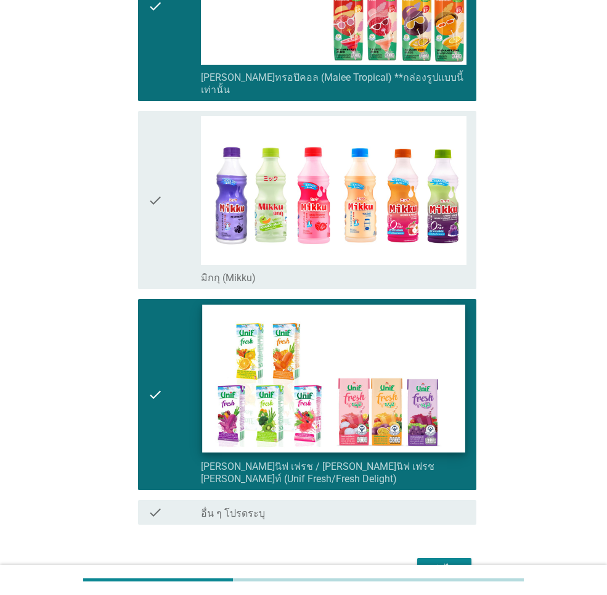
scroll to position [3129, 0]
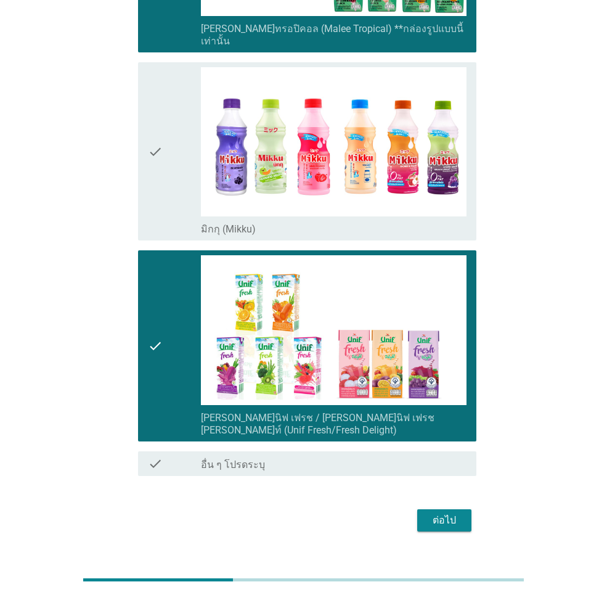
click at [458, 513] on div "ต่อไป" at bounding box center [444, 520] width 35 height 15
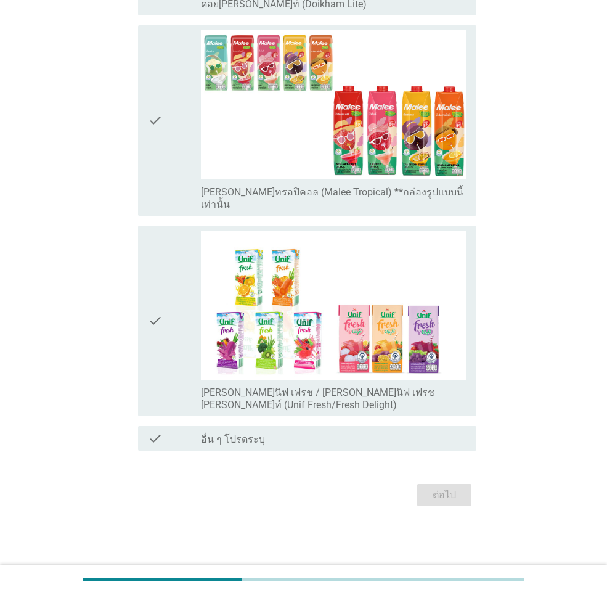
scroll to position [0, 0]
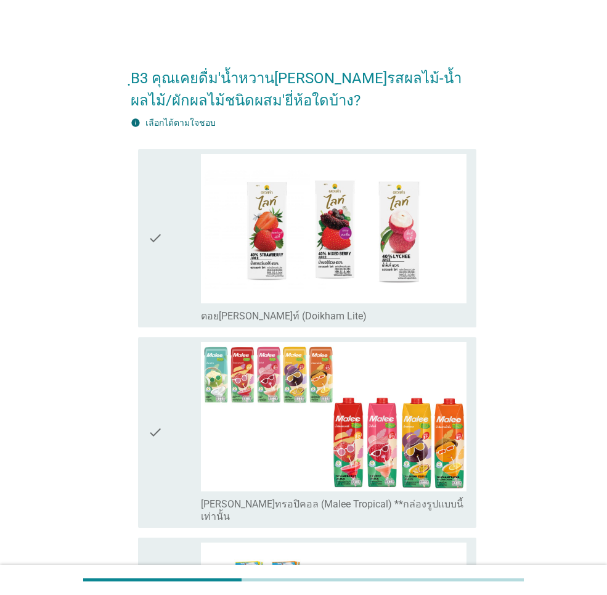
click at [152, 261] on icon "check" at bounding box center [155, 238] width 15 height 168
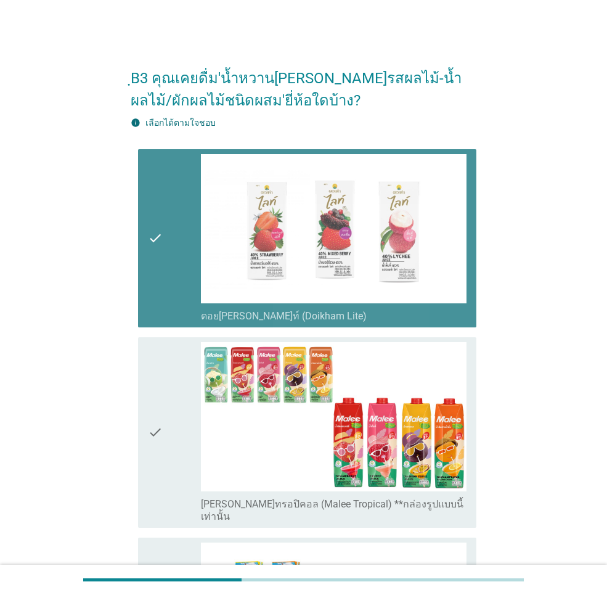
click at [160, 382] on icon "check" at bounding box center [155, 432] width 15 height 181
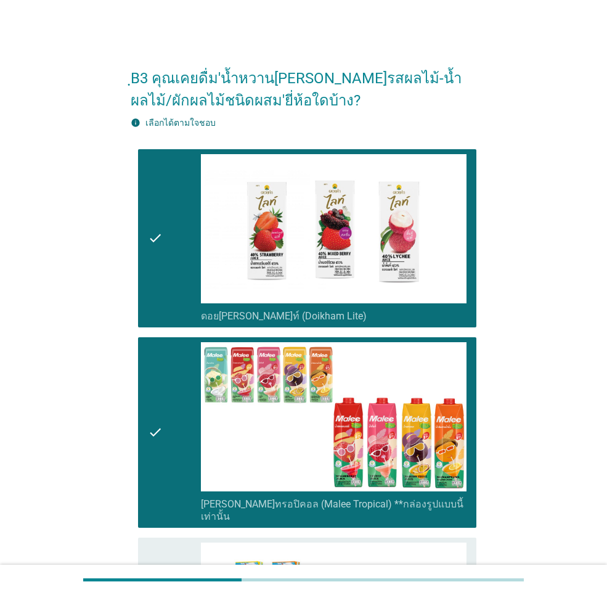
scroll to position [246, 0]
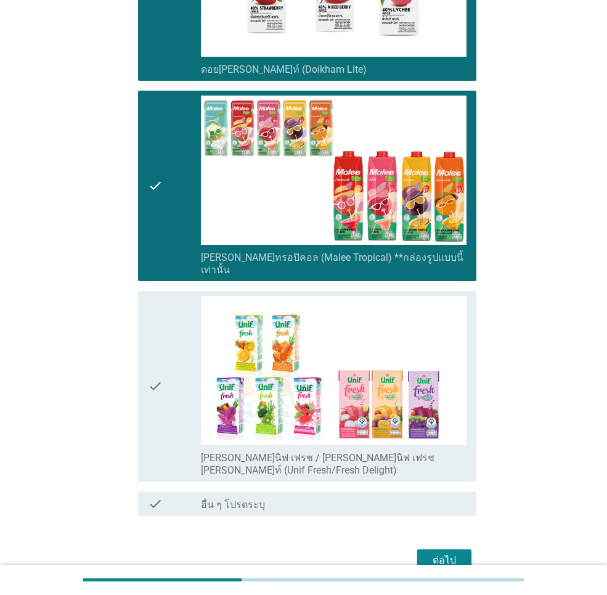
click at [161, 363] on icon "check" at bounding box center [155, 386] width 15 height 181
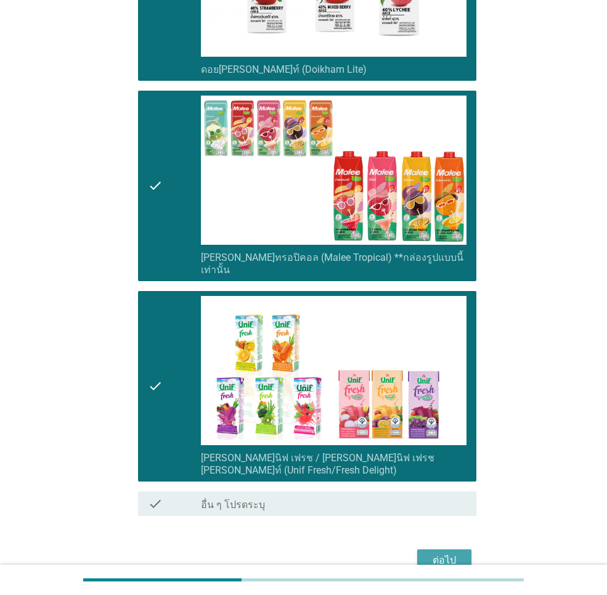
click at [445, 553] on div "ต่อไป" at bounding box center [444, 560] width 35 height 15
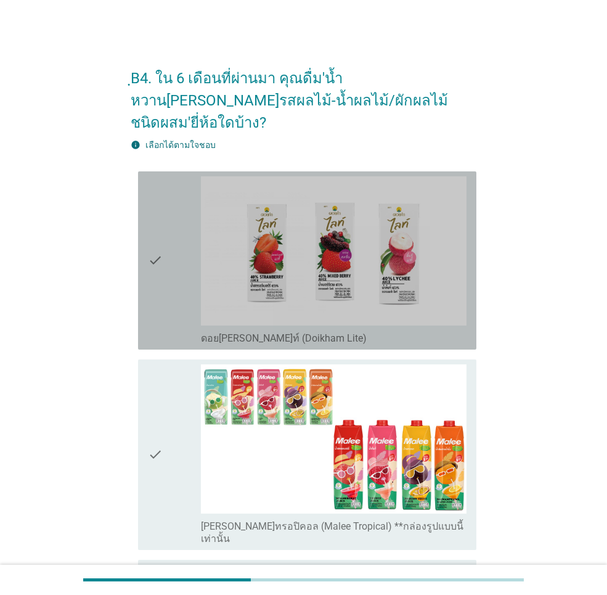
click at [164, 213] on div "check" at bounding box center [174, 260] width 53 height 168
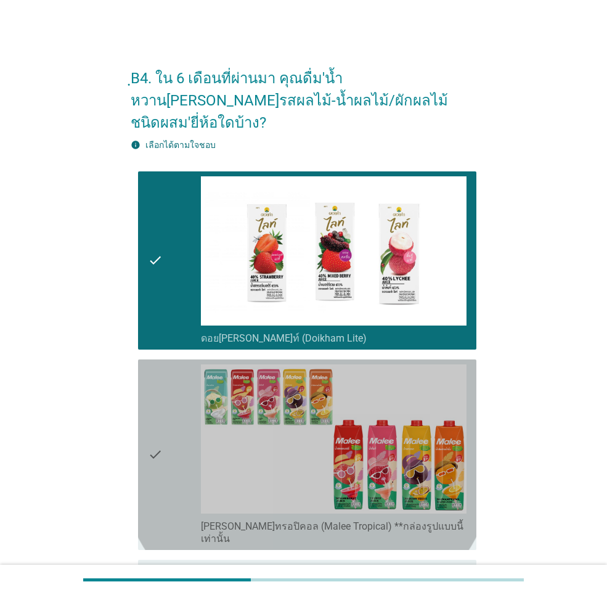
click at [179, 373] on div "check" at bounding box center [174, 454] width 53 height 181
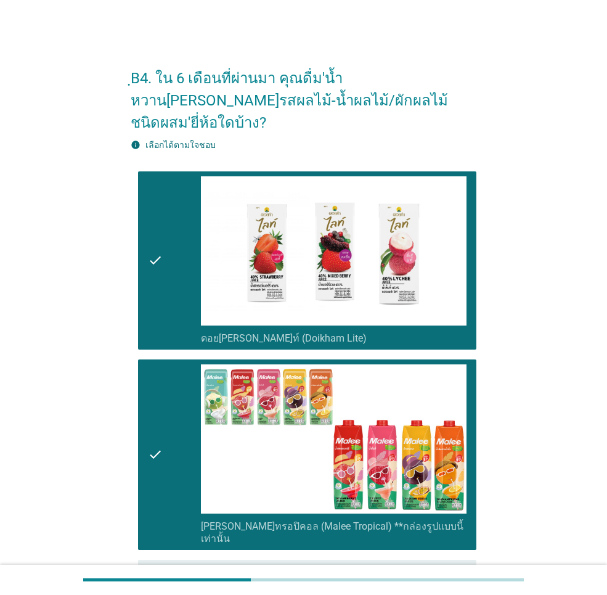
scroll to position [246, 0]
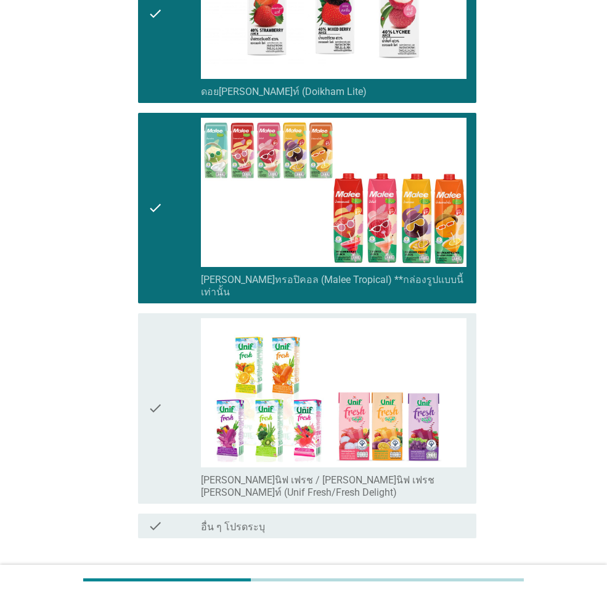
click at [170, 378] on div "check" at bounding box center [174, 408] width 53 height 181
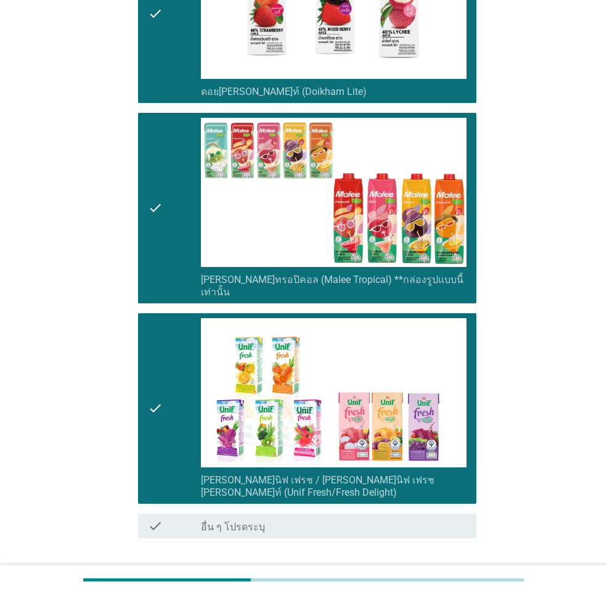
click at [442, 571] on button "ต่อไป" at bounding box center [444, 582] width 54 height 22
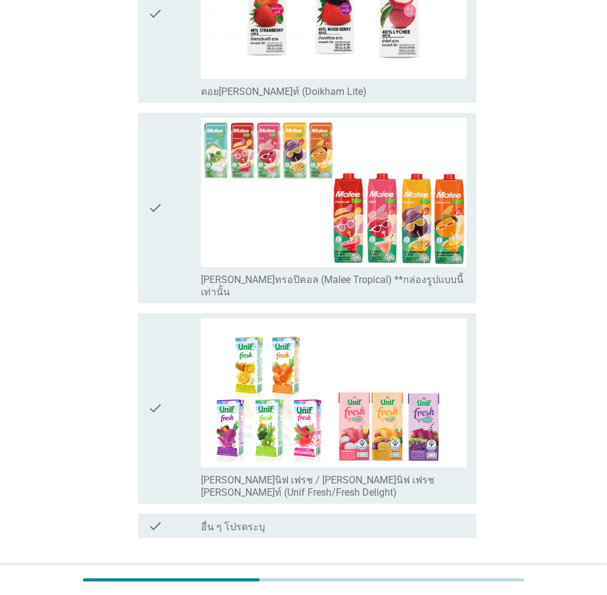
scroll to position [0, 0]
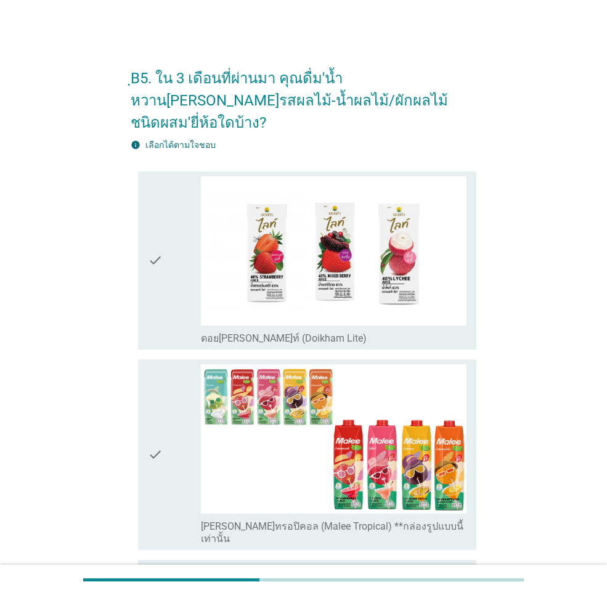
click at [176, 290] on div "check" at bounding box center [174, 260] width 53 height 168
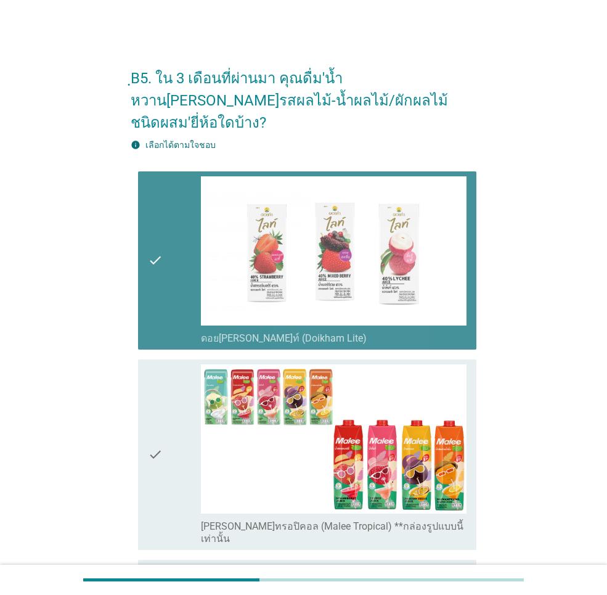
drag, startPoint x: 163, startPoint y: 410, endPoint x: 163, endPoint y: 418, distance: 7.4
click at [163, 412] on icon "check" at bounding box center [155, 454] width 15 height 181
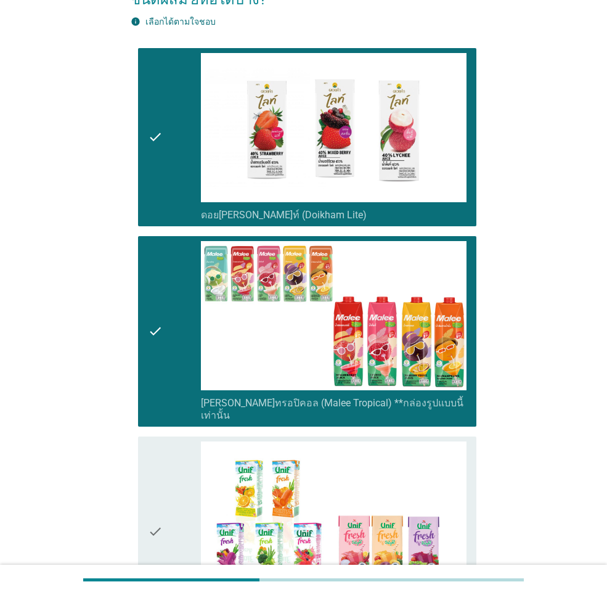
click at [163, 458] on icon "check" at bounding box center [155, 531] width 15 height 181
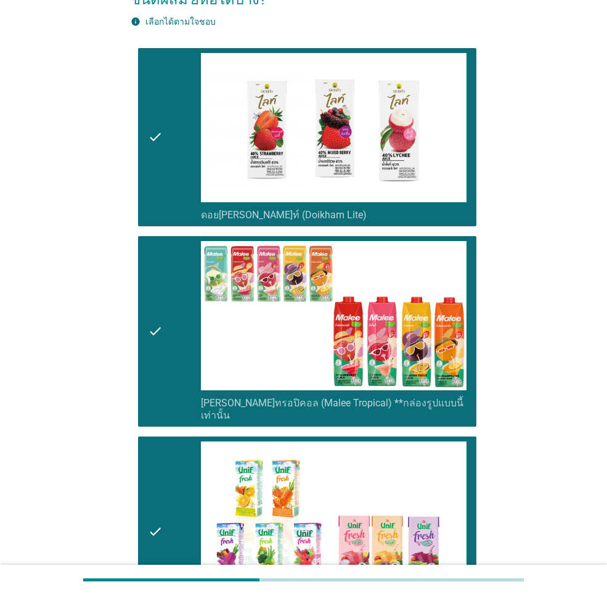
scroll to position [287, 0]
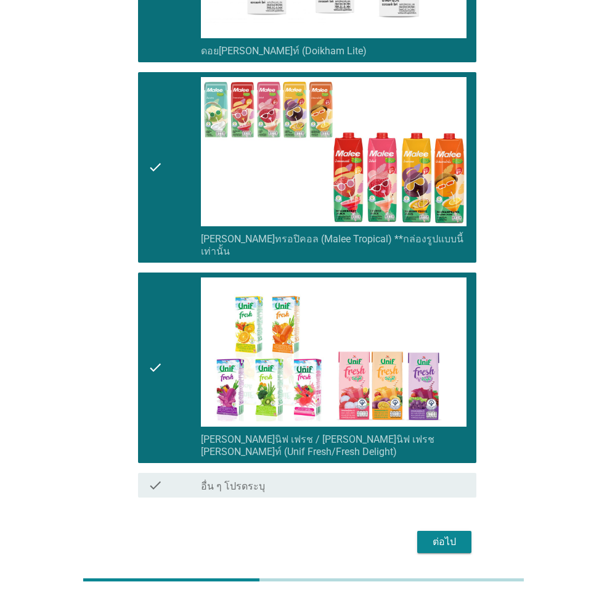
click at [439, 534] on div "ต่อไป" at bounding box center [444, 541] width 35 height 15
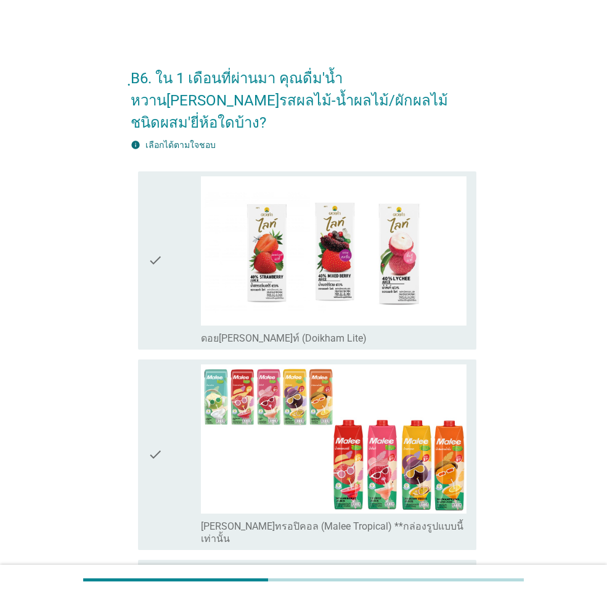
click at [153, 254] on icon "check" at bounding box center [155, 260] width 15 height 168
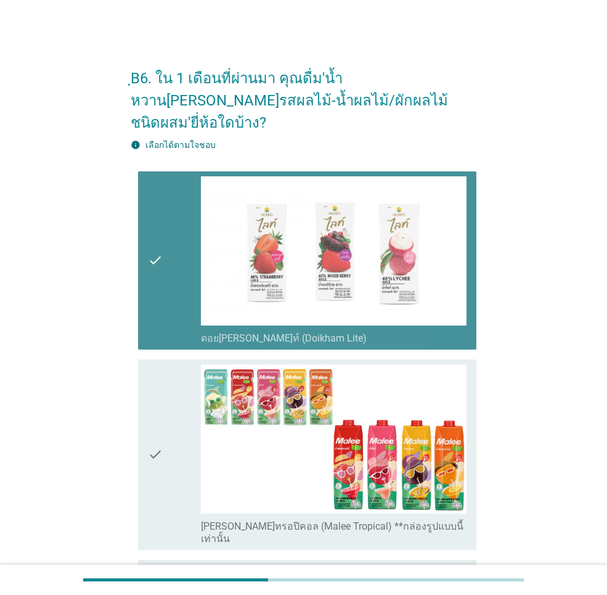
click at [150, 381] on icon "check" at bounding box center [155, 454] width 15 height 181
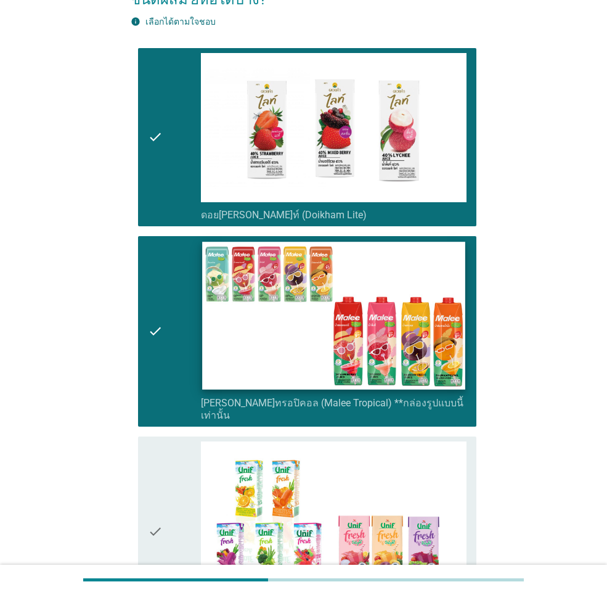
scroll to position [185, 0]
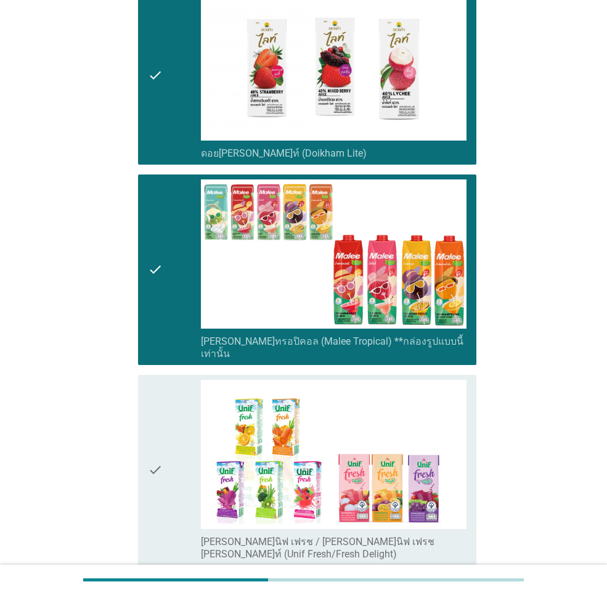
click at [165, 86] on div "check" at bounding box center [174, 75] width 53 height 168
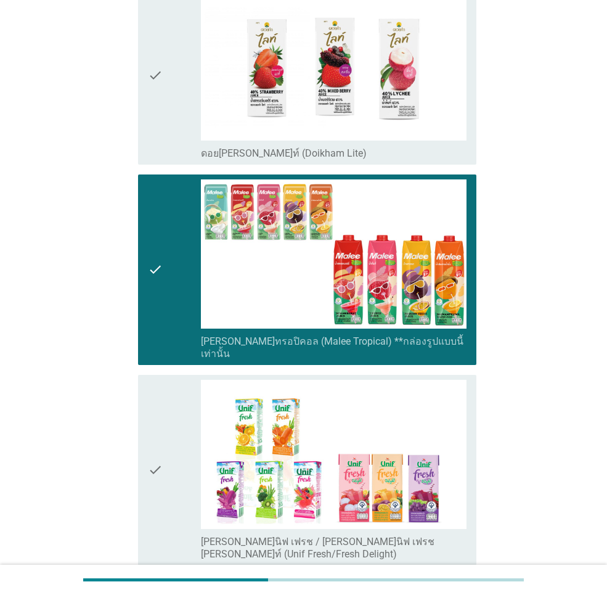
click at [155, 380] on icon "check" at bounding box center [155, 470] width 15 height 181
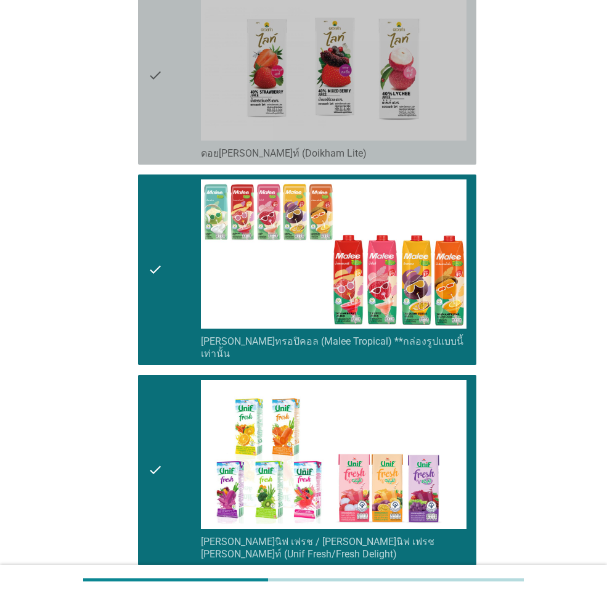
click at [171, 89] on div "check" at bounding box center [174, 75] width 53 height 168
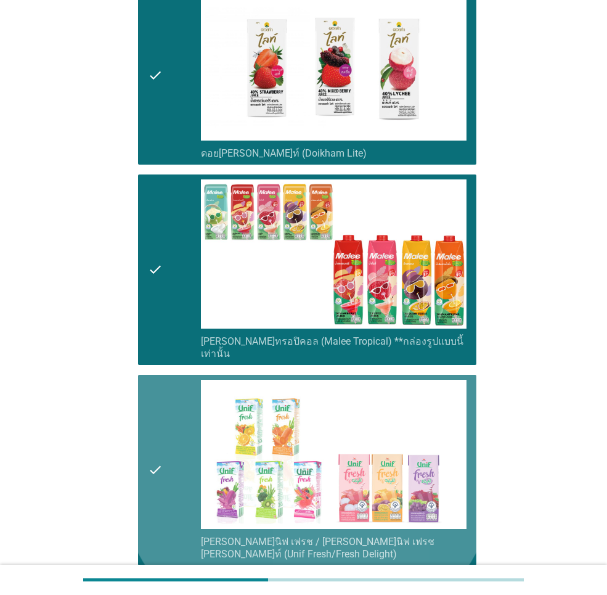
click at [182, 384] on div "check" at bounding box center [174, 470] width 53 height 181
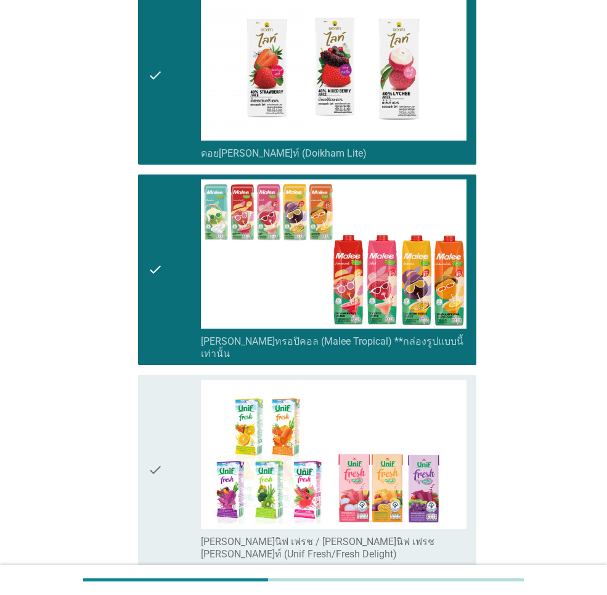
scroll to position [287, 0]
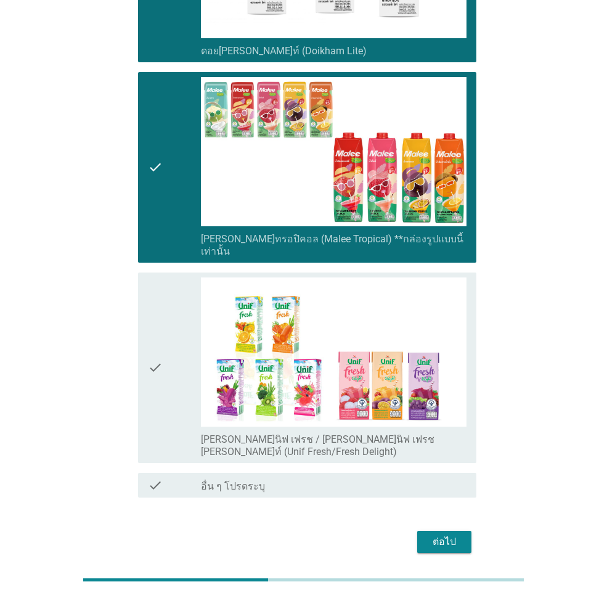
click at [447, 534] on div "ต่อไป" at bounding box center [444, 541] width 35 height 15
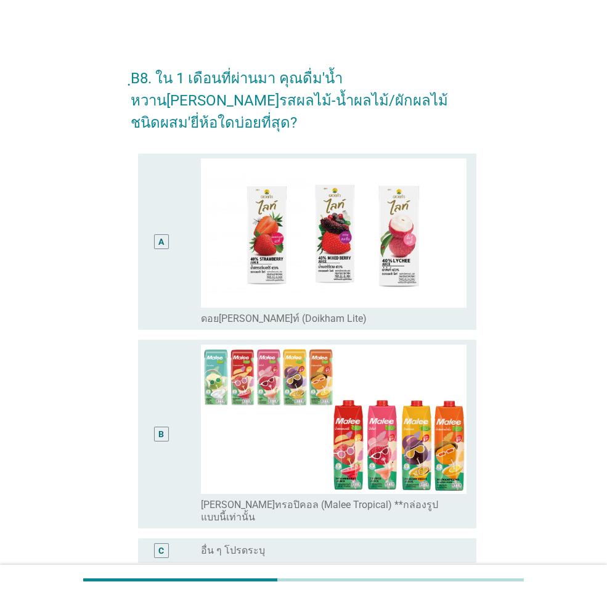
click at [153, 411] on div "B" at bounding box center [161, 433] width 26 height 179
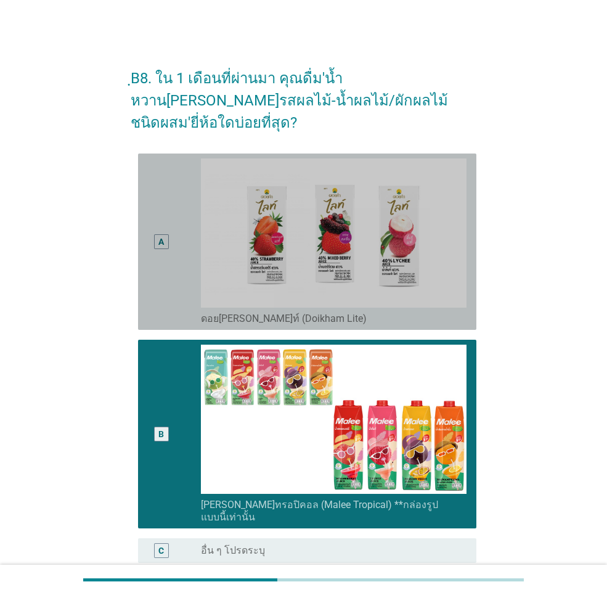
click at [184, 276] on div "A" at bounding box center [174, 241] width 53 height 166
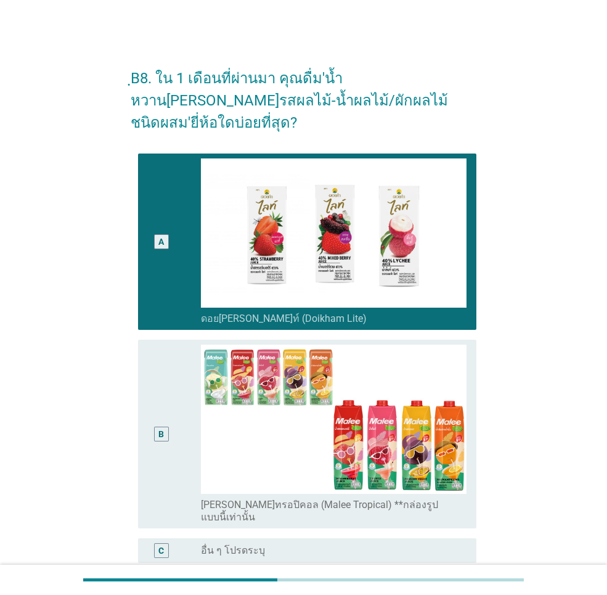
click at [182, 371] on div "B" at bounding box center [174, 433] width 53 height 179
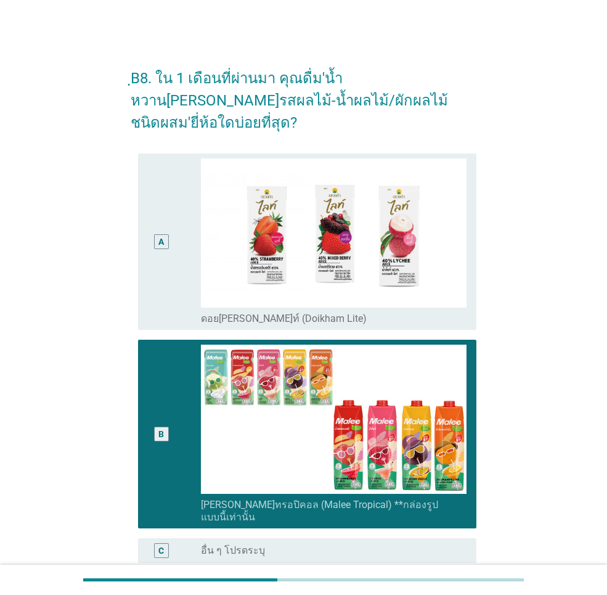
scroll to position [92, 0]
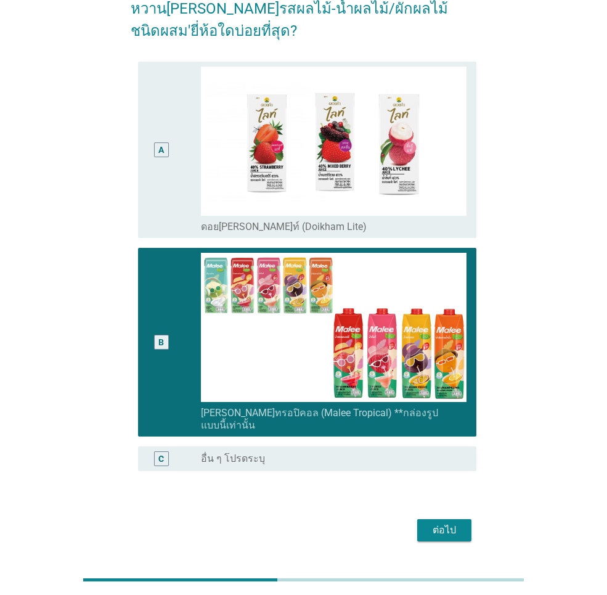
click at [450, 522] on div "ต่อไป" at bounding box center [444, 529] width 35 height 15
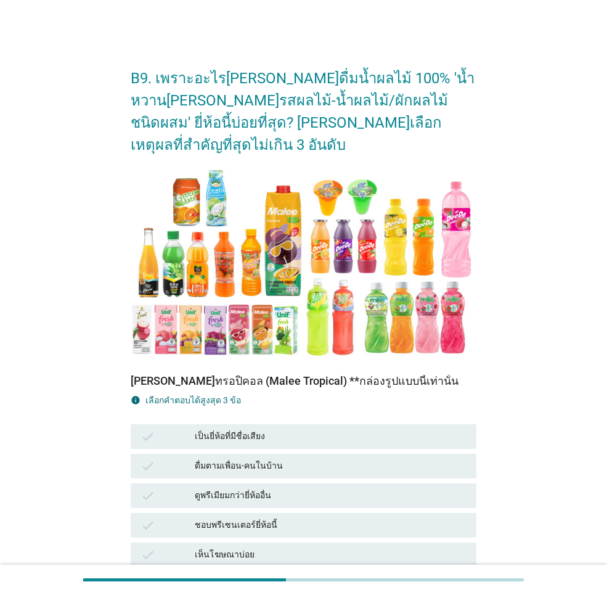
scroll to position [123, 0]
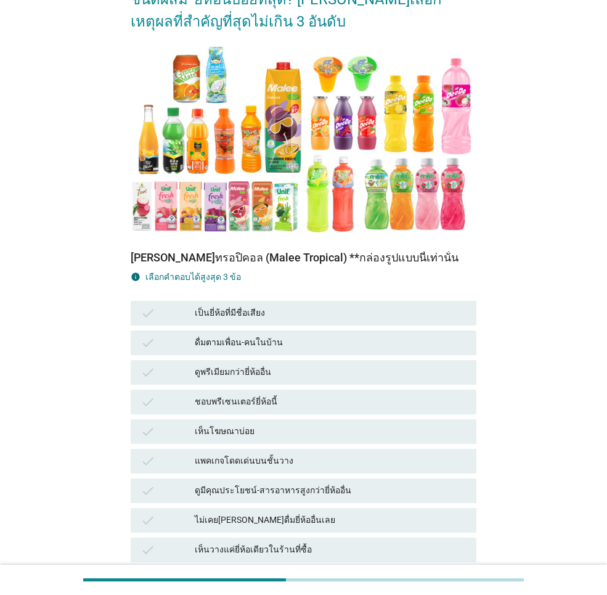
click at [274, 306] on div "เป็นยี่ห้อที่มีชื่อเสียง" at bounding box center [331, 313] width 272 height 15
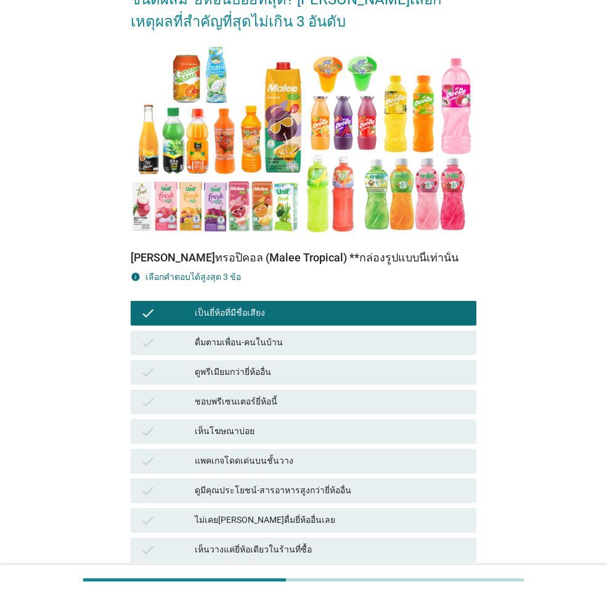
scroll to position [246, 0]
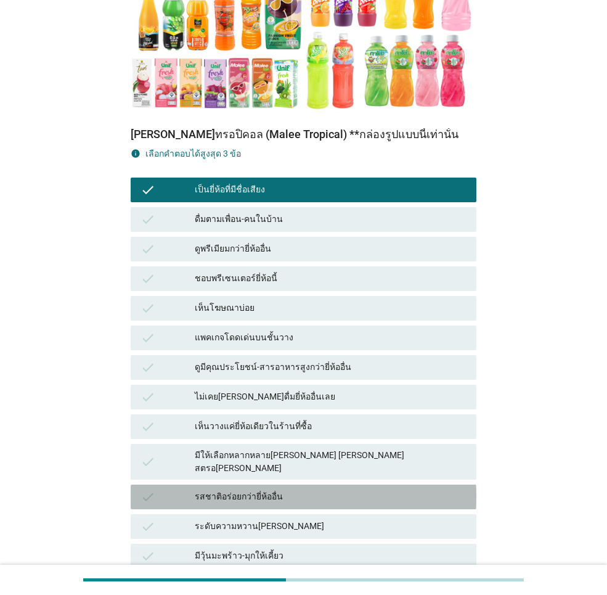
click at [272, 489] on div "รสชาติอร่อยกว่ายี่ห้ออื่น" at bounding box center [331, 496] width 272 height 15
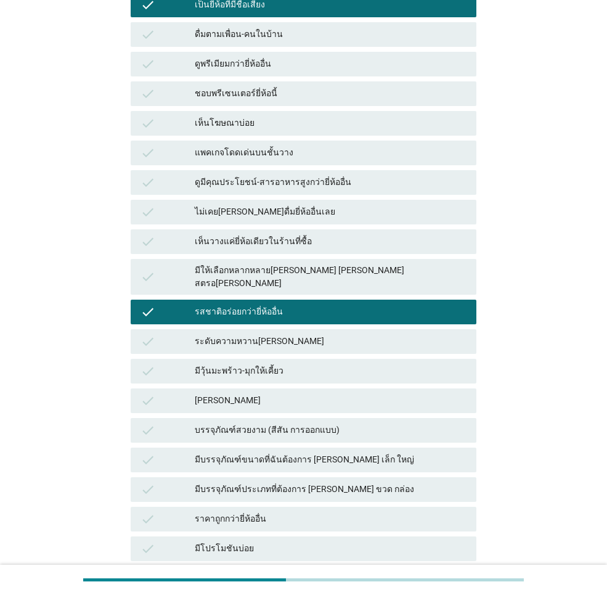
scroll to position [554, 0]
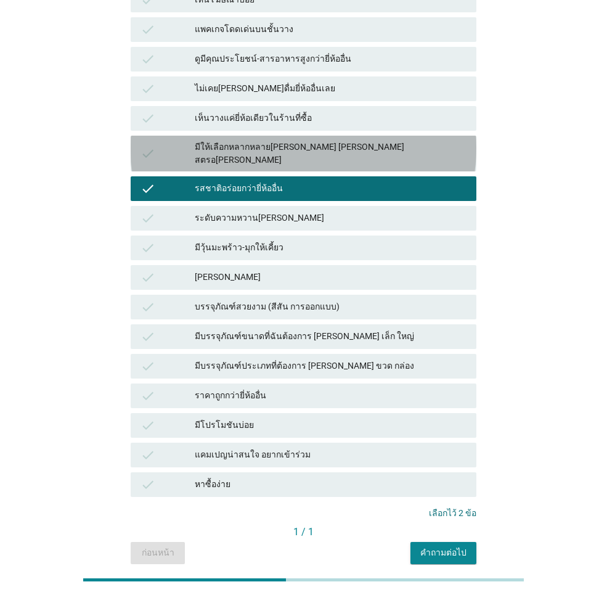
click at [329, 140] on div "มีให้เลือกหลากหลาย[PERSON_NAME] [PERSON_NAME] สตรอ[PERSON_NAME]" at bounding box center [331, 153] width 272 height 26
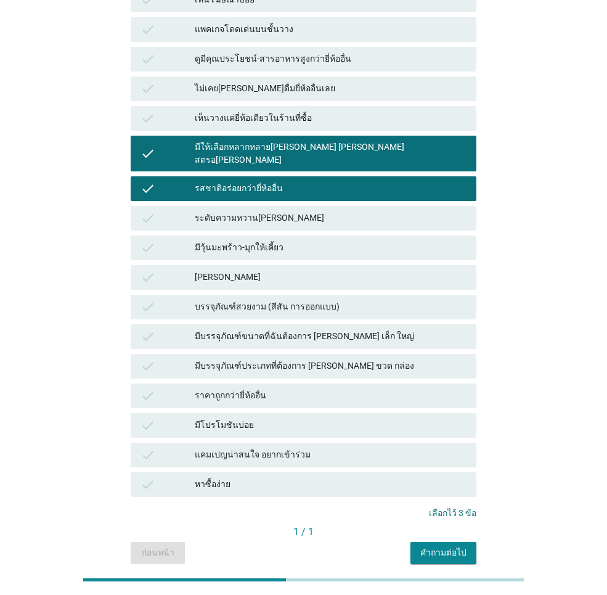
click at [444, 546] on div "คำถามต่อไป" at bounding box center [443, 552] width 46 height 13
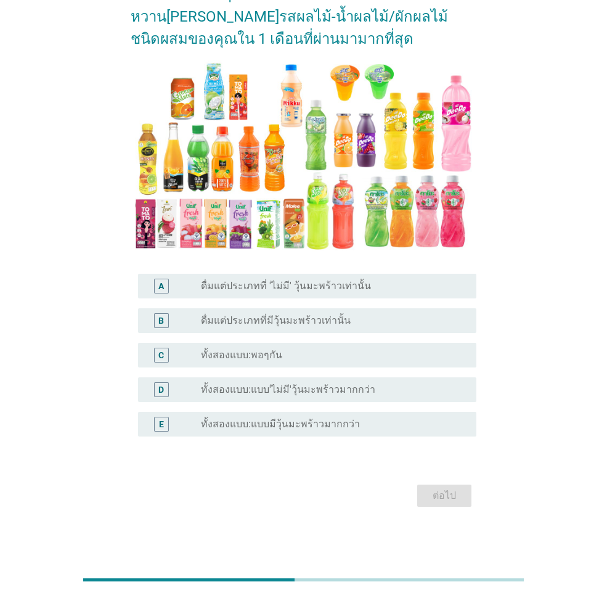
scroll to position [0, 0]
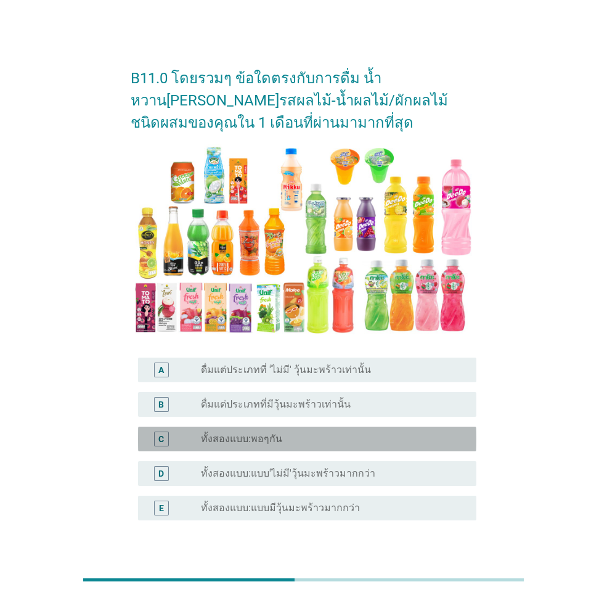
click at [313, 440] on div "radio_button_unchecked ทั้งสองแบบ:พอๆกัน" at bounding box center [329, 438] width 256 height 12
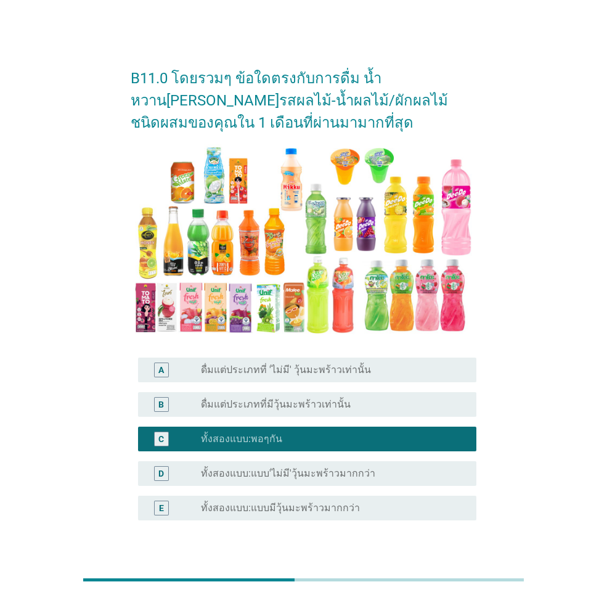
scroll to position [84, 0]
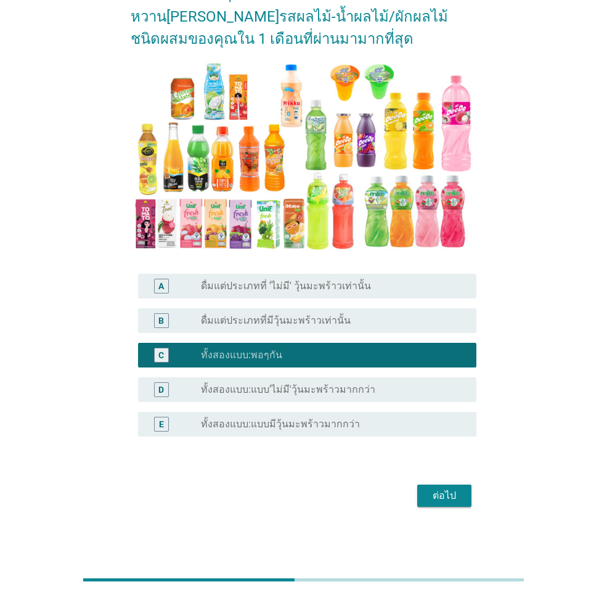
click at [444, 500] on div "ต่อไป" at bounding box center [444, 495] width 35 height 15
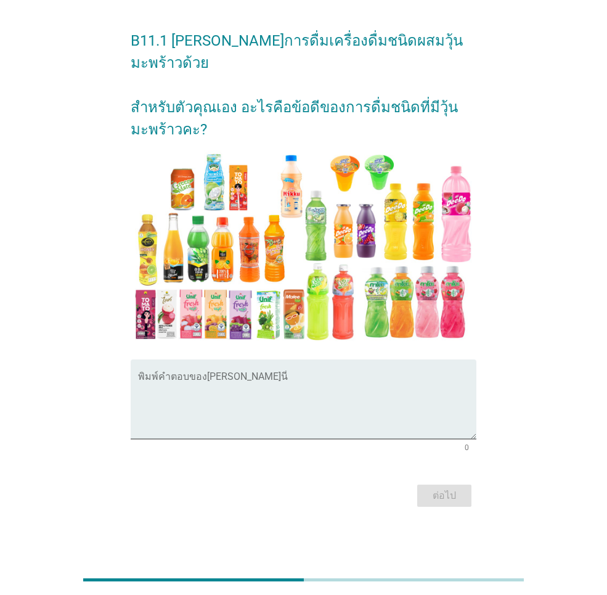
scroll to position [0, 0]
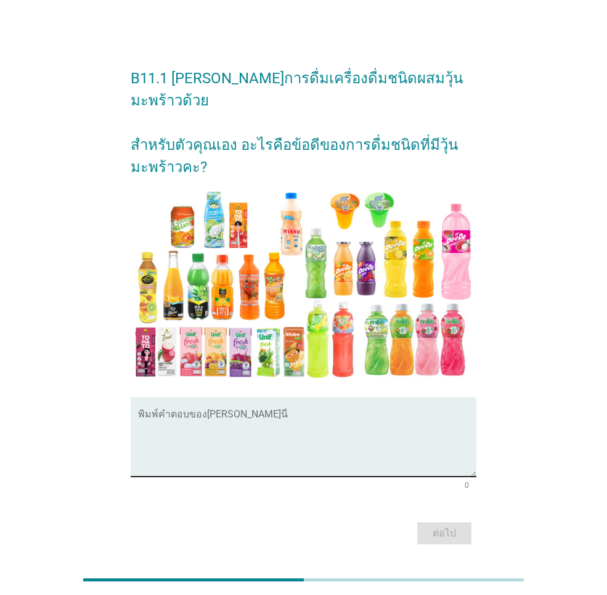
click at [293, 419] on textarea "พิมพ์คำตอบของคุณ ที่นี่" at bounding box center [307, 444] width 338 height 65
click at [290, 415] on textarea "พิมพ์คำตอบของคุณ ที่นี่" at bounding box center [307, 444] width 338 height 65
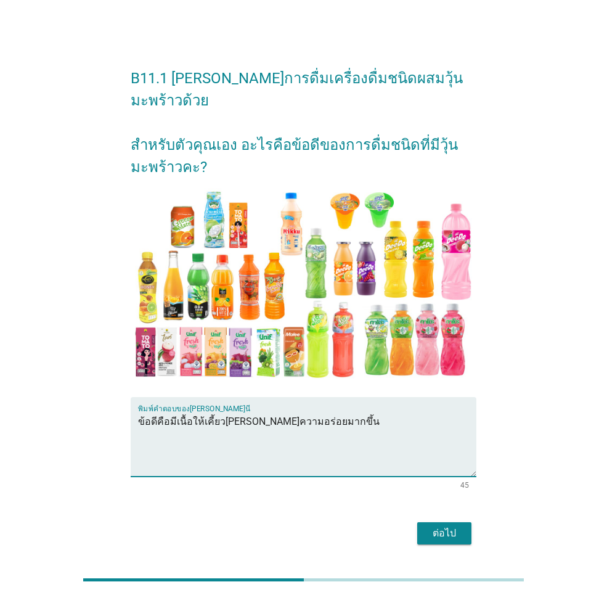
type textarea "ข้อดีคือมีเนื้อให้เคี้ยว[PERSON_NAME]ความอร่อยมากขึ้น"
click at [440, 526] on div "ต่อไป" at bounding box center [444, 533] width 35 height 15
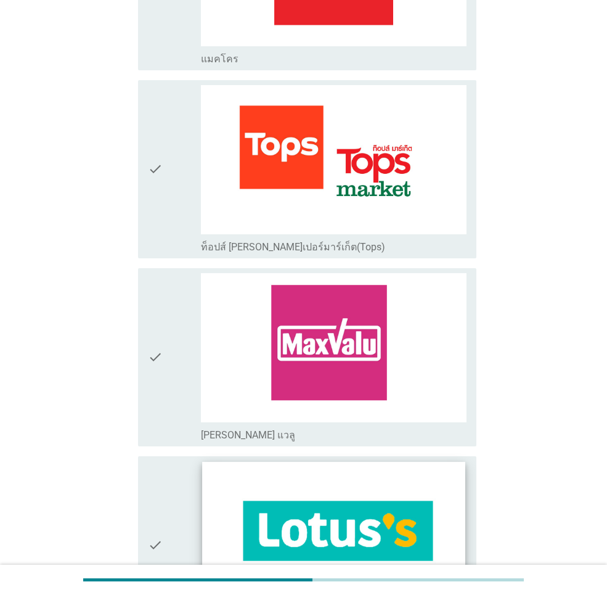
scroll to position [1294, 0]
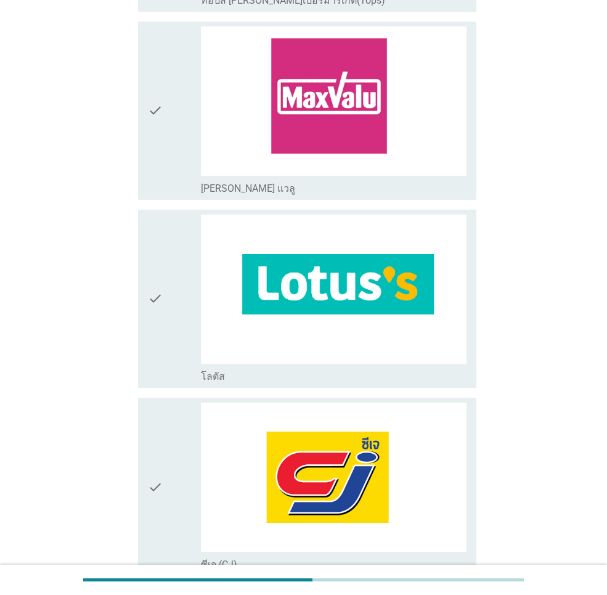
click at [163, 298] on div "check" at bounding box center [174, 298] width 53 height 168
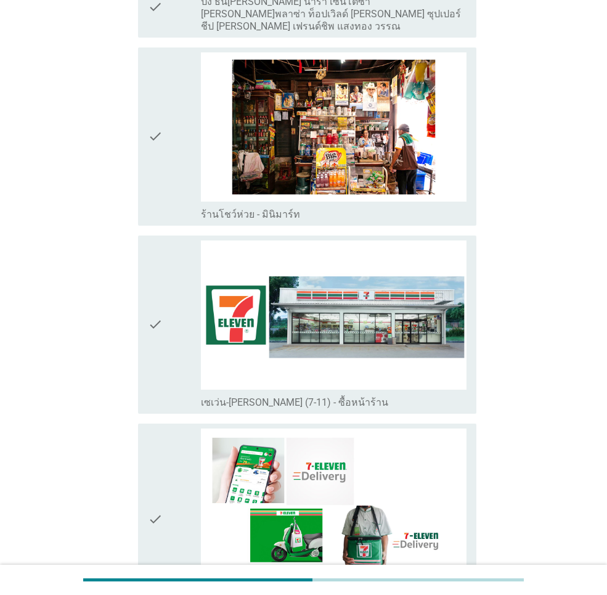
click at [159, 327] on icon "check" at bounding box center [155, 324] width 15 height 168
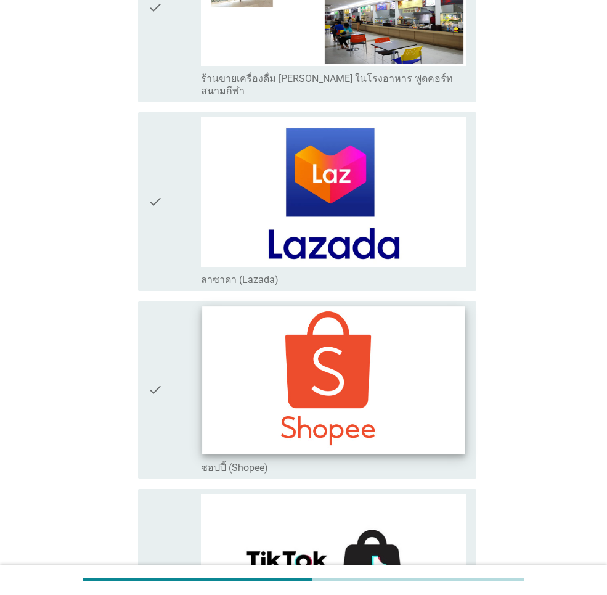
scroll to position [3388, 0]
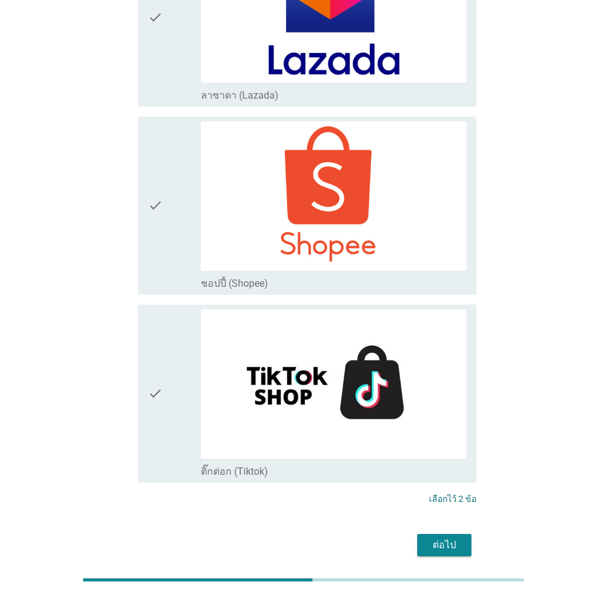
click at [452, 537] on div "ต่อไป" at bounding box center [444, 544] width 35 height 15
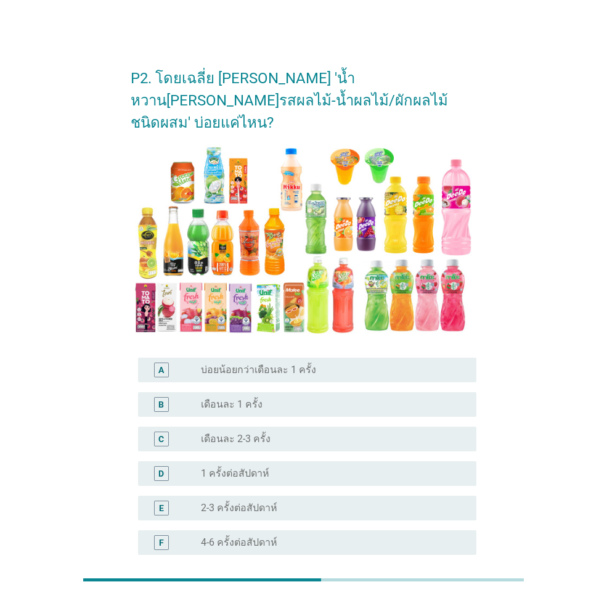
scroll to position [62, 0]
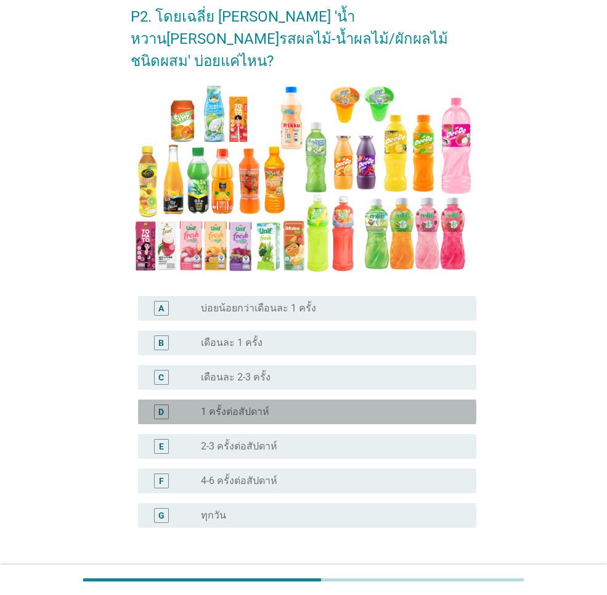
click at [279, 405] on div "radio_button_unchecked 1 ครั้งต่อสัปดาห์" at bounding box center [329, 411] width 256 height 12
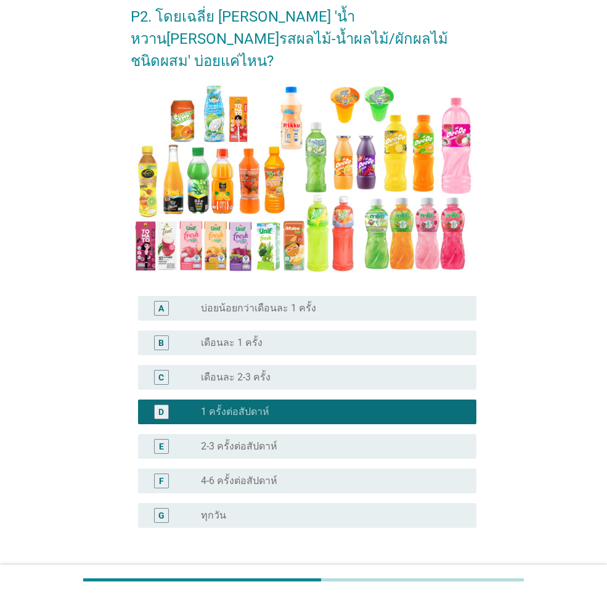
scroll to position [131, 0]
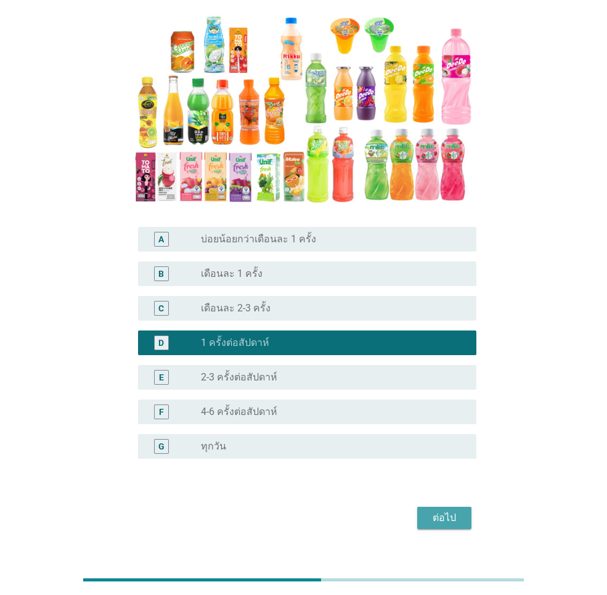
click at [433, 510] on div "ต่อไป" at bounding box center [444, 517] width 35 height 15
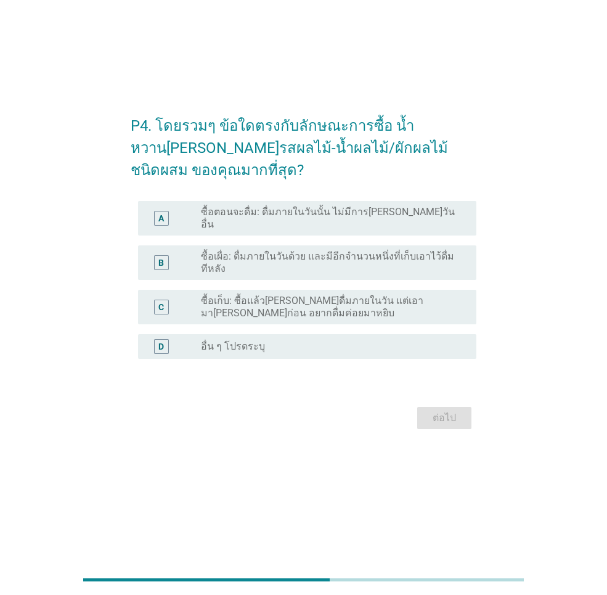
scroll to position [0, 0]
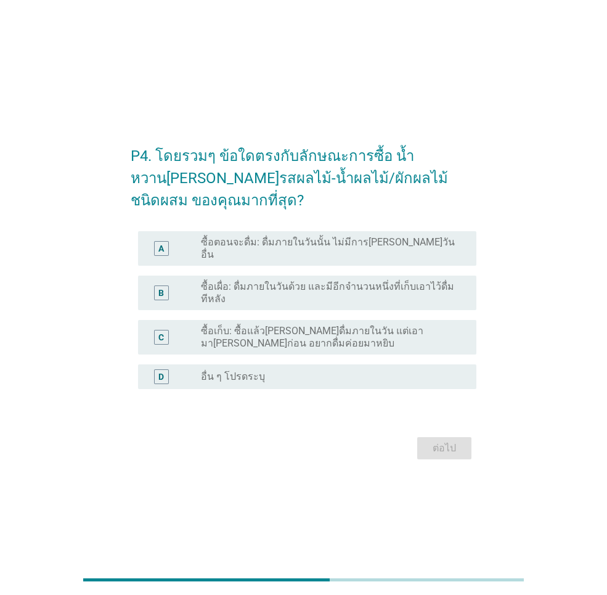
click at [264, 294] on label "ซื้อเผื่อ: ดื่มภายในวันด้วย และมีอีกจำนวนหนึ่งที่เก็บเอาไว้ดื่มทีหลัง" at bounding box center [329, 292] width 256 height 25
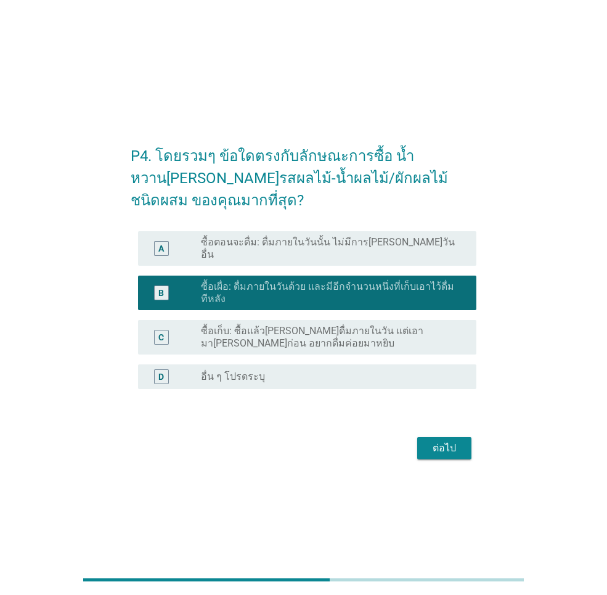
click at [461, 444] on div "ต่อไป" at bounding box center [444, 447] width 35 height 15
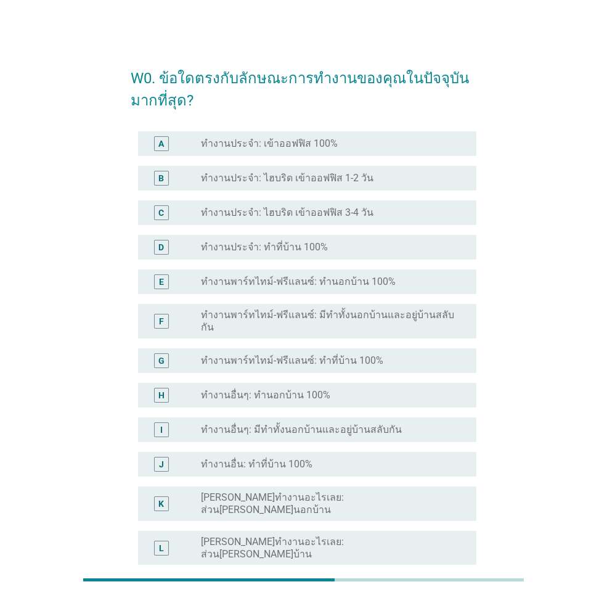
click at [317, 145] on label "ทำงานประจำ: เข้าออฟฟิส 100%" at bounding box center [269, 143] width 137 height 12
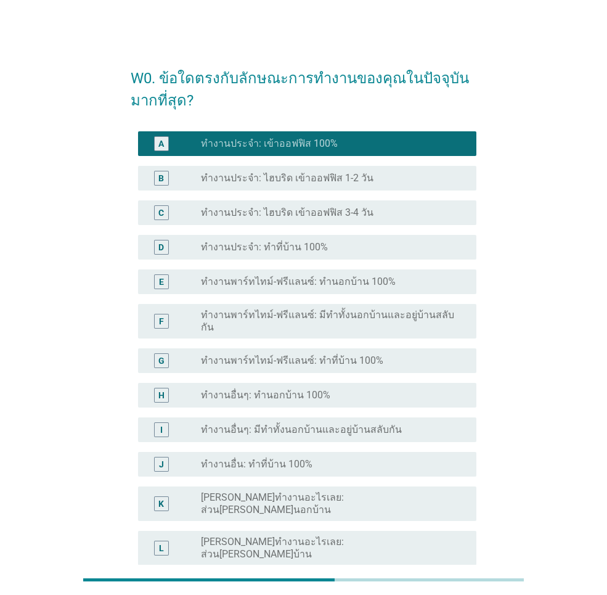
scroll to position [134, 0]
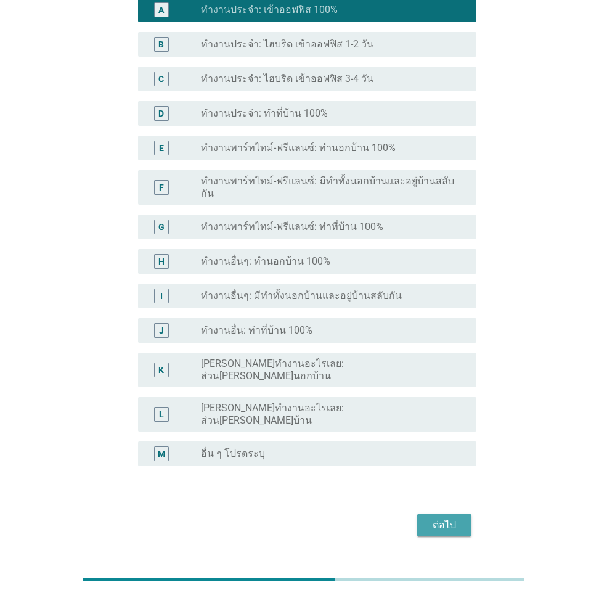
click at [440, 518] on div "ต่อไป" at bounding box center [444, 525] width 35 height 15
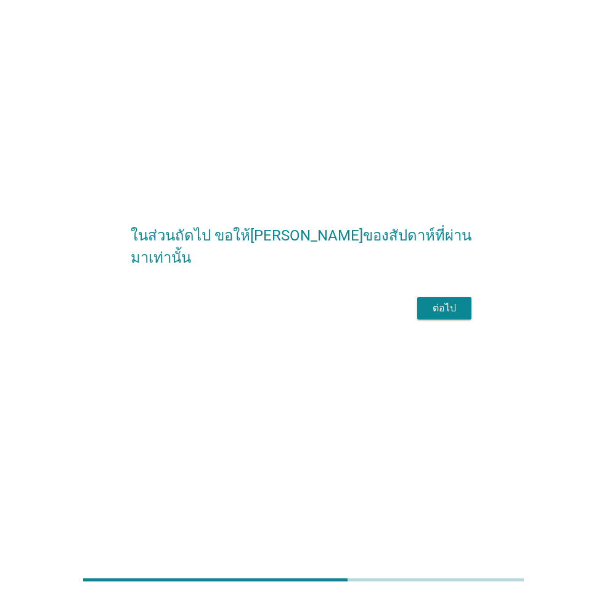
scroll to position [0, 0]
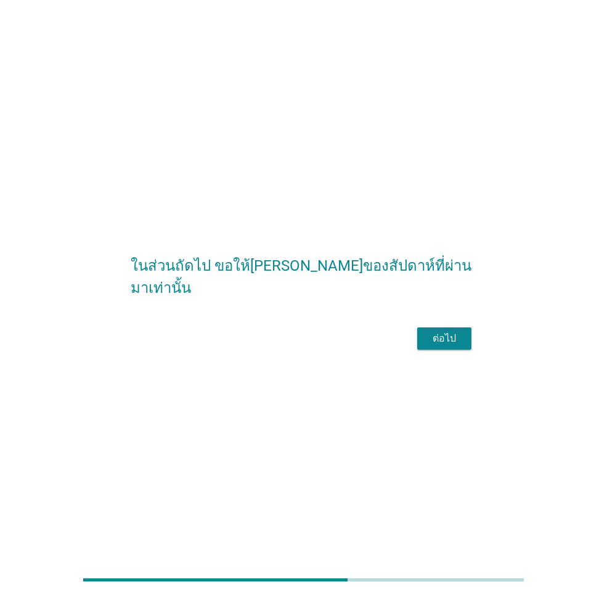
click at [440, 346] on div "ต่อไป" at bounding box center [444, 338] width 35 height 15
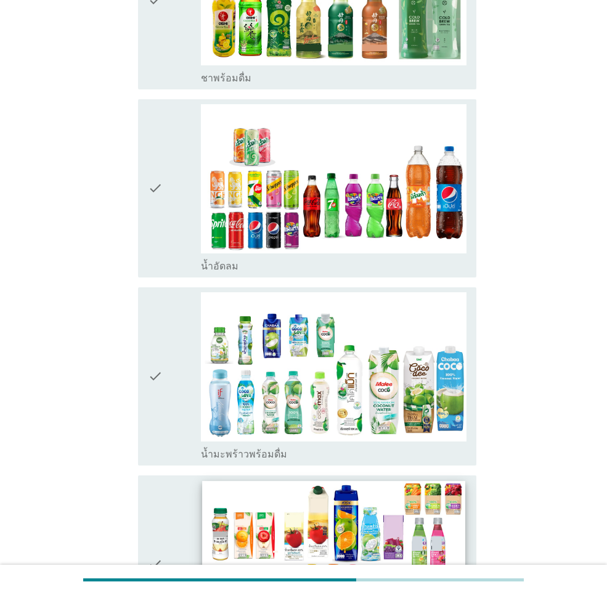
scroll to position [1910, 0]
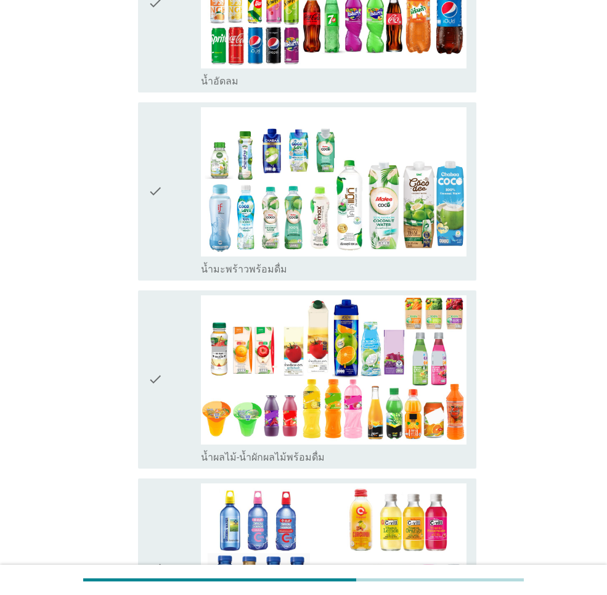
click at [155, 307] on icon "check" at bounding box center [155, 379] width 15 height 168
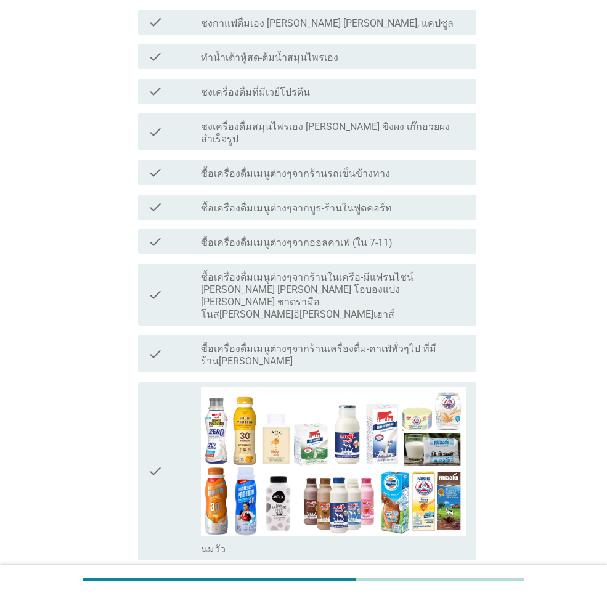
scroll to position [55, 0]
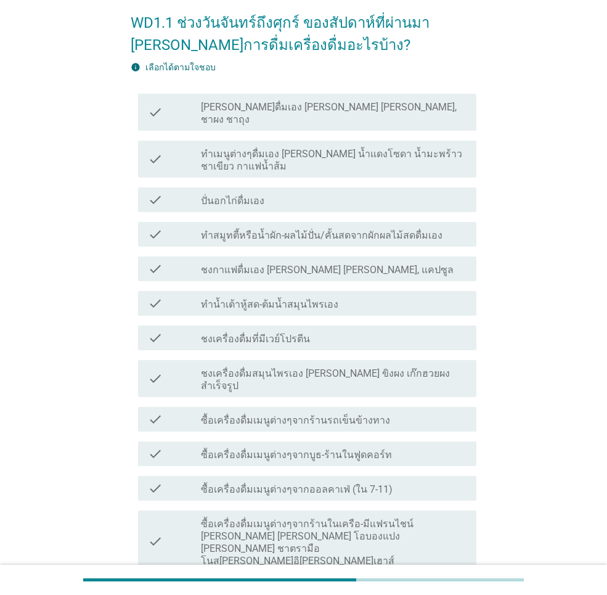
click at [166, 227] on div "check" at bounding box center [174, 234] width 53 height 15
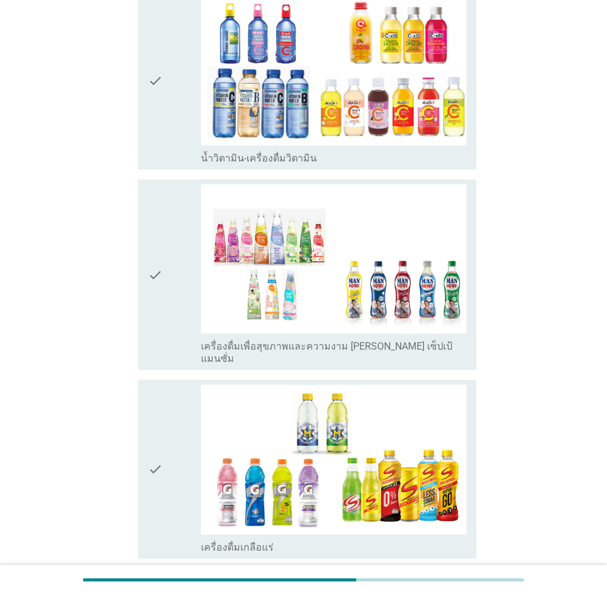
scroll to position [2212, 0]
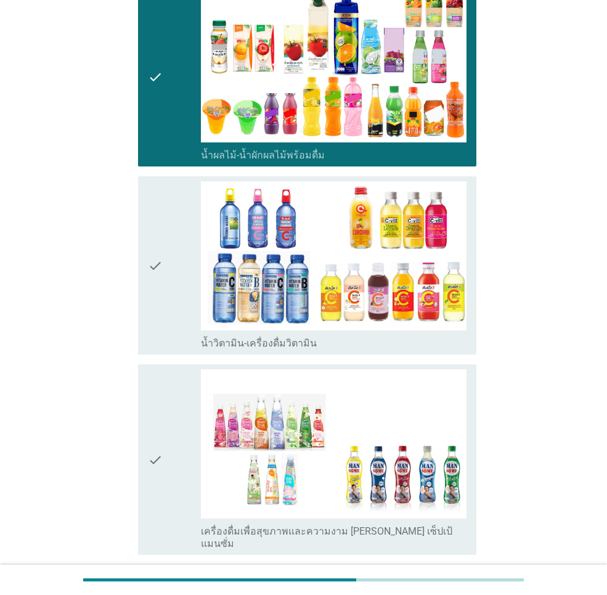
click at [164, 199] on div "check" at bounding box center [174, 265] width 53 height 168
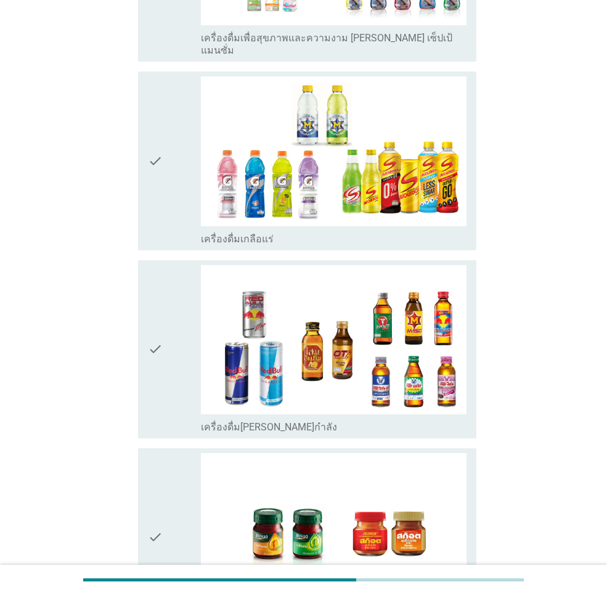
scroll to position [2828, 0]
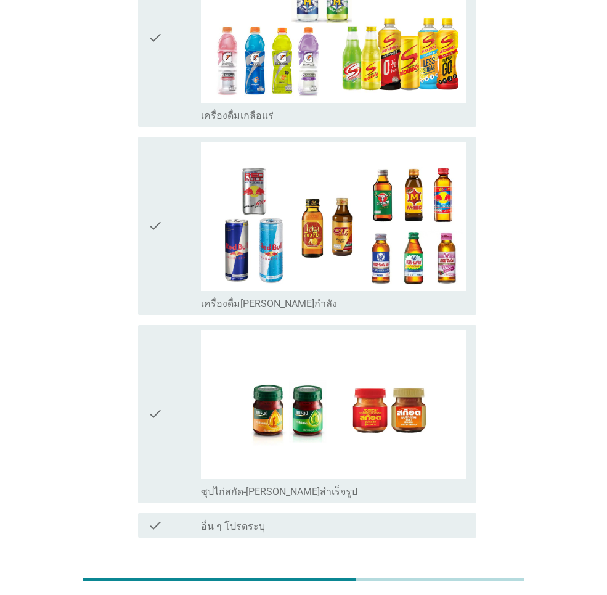
click at [449, 570] on button "ต่อไป" at bounding box center [444, 581] width 54 height 22
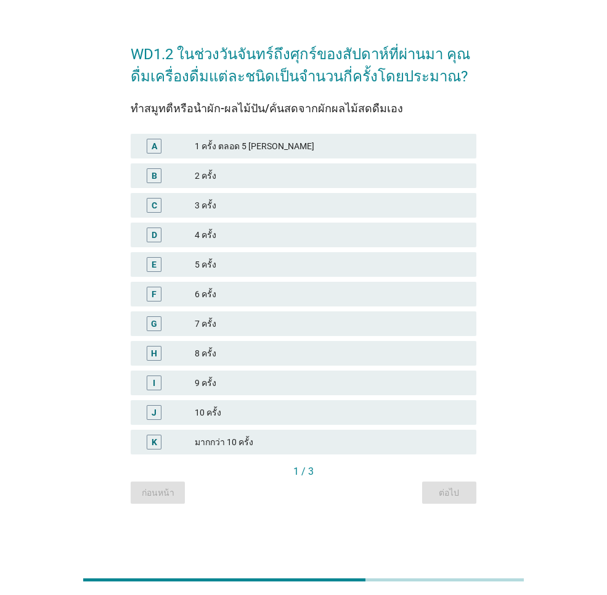
scroll to position [0, 0]
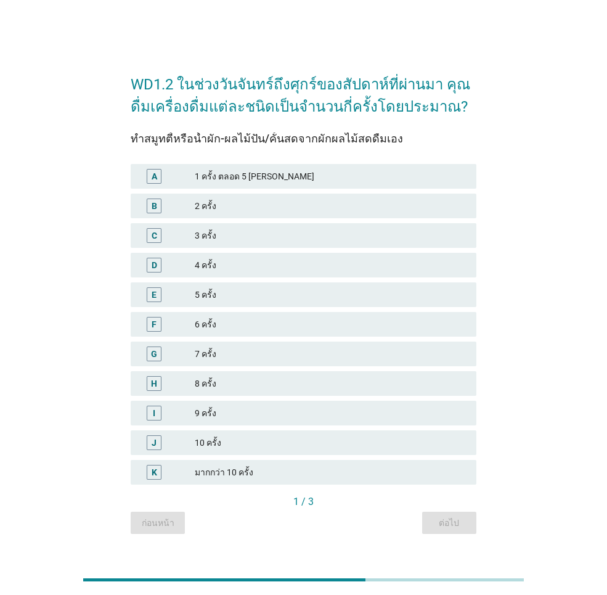
click at [236, 290] on div "5 ครั้ง" at bounding box center [331, 294] width 272 height 15
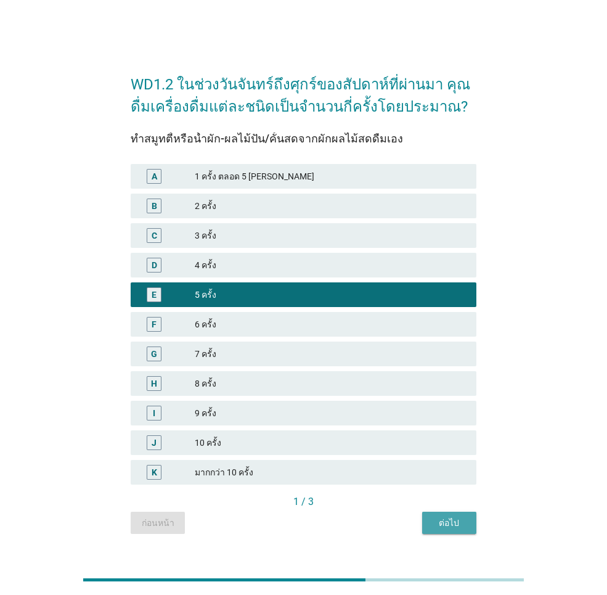
click at [452, 516] on div "ต่อไป" at bounding box center [449, 522] width 35 height 13
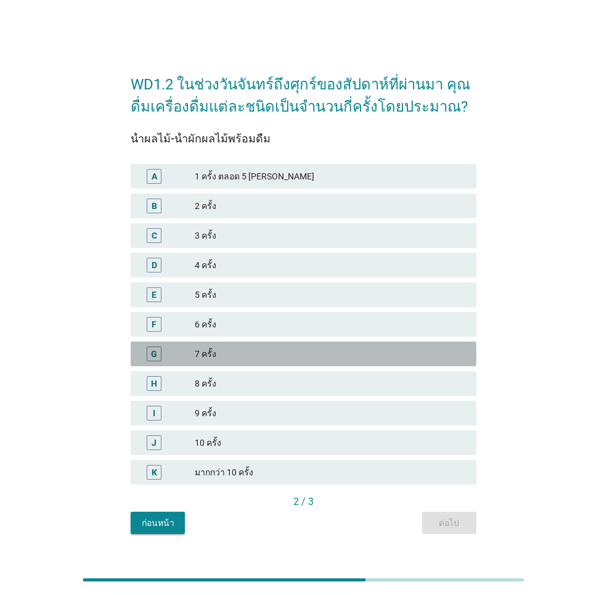
click at [237, 352] on div "7 ครั้ง" at bounding box center [331, 353] width 272 height 15
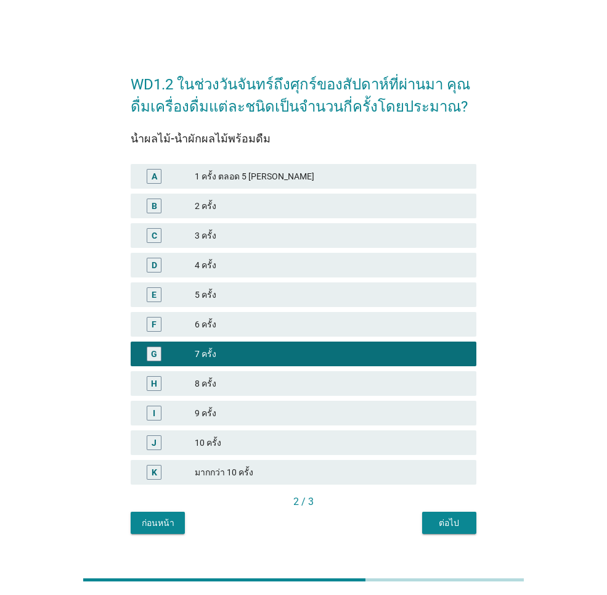
click at [368, 468] on div "มากกว่า 10 ครั้ง" at bounding box center [331, 472] width 272 height 15
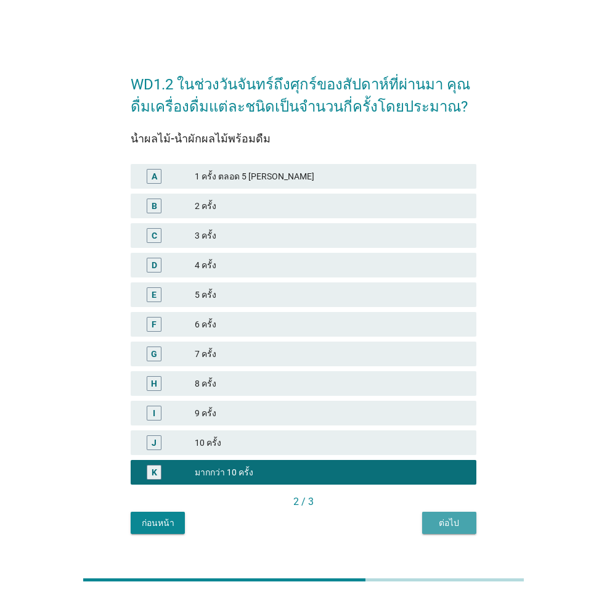
click at [453, 521] on div "ต่อไป" at bounding box center [449, 522] width 35 height 13
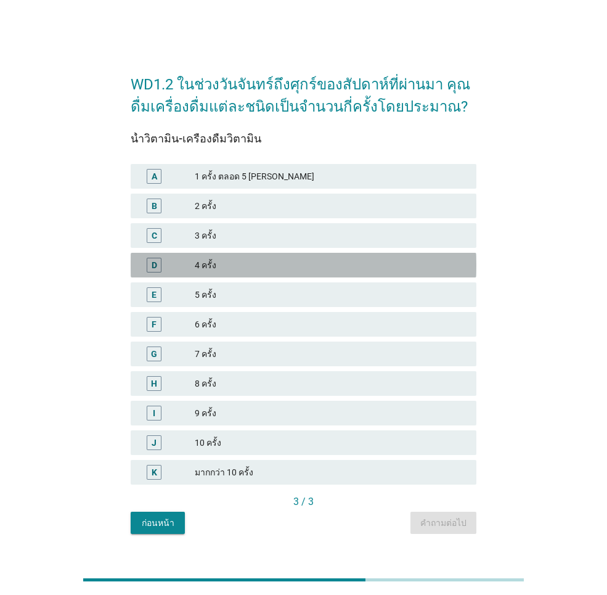
drag, startPoint x: 255, startPoint y: 260, endPoint x: 246, endPoint y: 269, distance: 12.6
click at [254, 261] on div "4 ครั้ง" at bounding box center [331, 265] width 272 height 15
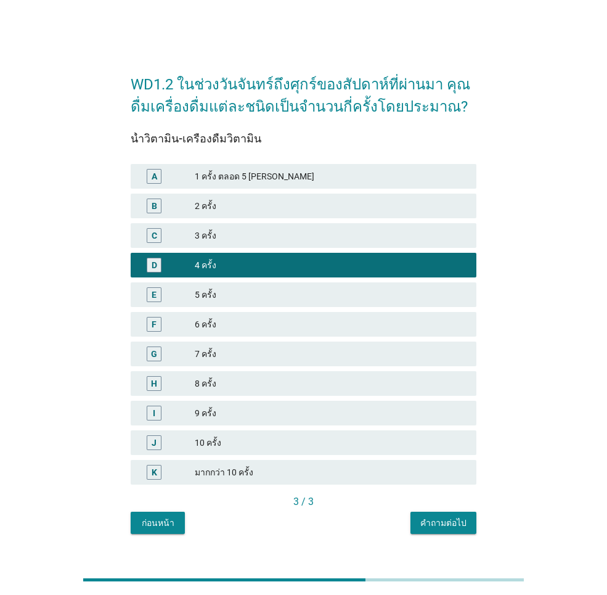
click at [440, 516] on div "คำถามต่อไป" at bounding box center [443, 522] width 46 height 13
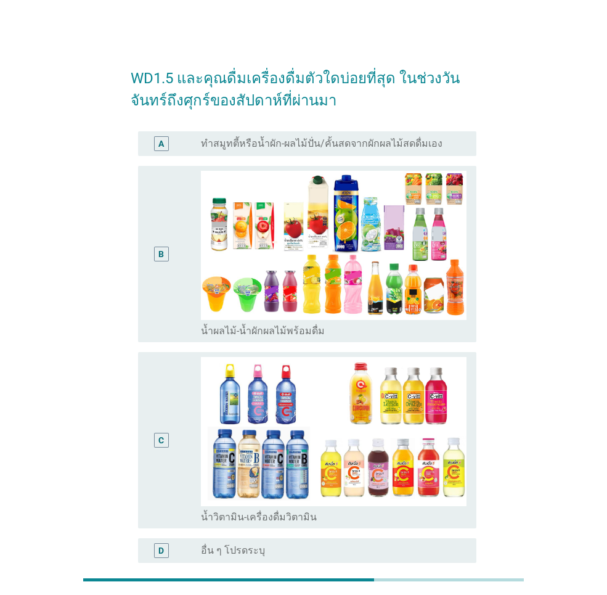
click at [152, 286] on div "B" at bounding box center [161, 254] width 26 height 166
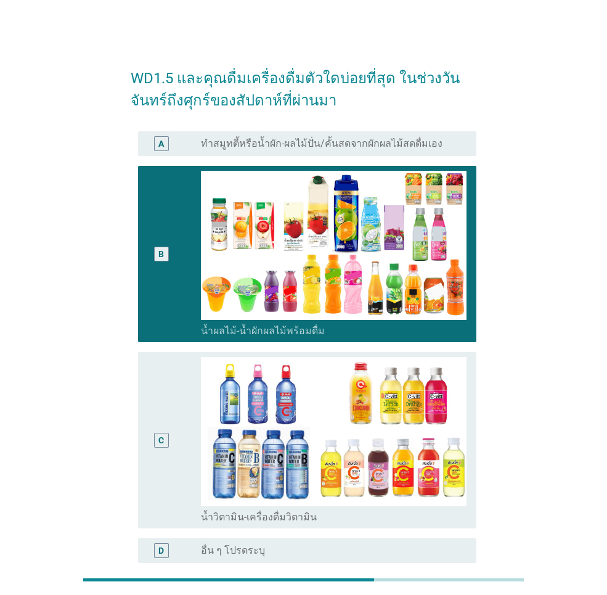
click at [152, 410] on div "C" at bounding box center [161, 440] width 26 height 166
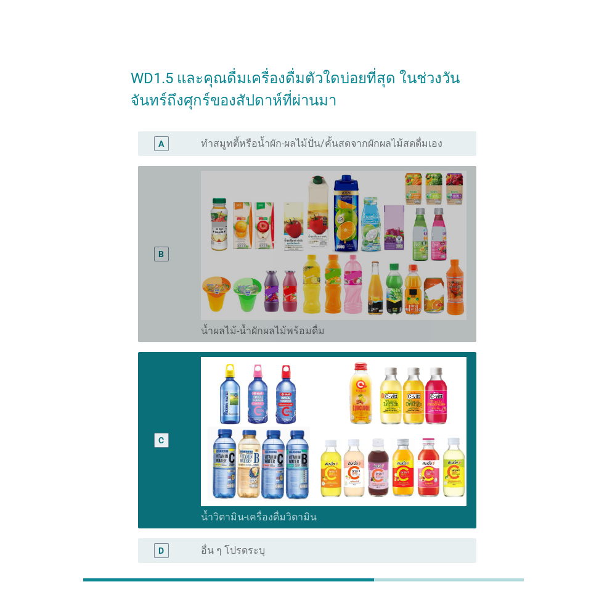
click at [171, 222] on div "B" at bounding box center [161, 254] width 26 height 166
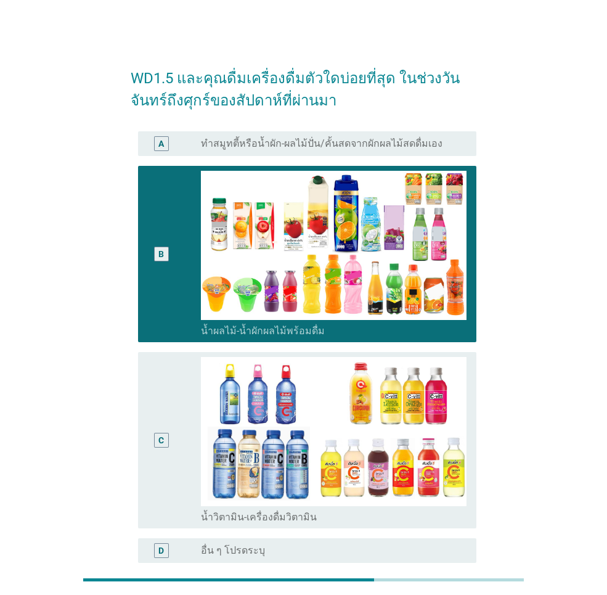
scroll to position [126, 0]
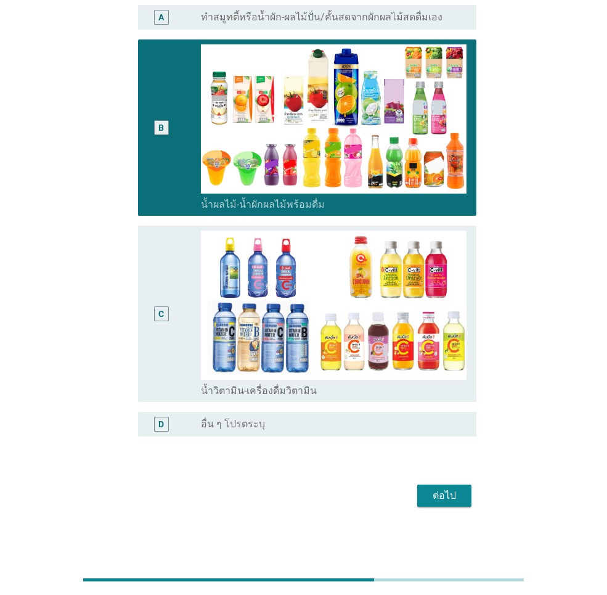
click at [456, 488] on div "ต่อไป" at bounding box center [444, 495] width 35 height 15
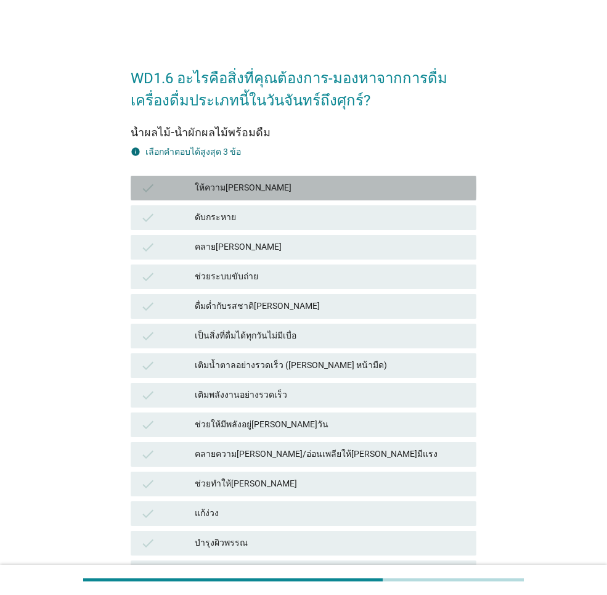
click at [232, 187] on div "ให้ความ[PERSON_NAME]" at bounding box center [331, 188] width 272 height 15
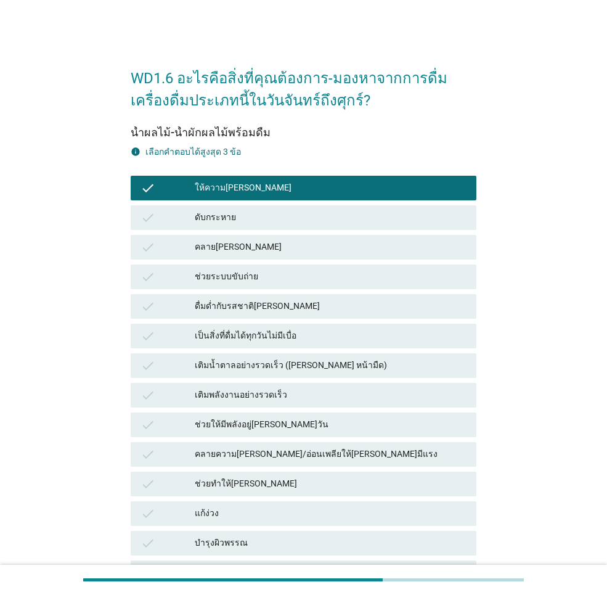
click at [291, 310] on div "ดื่มด่ำกับรสชาติ[PERSON_NAME]" at bounding box center [331, 306] width 272 height 15
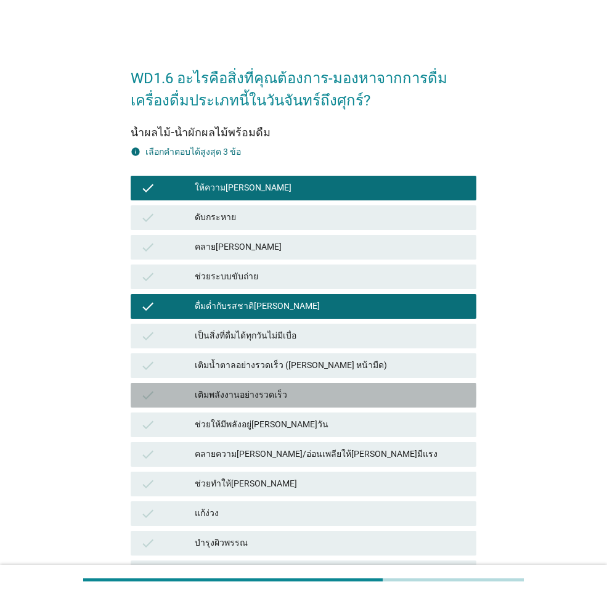
click at [297, 393] on div "เติมพลังงานอย่างรวดเร็ว" at bounding box center [331, 395] width 272 height 15
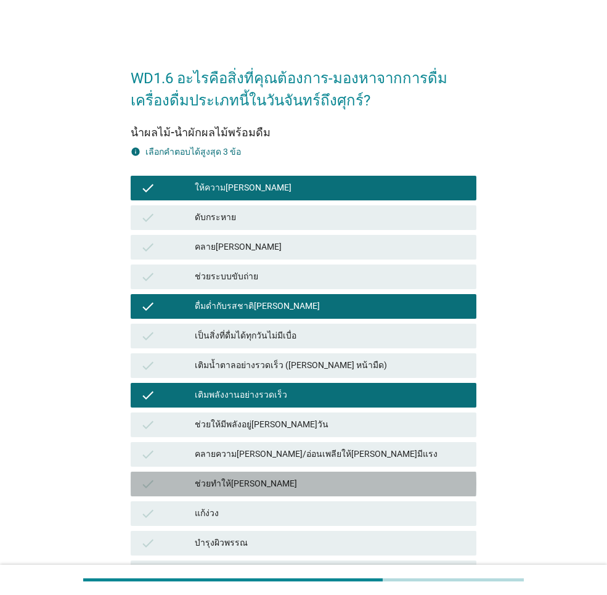
drag, startPoint x: 272, startPoint y: 482, endPoint x: 277, endPoint y: 472, distance: 11.6
click at [272, 483] on div "ช่วยทำให้[PERSON_NAME]" at bounding box center [331, 483] width 272 height 15
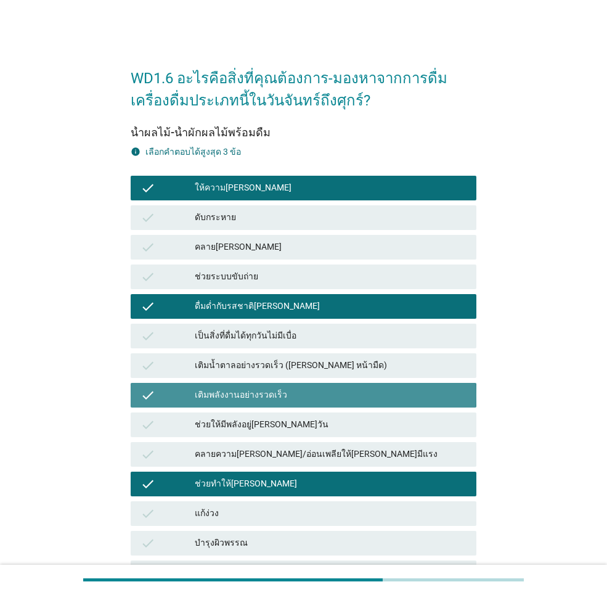
click at [272, 401] on div "เติมพลังงานอย่างรวดเร็ว" at bounding box center [331, 395] width 272 height 15
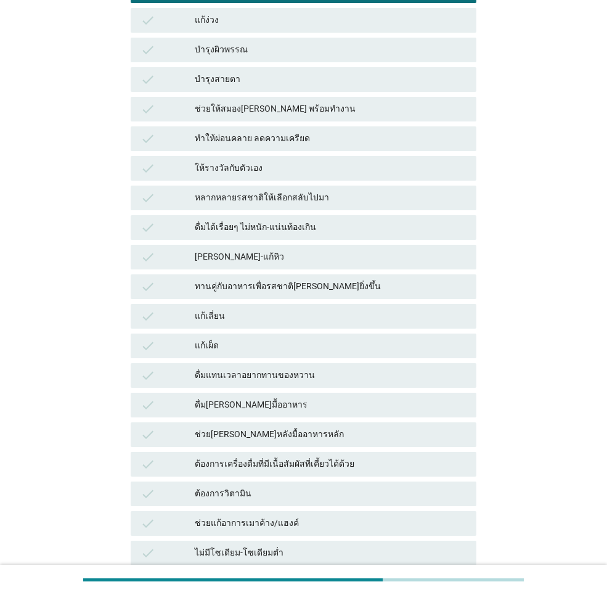
scroll to position [704, 0]
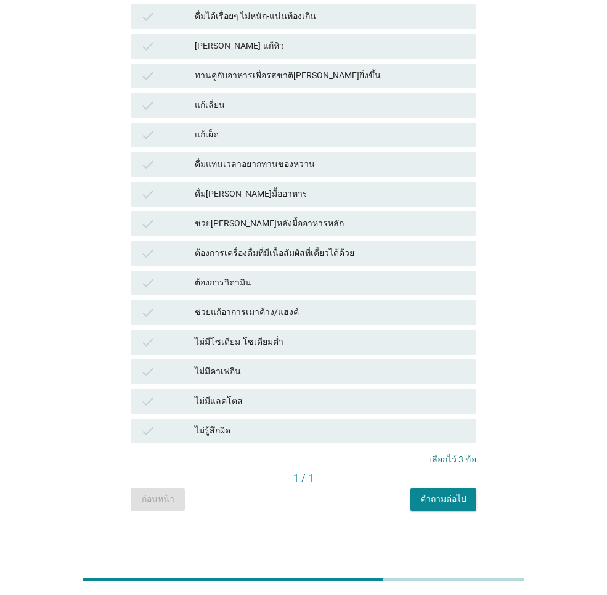
click at [423, 498] on div "คำถามต่อไป" at bounding box center [443, 498] width 46 height 13
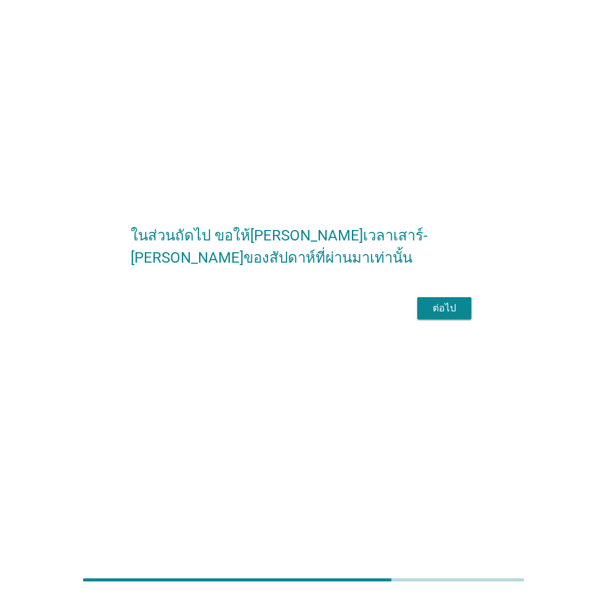
scroll to position [0, 0]
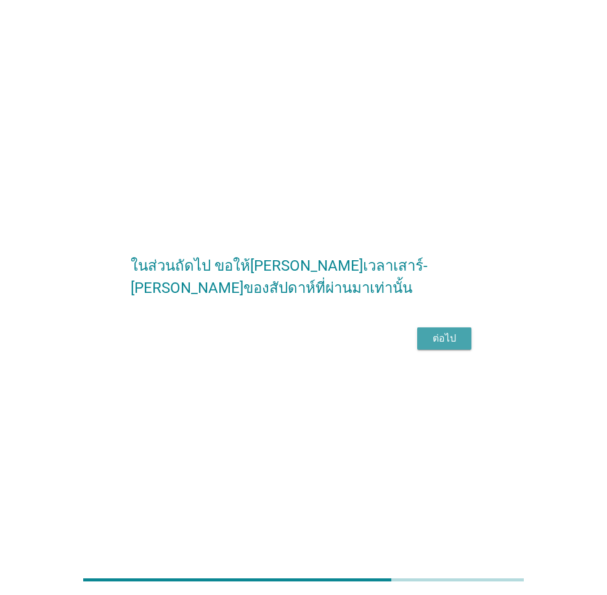
click at [437, 346] on div "ต่อไป" at bounding box center [444, 338] width 35 height 15
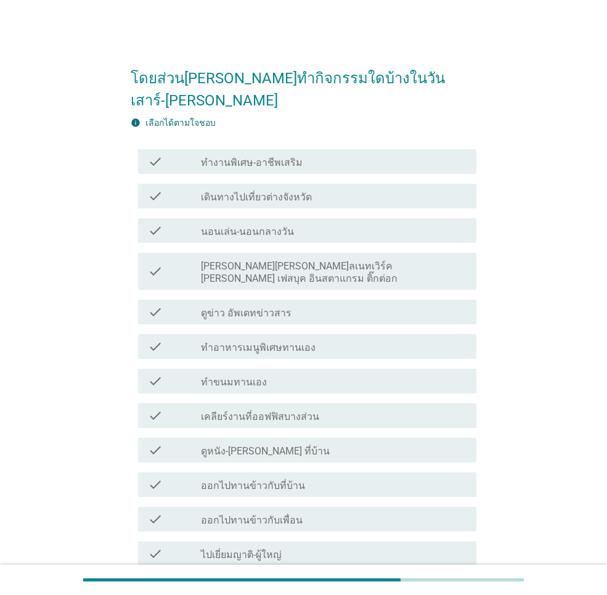
click at [283, 225] on label "นอนเล่น-นอนกลางวัน" at bounding box center [247, 231] width 93 height 12
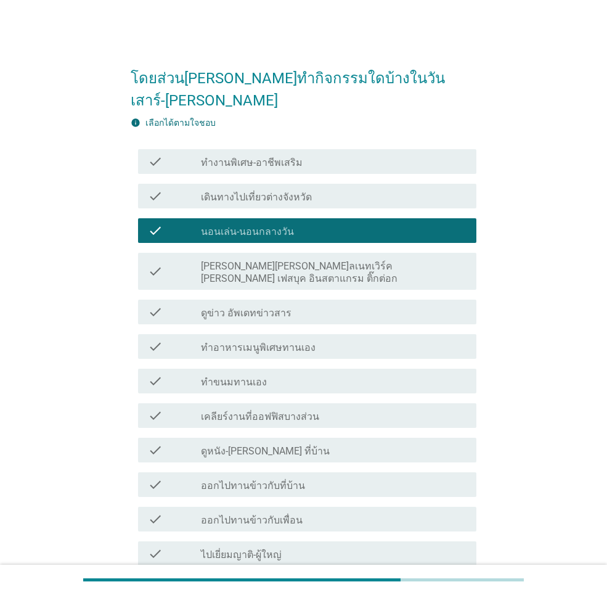
click at [283, 253] on div "check check_box_outline_blank [PERSON_NAME][PERSON_NAME]ลเนทเวิร์ค [PERSON_NAME…" at bounding box center [307, 271] width 338 height 37
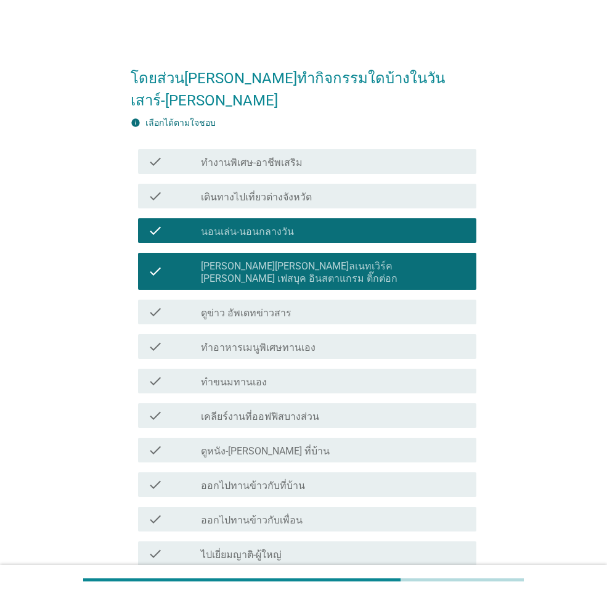
click at [294, 304] on div "check_box_outline_blank ดูข่าว อัพเดทข่าวสาร" at bounding box center [334, 311] width 266 height 15
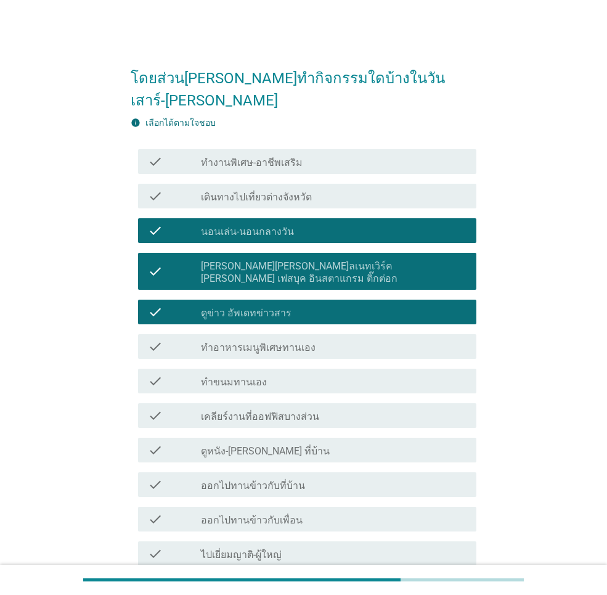
scroll to position [123, 0]
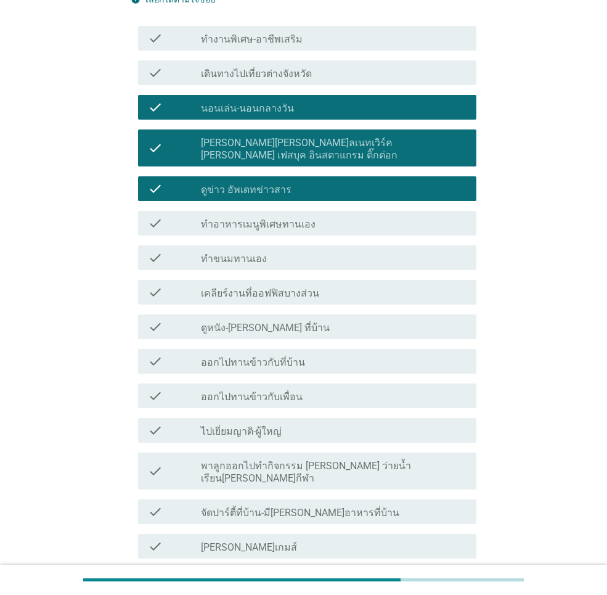
click at [272, 538] on div "check_box_outline_blank [PERSON_NAME]เกมส์" at bounding box center [334, 545] width 266 height 15
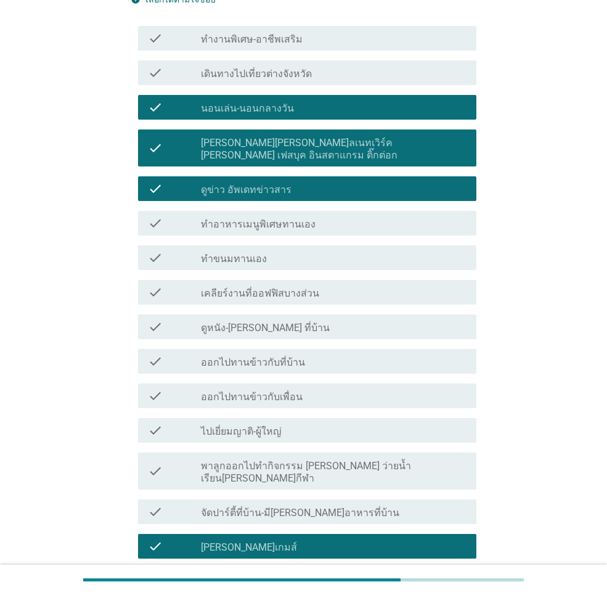
scroll to position [246, 0]
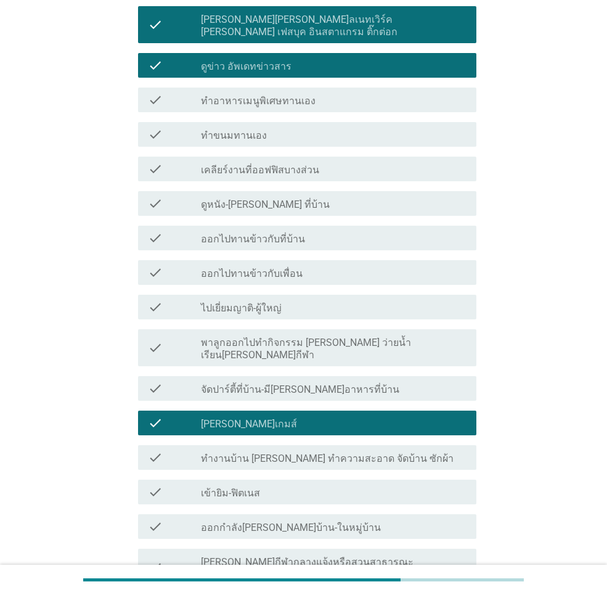
click at [299, 452] on label "ทำงานบ้าน [PERSON_NAME] ทำความสะอาด จัดบ้าน ซักผ้า" at bounding box center [327, 458] width 253 height 12
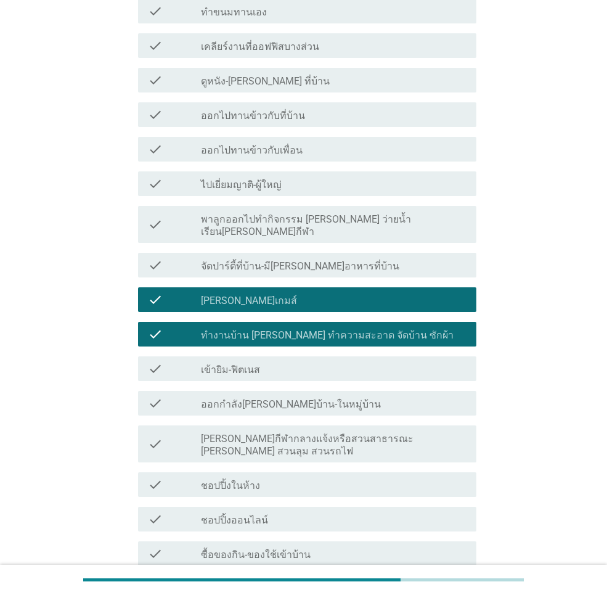
scroll to position [431, 0]
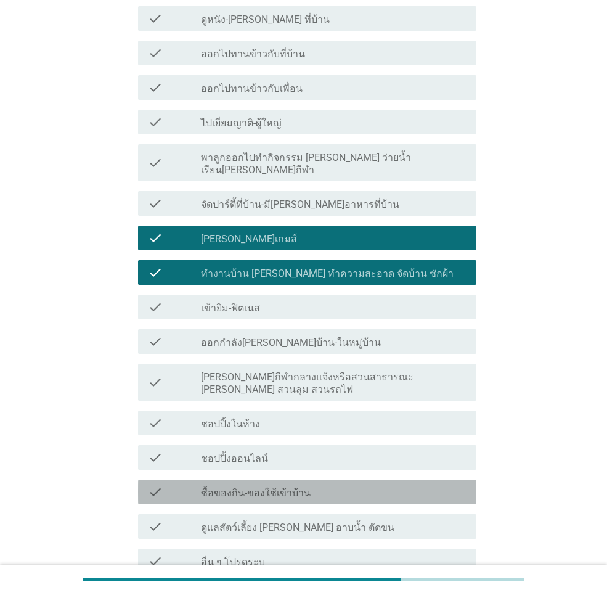
click at [303, 487] on label "ซื้อของกิน-ของใช้เข้าบ้าน" at bounding box center [256, 493] width 110 height 12
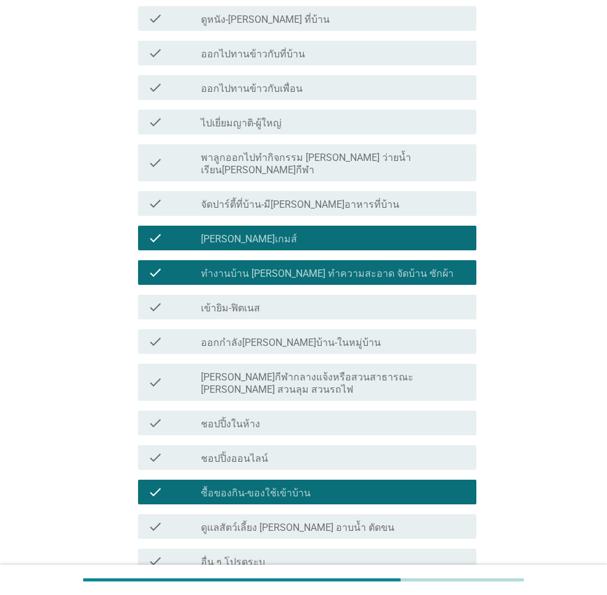
click at [294, 450] on div "check_box_outline_blank ชอปปิ้งออนไลน์" at bounding box center [334, 457] width 266 height 15
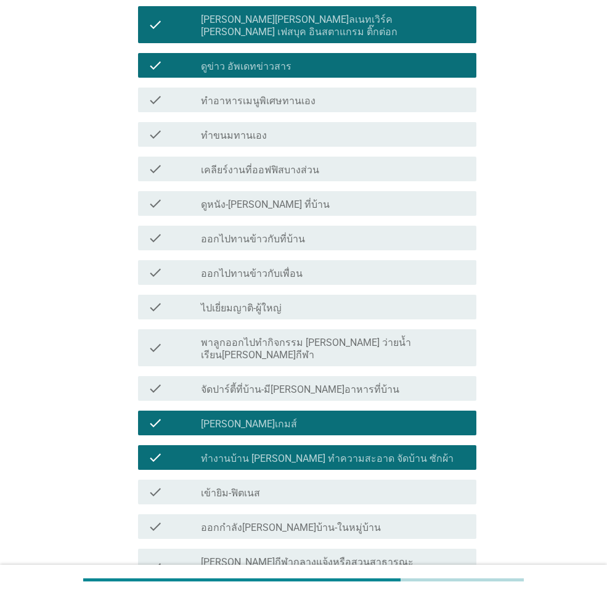
scroll to position [185, 0]
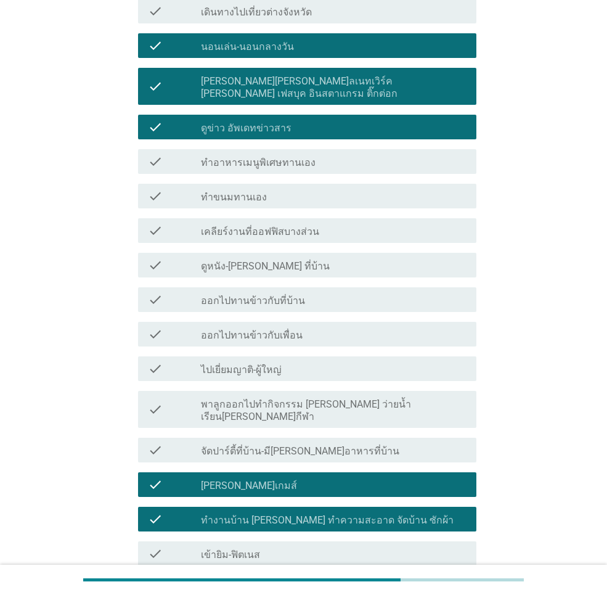
click at [264, 260] on label "ดูหนัง-[PERSON_NAME] ที่บ้าน" at bounding box center [265, 266] width 129 height 12
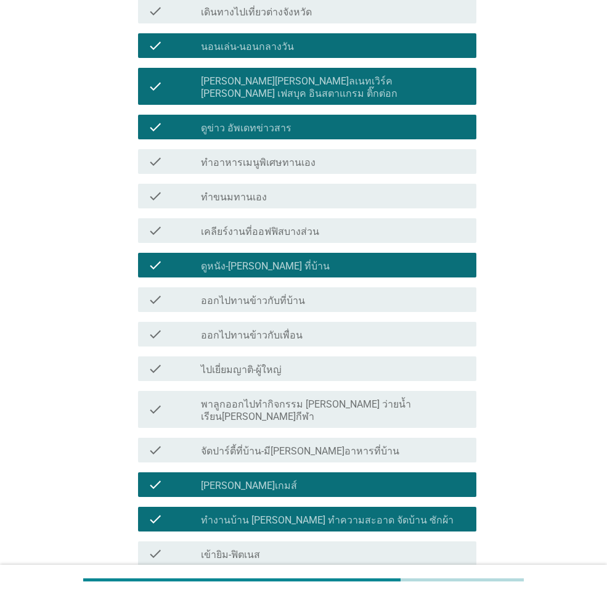
scroll to position [494, 0]
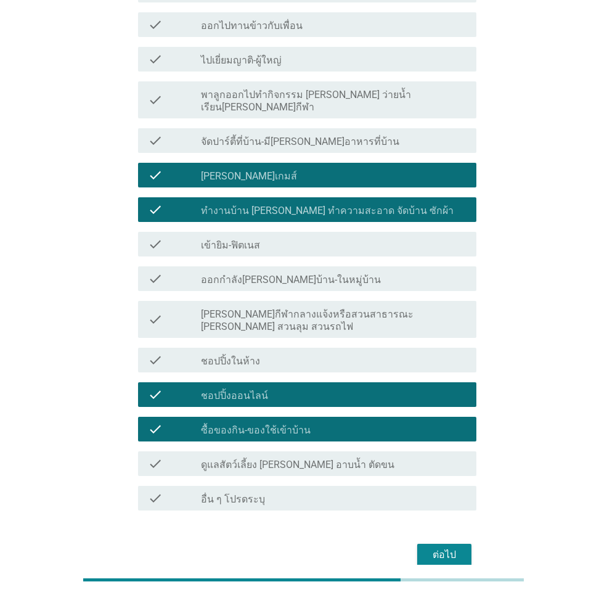
click at [455, 547] on div "ต่อไป" at bounding box center [444, 554] width 35 height 15
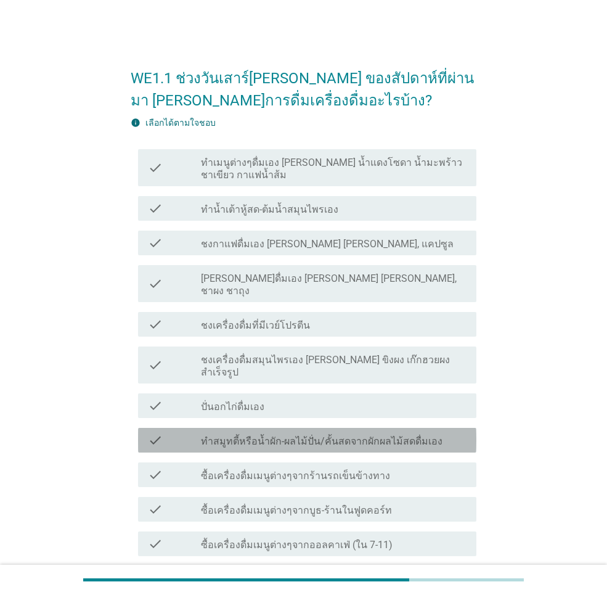
click at [388, 435] on label "ทำสมูทตี้หรือน้ำผัก-ผลไม้ปั่น/คั้นสดจากผักผลไม้สดดื่มเอง" at bounding box center [322, 441] width 242 height 12
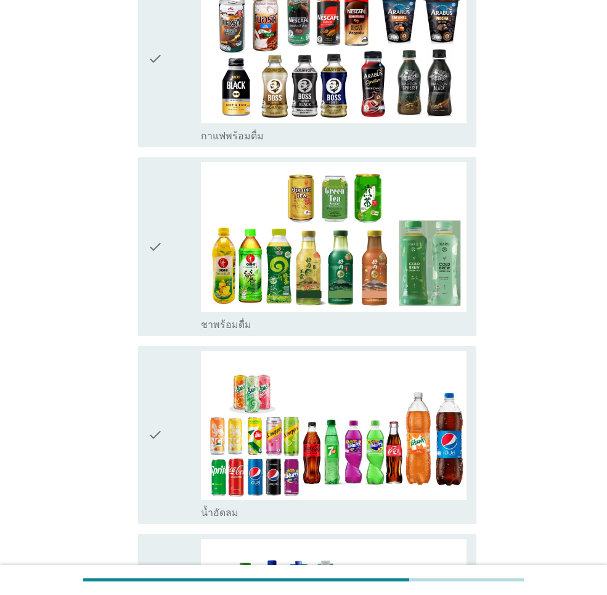
scroll to position [1663, 0]
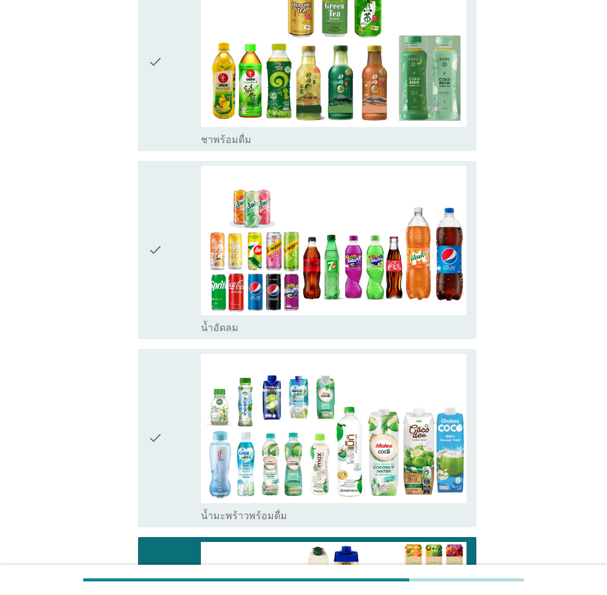
scroll to position [1910, 0]
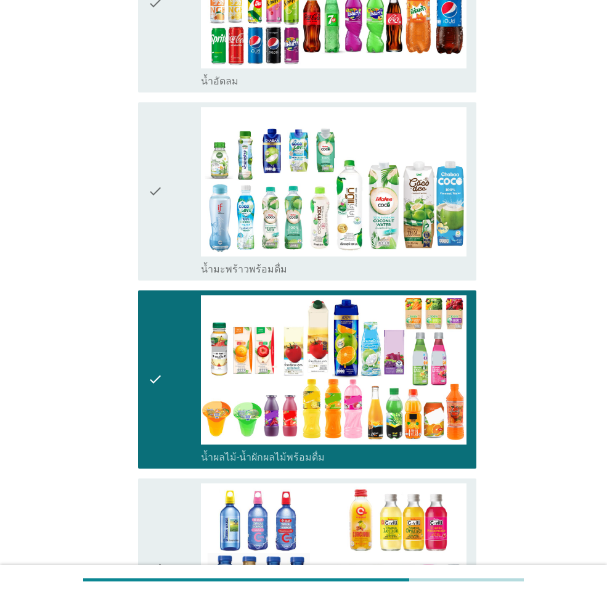
click at [166, 483] on div "check" at bounding box center [174, 567] width 53 height 168
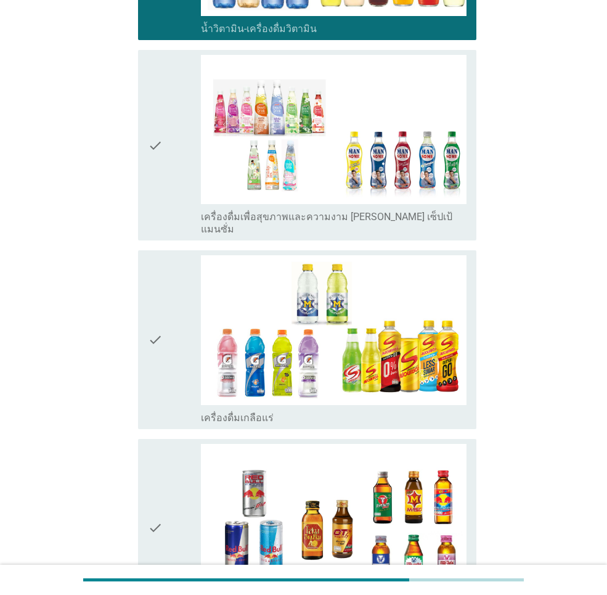
scroll to position [2828, 0]
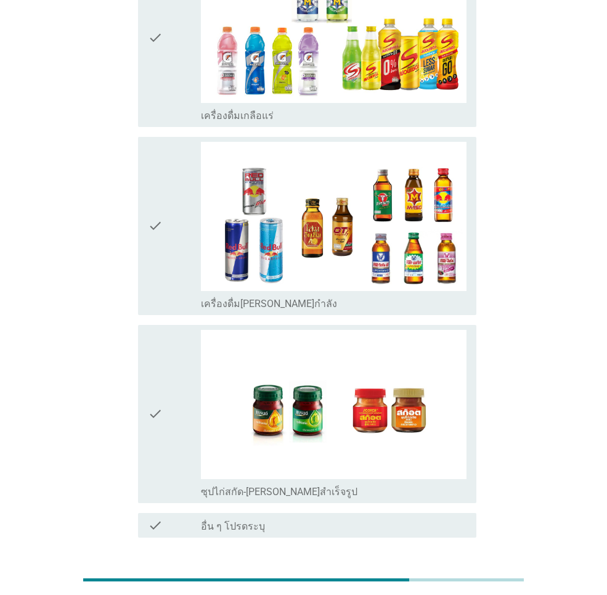
click at [440, 574] on div "ต่อไป" at bounding box center [444, 581] width 35 height 15
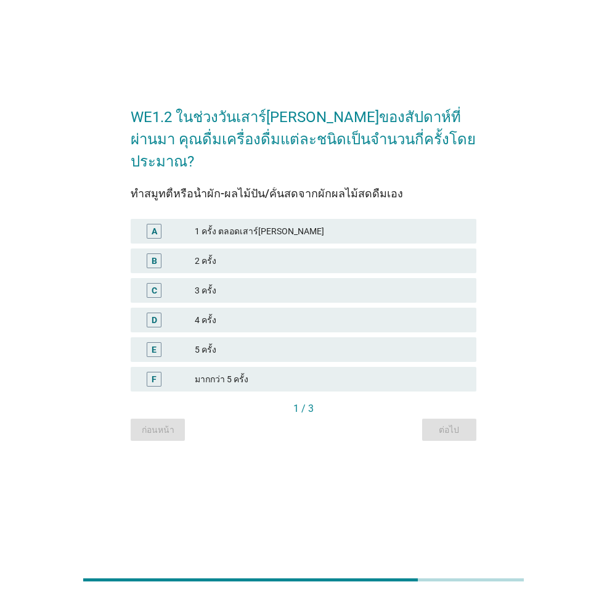
scroll to position [0, 0]
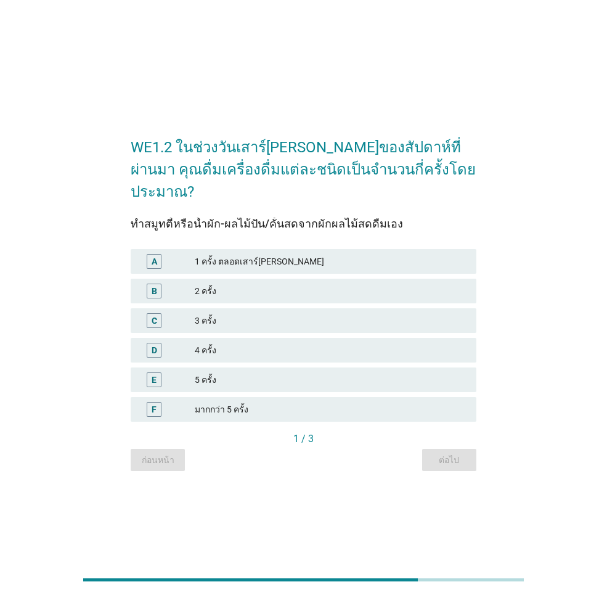
click at [243, 343] on div "4 ครั้ง" at bounding box center [331, 350] width 272 height 15
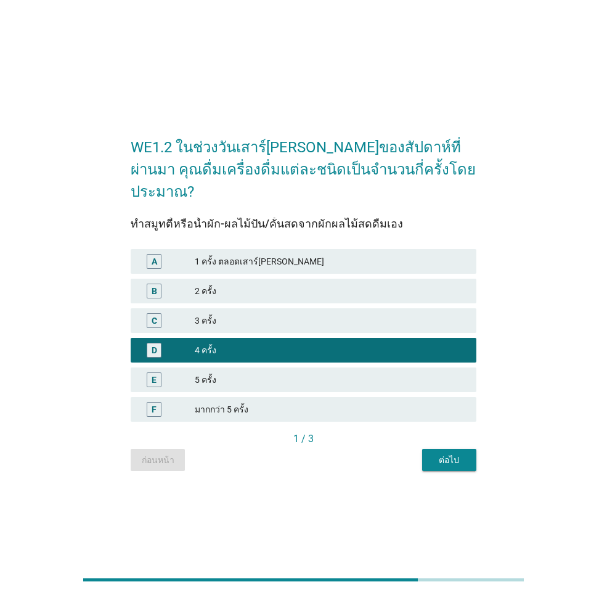
click at [243, 313] on div "3 ครั้ง" at bounding box center [331, 320] width 272 height 15
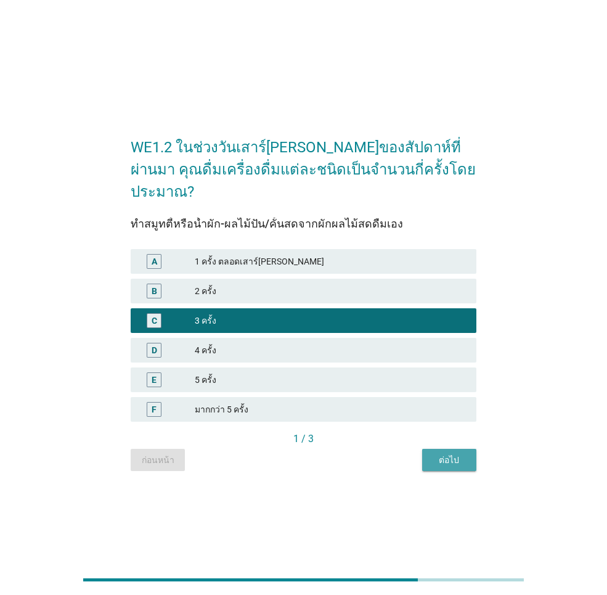
click at [437, 453] on div "ต่อไป" at bounding box center [449, 459] width 35 height 13
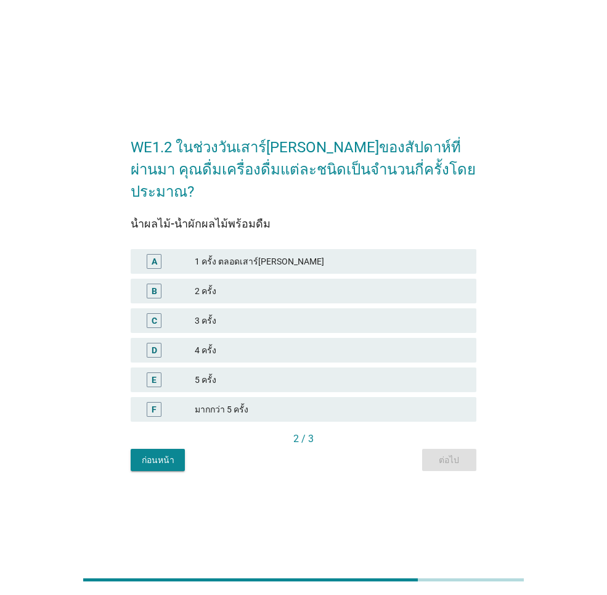
click at [261, 402] on div "มากกว่า 5 ครั้ง" at bounding box center [331, 409] width 272 height 15
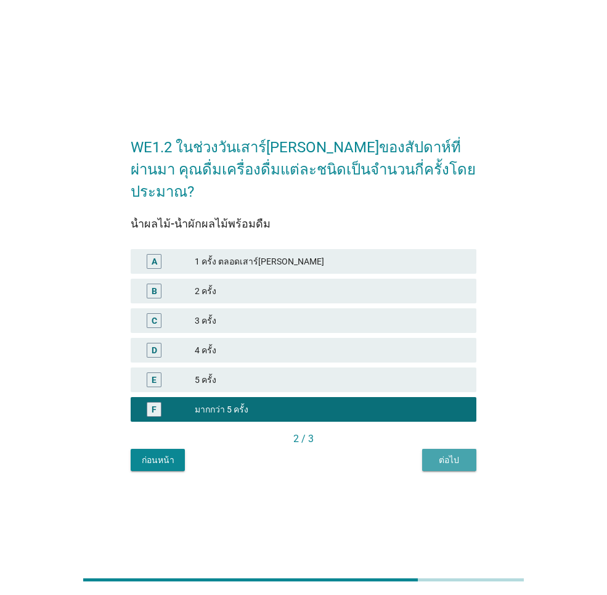
click at [442, 453] on div "ต่อไป" at bounding box center [449, 459] width 35 height 13
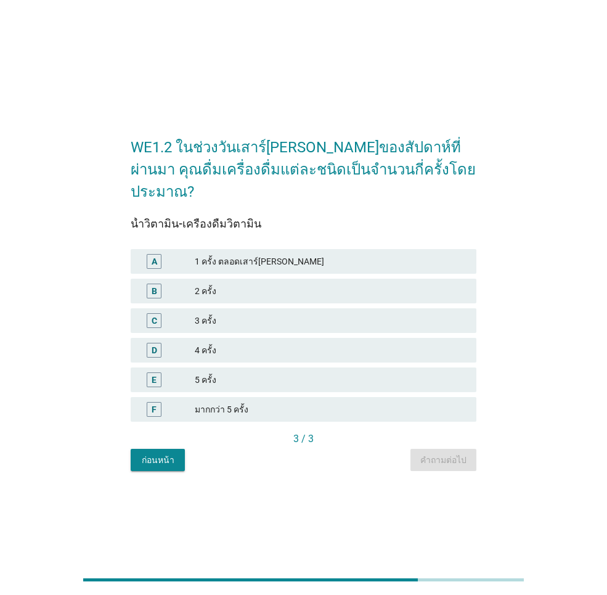
click at [286, 289] on div "B 2 ครั้ง" at bounding box center [304, 290] width 346 height 25
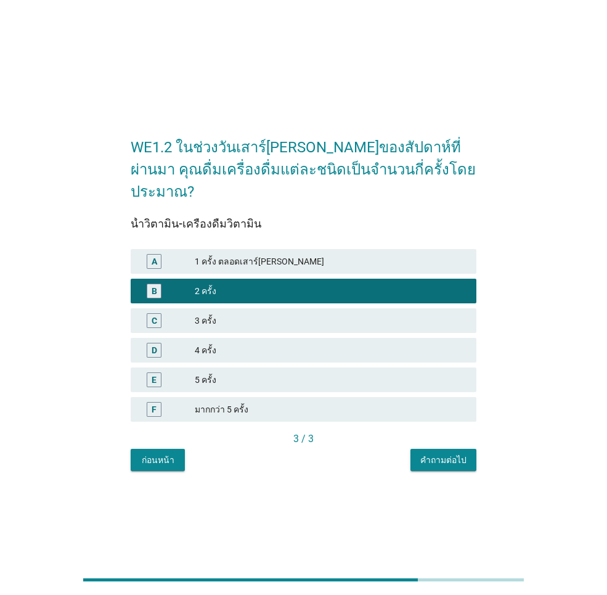
click at [430, 453] on div "คำถามต่อไป" at bounding box center [443, 459] width 46 height 13
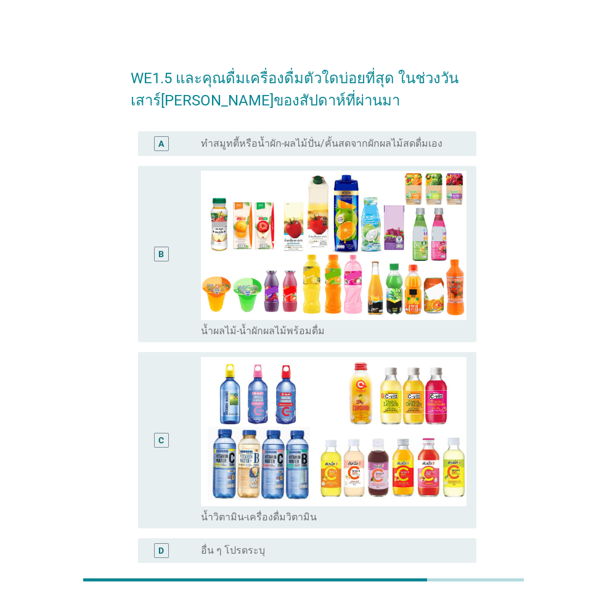
click at [171, 259] on div "B" at bounding box center [161, 254] width 26 height 166
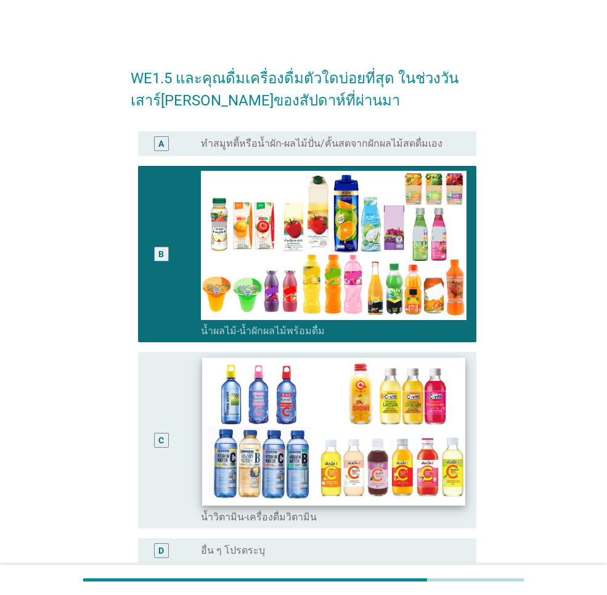
scroll to position [126, 0]
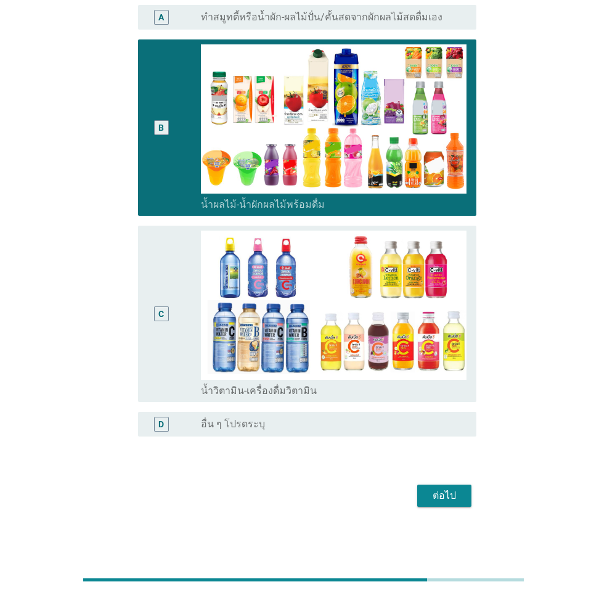
click at [447, 497] on div "ต่อไป" at bounding box center [444, 495] width 35 height 15
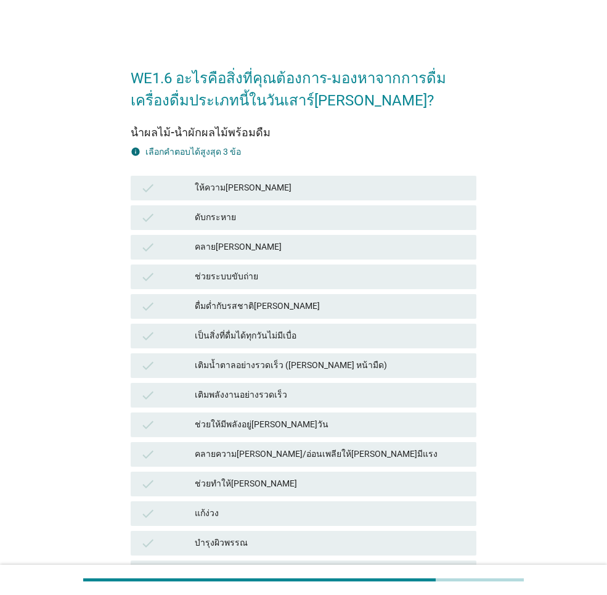
click at [262, 190] on div "ให้ความ[PERSON_NAME]" at bounding box center [331, 188] width 272 height 15
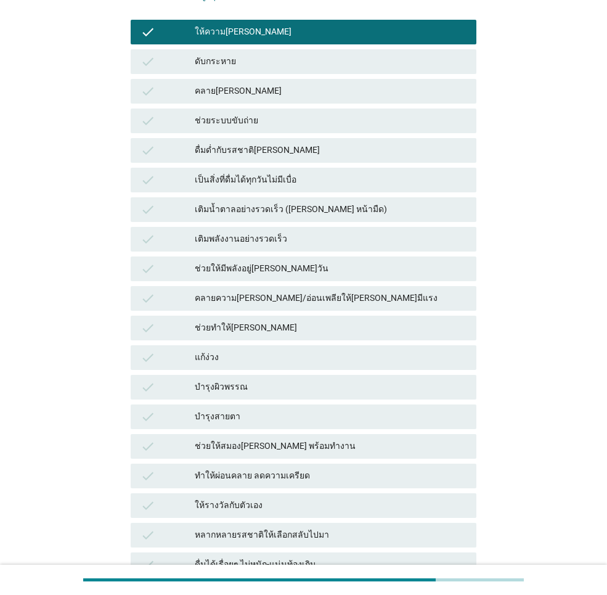
scroll to position [101, 0]
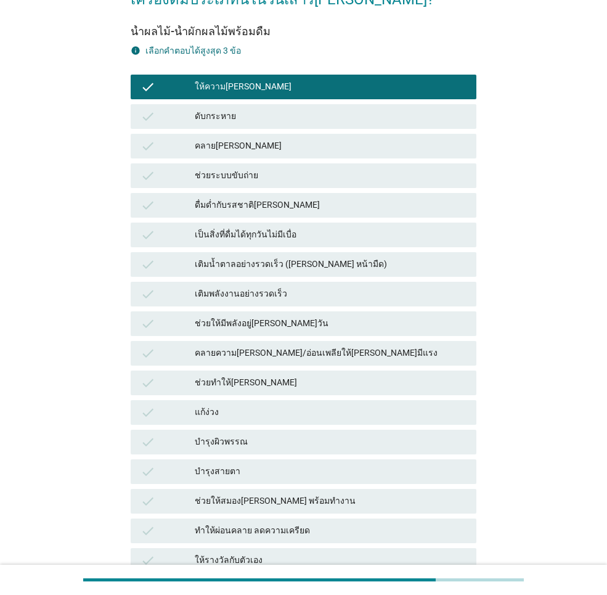
click at [361, 208] on div "ดื่มด่ำกับรสชาติ[PERSON_NAME]" at bounding box center [331, 205] width 272 height 15
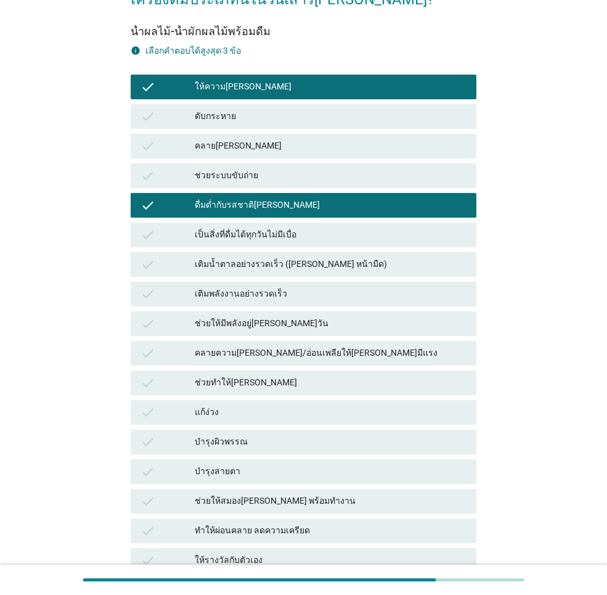
click at [343, 305] on div "check เติมพลังงานอย่างรวดเร็ว" at bounding box center [304, 294] width 346 height 25
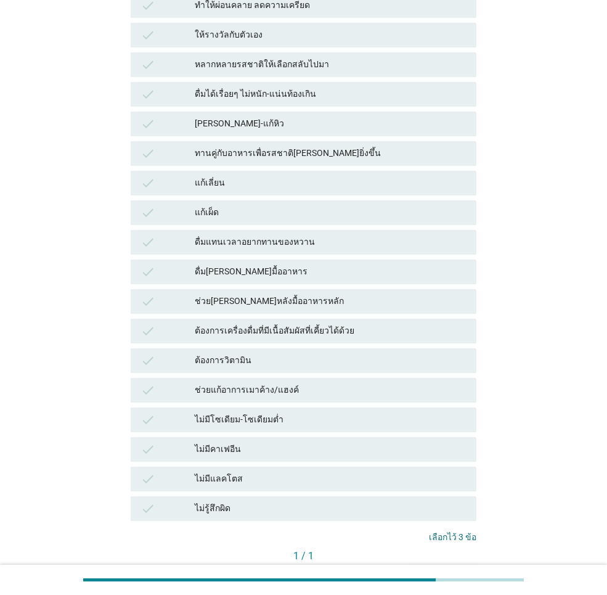
scroll to position [704, 0]
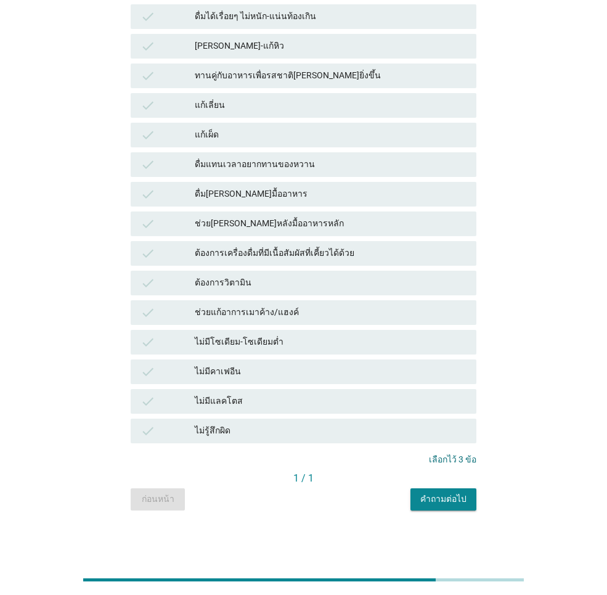
click at [444, 495] on div "คำถามต่อไป" at bounding box center [443, 498] width 46 height 13
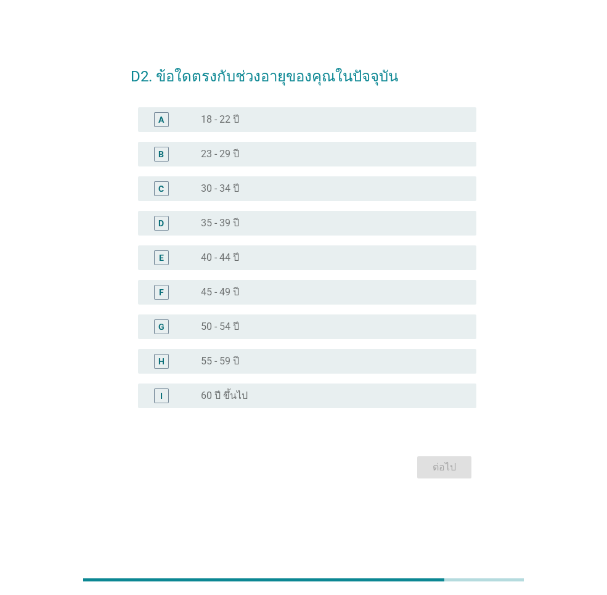
scroll to position [0, 0]
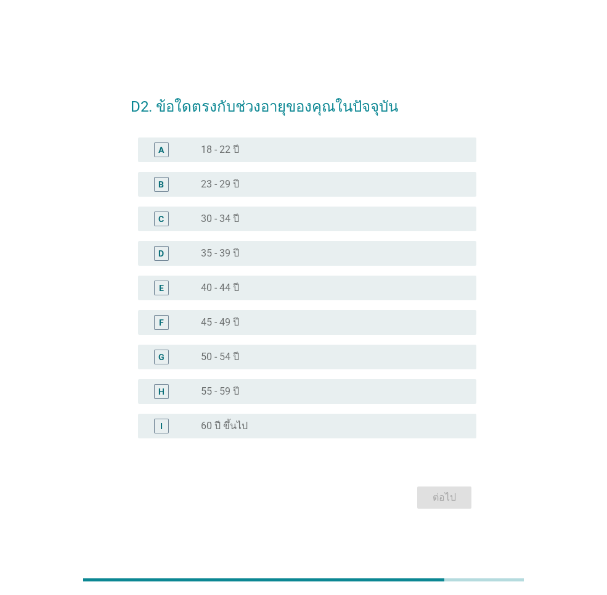
click at [338, 256] on div "radio_button_unchecked 35 - 39 ปี" at bounding box center [329, 253] width 256 height 12
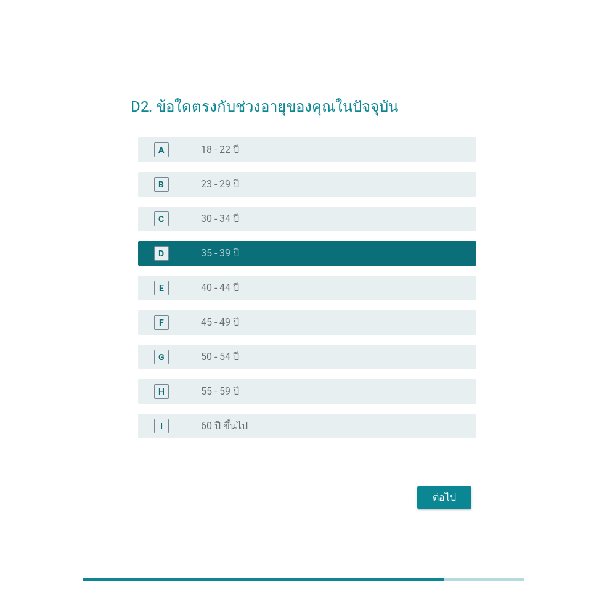
click at [452, 490] on div "ต่อไป" at bounding box center [444, 497] width 35 height 15
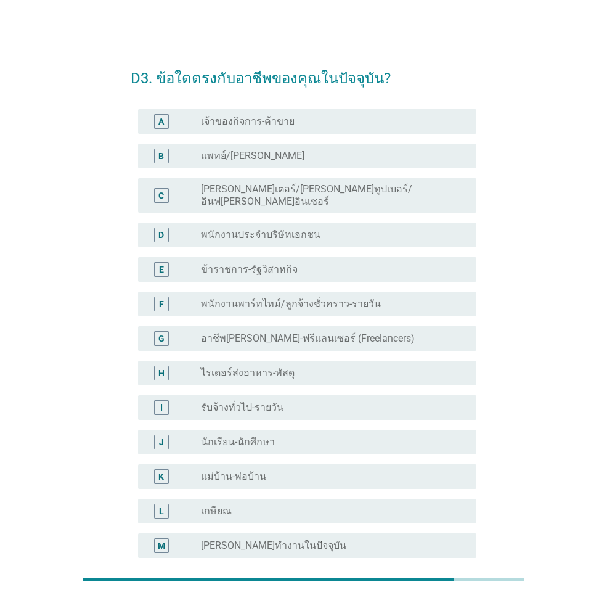
click at [367, 231] on div "radio_button_unchecked พนักงานประจำบริษัทเอกชน" at bounding box center [334, 234] width 266 height 15
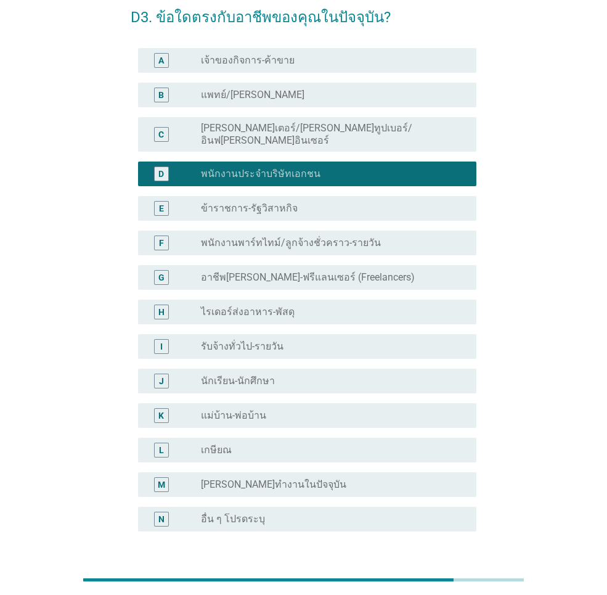
scroll to position [146, 0]
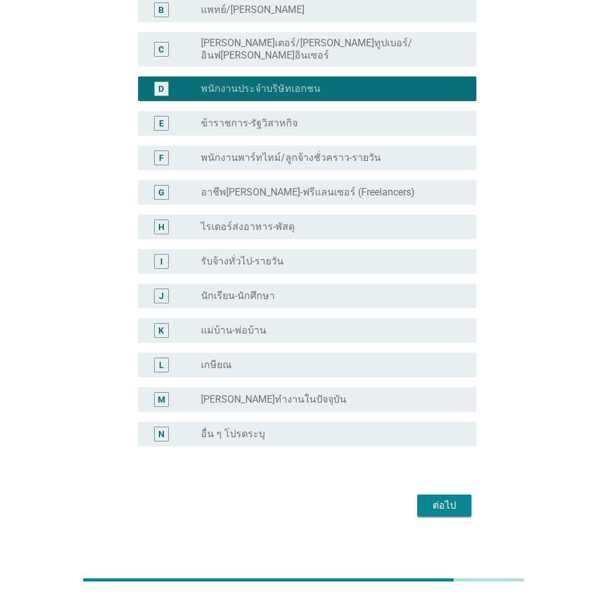
click at [453, 498] on div "ต่อไป" at bounding box center [444, 505] width 35 height 15
